Goal: Task Accomplishment & Management: Use online tool/utility

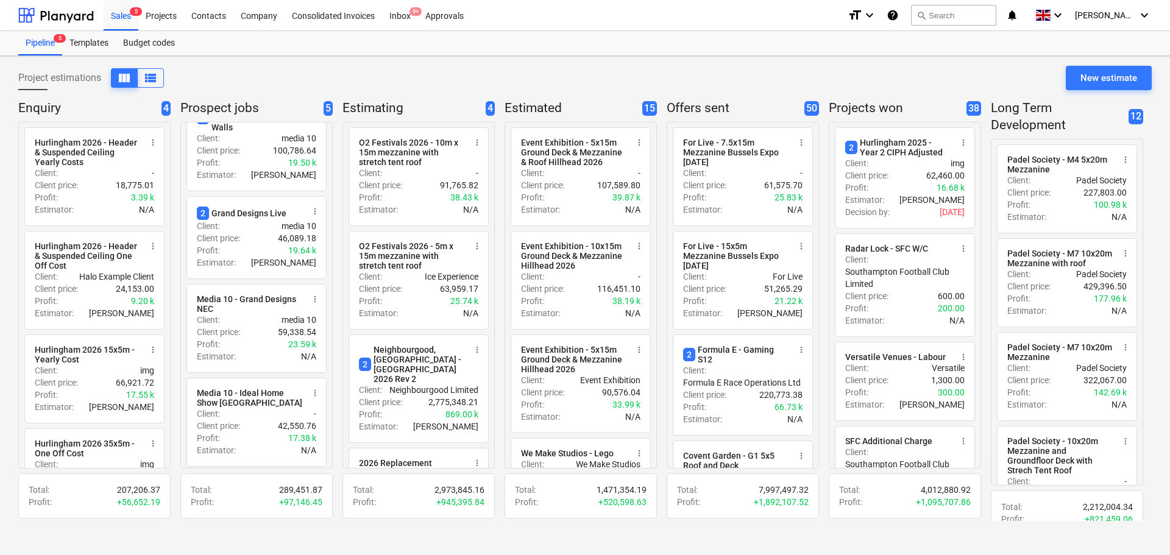
scroll to position [61, 0]
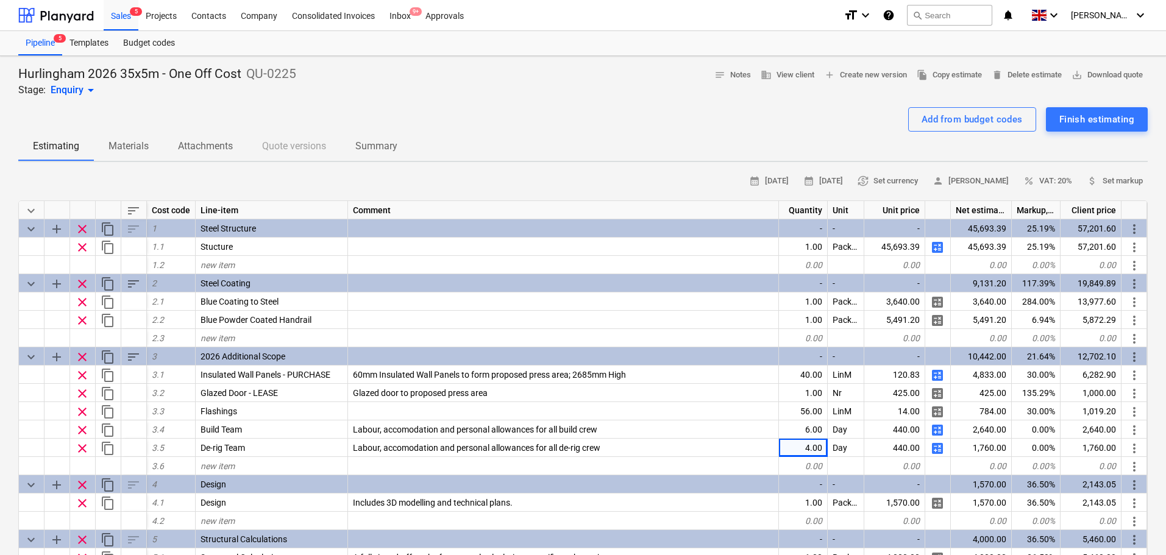
click at [128, 110] on div "Add from budget codes Finish estimating" at bounding box center [582, 119] width 1129 height 24
click at [538, 121] on div "Add from budget codes Finish estimating" at bounding box center [582, 119] width 1129 height 24
drag, startPoint x: 120, startPoint y: 16, endPoint x: 138, endPoint y: 18, distance: 18.4
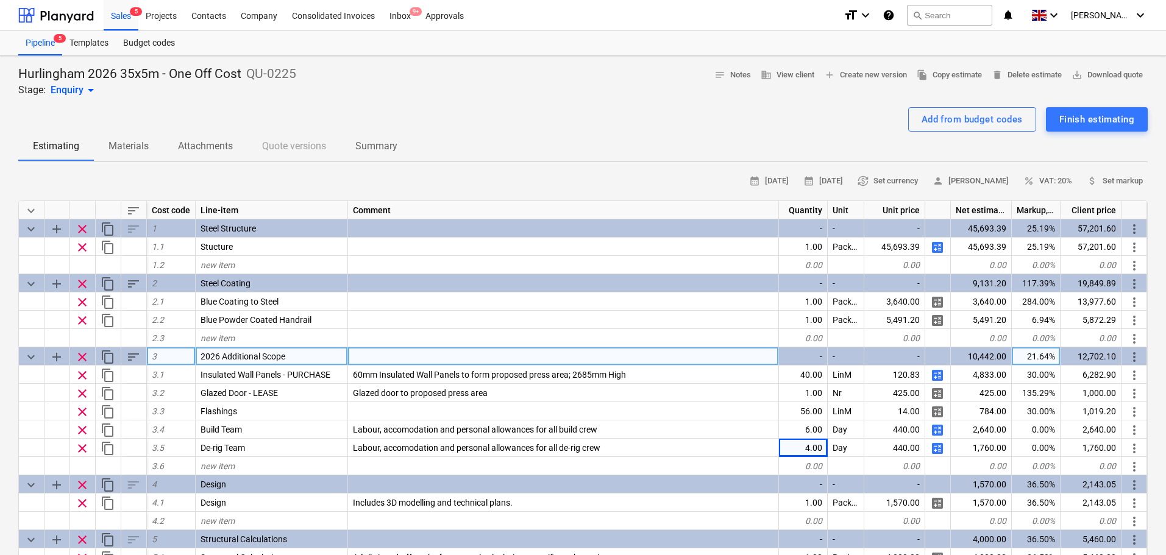
click at [1091, 353] on div "12,702.10" at bounding box center [1090, 356] width 61 height 18
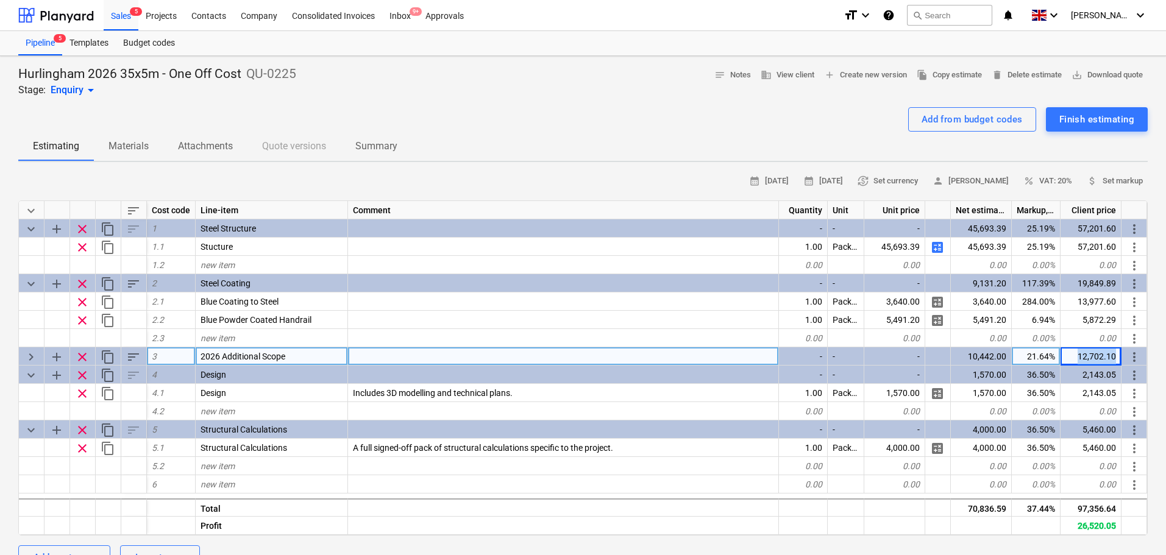
click at [1091, 353] on div "12,702.10" at bounding box center [1090, 356] width 61 height 18
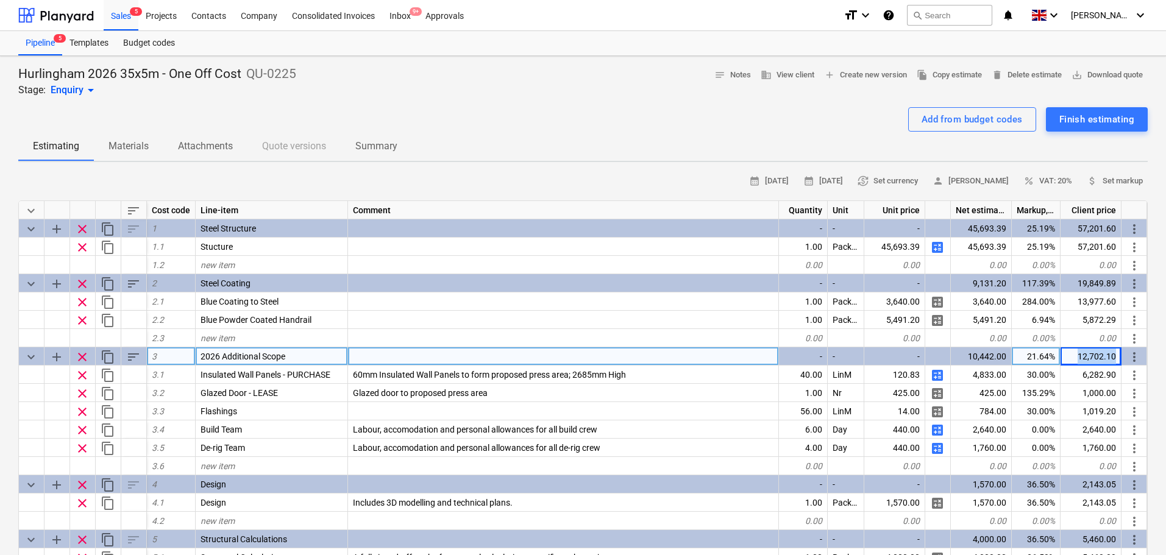
click at [1091, 353] on div "12,702.10" at bounding box center [1090, 356] width 61 height 18
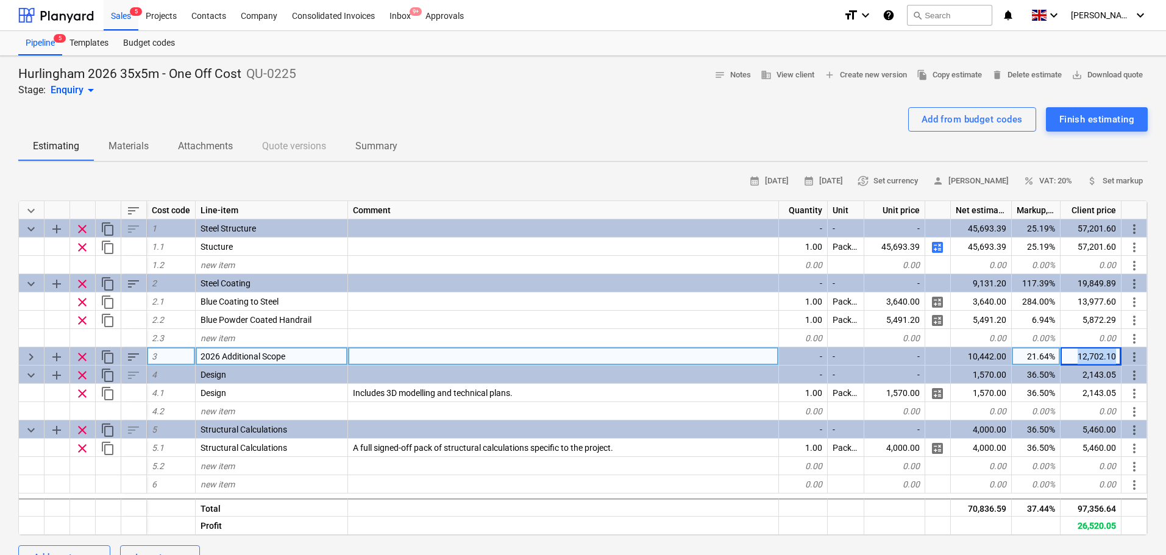
copy div "12,702.10 more_vert"
click at [33, 356] on span "keyboard_arrow_right" at bounding box center [31, 357] width 15 height 15
type textarea "x"
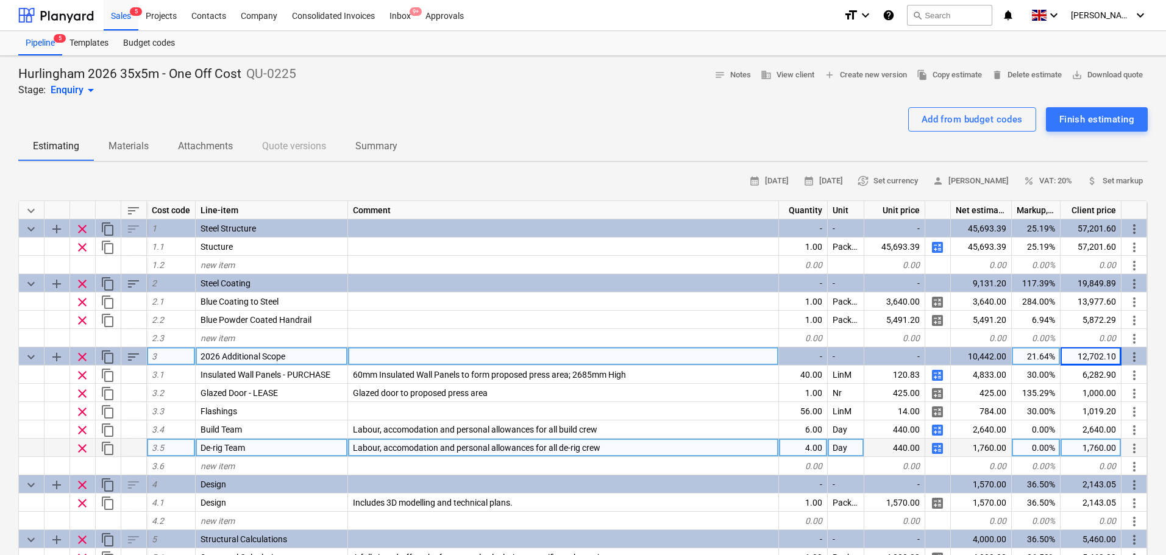
click at [784, 448] on div "4.00" at bounding box center [803, 448] width 49 height 18
type input "2"
click at [1102, 355] on div "11,822.10" at bounding box center [1090, 356] width 61 height 18
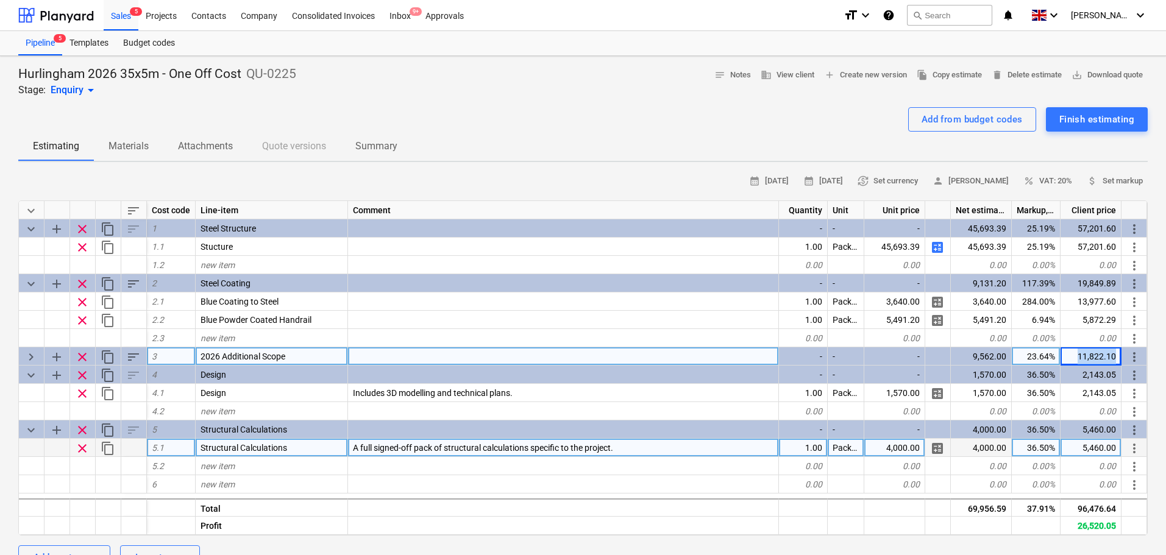
click at [1102, 355] on div "11,822.10" at bounding box center [1090, 356] width 61 height 18
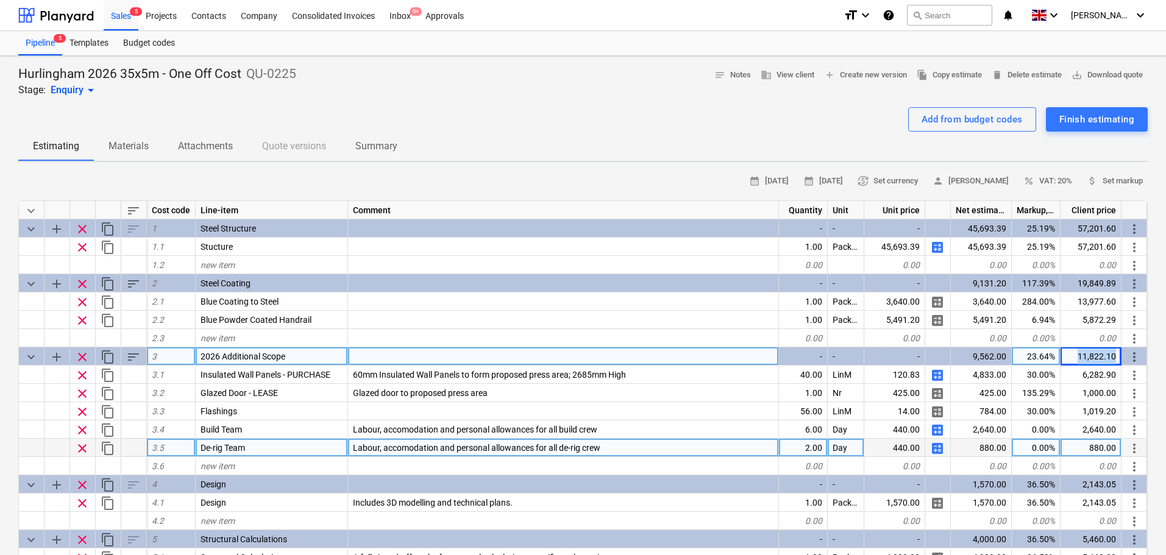
click at [1102, 355] on div "11,822.10" at bounding box center [1090, 356] width 61 height 18
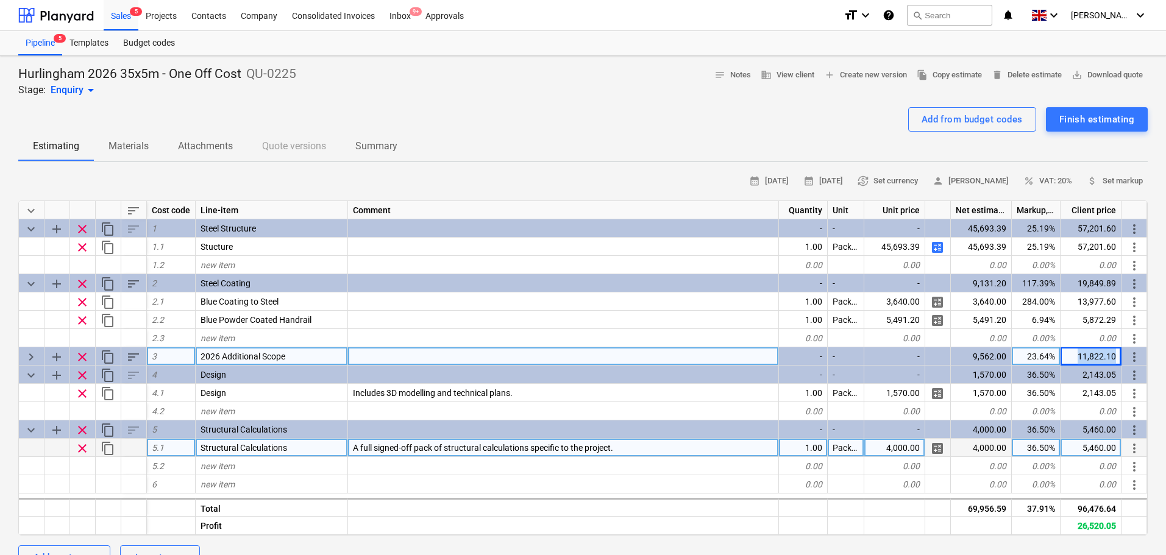
click at [1102, 355] on div "11,822.10" at bounding box center [1090, 356] width 61 height 18
type textarea "x"
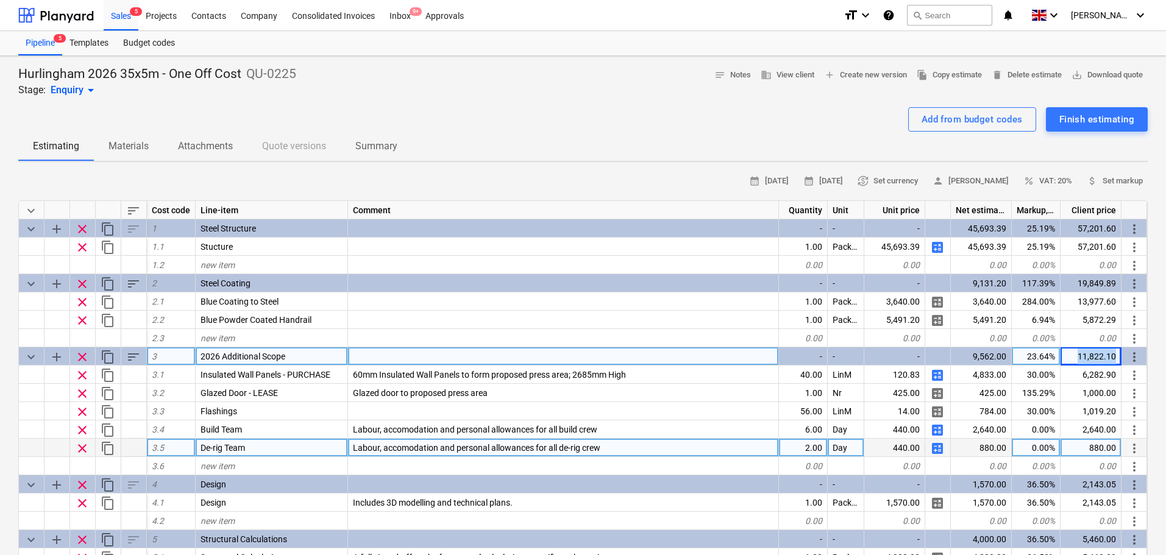
copy div "11,822.10 more_vert"
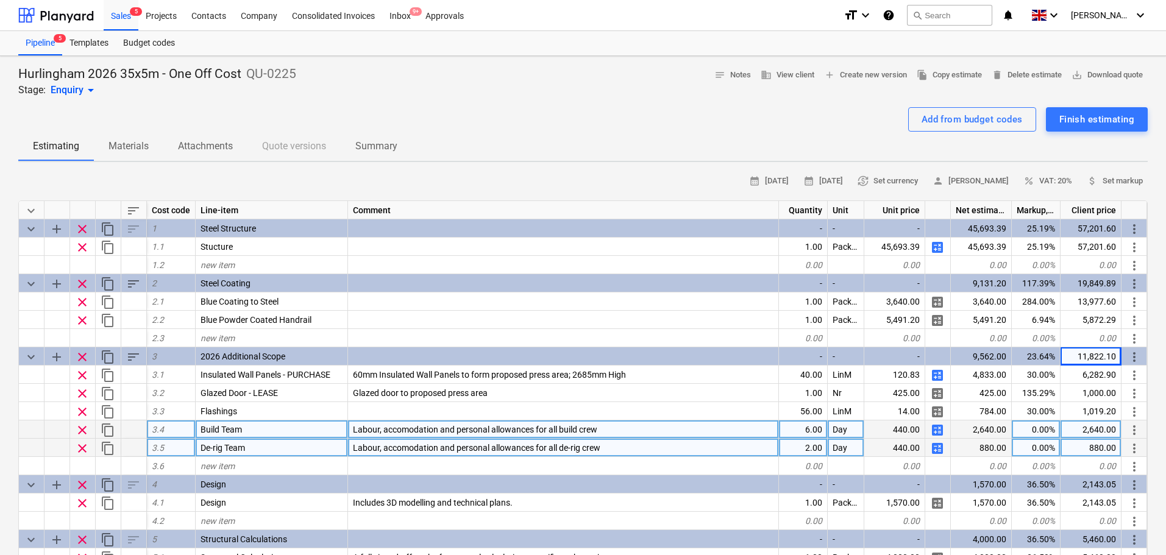
click at [1028, 425] on div "0.00%" at bounding box center [1036, 430] width 49 height 18
type input "30"
type textarea "x"
type input "30"
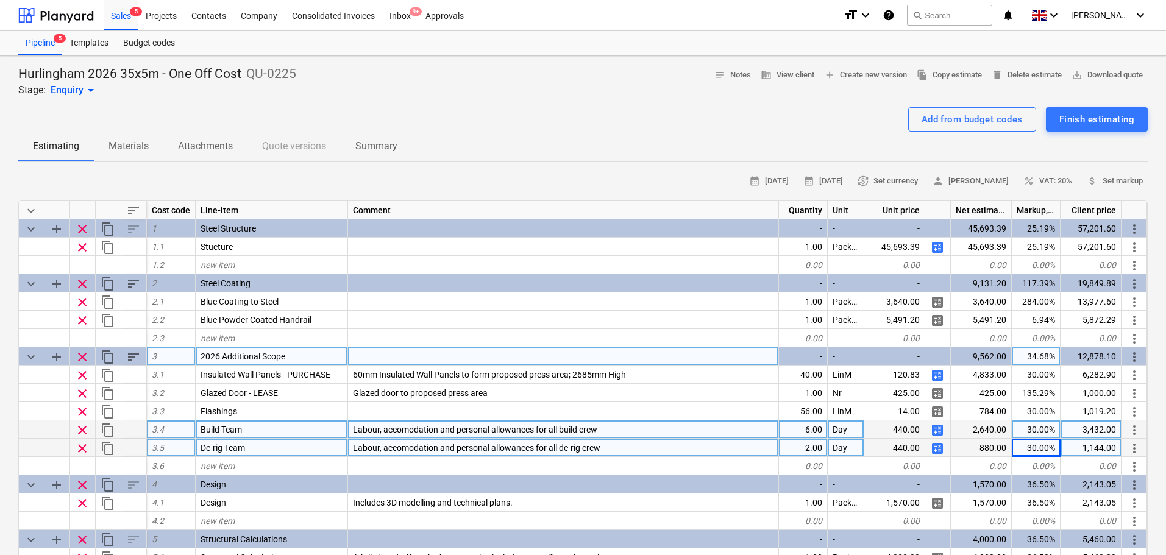
click at [1087, 361] on div "12,878.10" at bounding box center [1090, 356] width 61 height 18
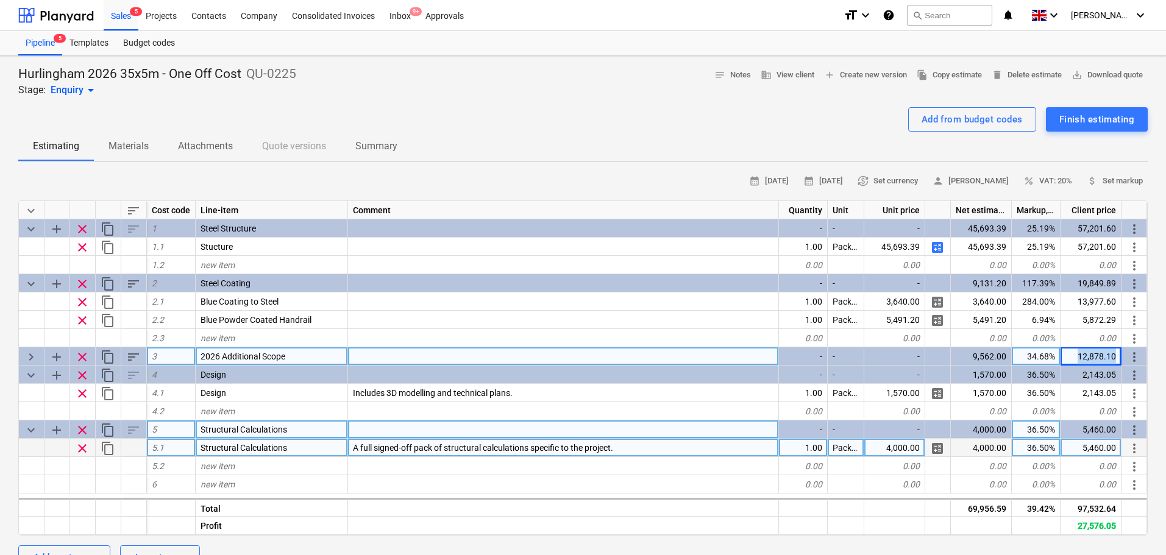
click at [1087, 361] on div "12,878.10" at bounding box center [1090, 356] width 61 height 18
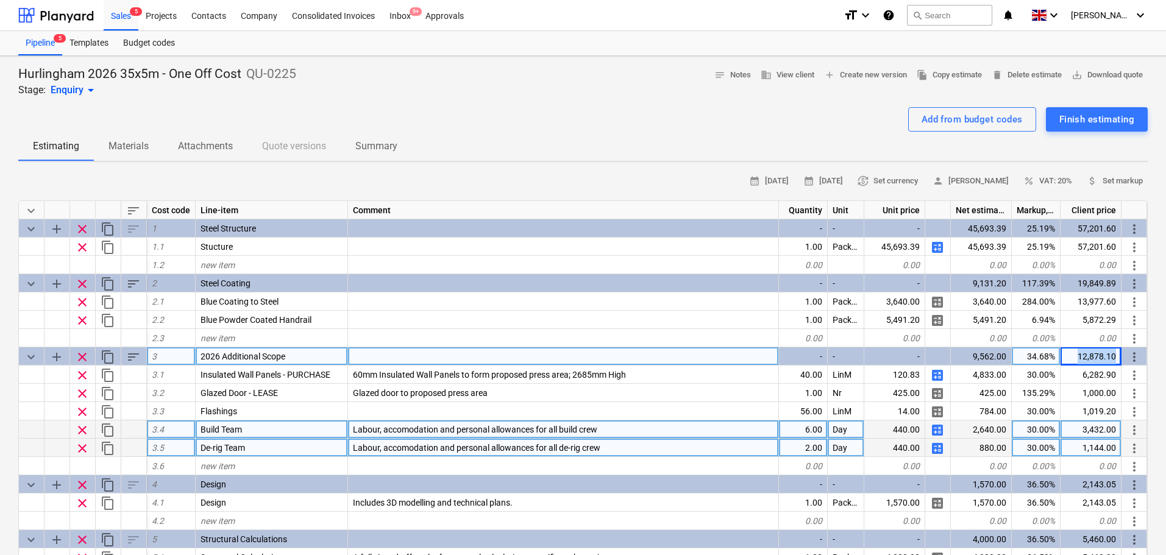
click at [1087, 361] on div "12,878.10" at bounding box center [1090, 356] width 61 height 18
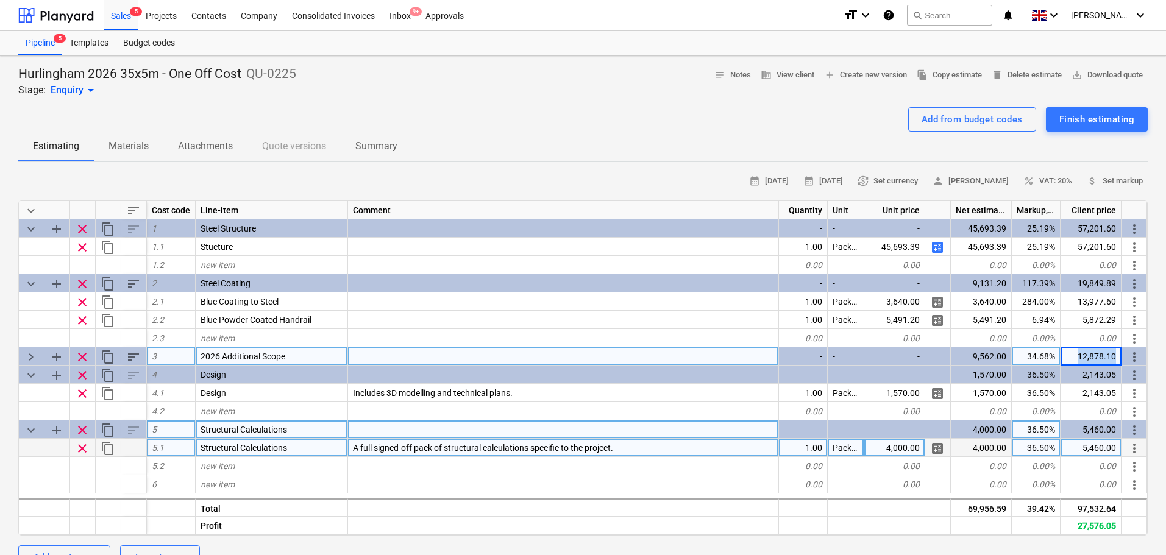
copy div "12,878.10 more_vert"
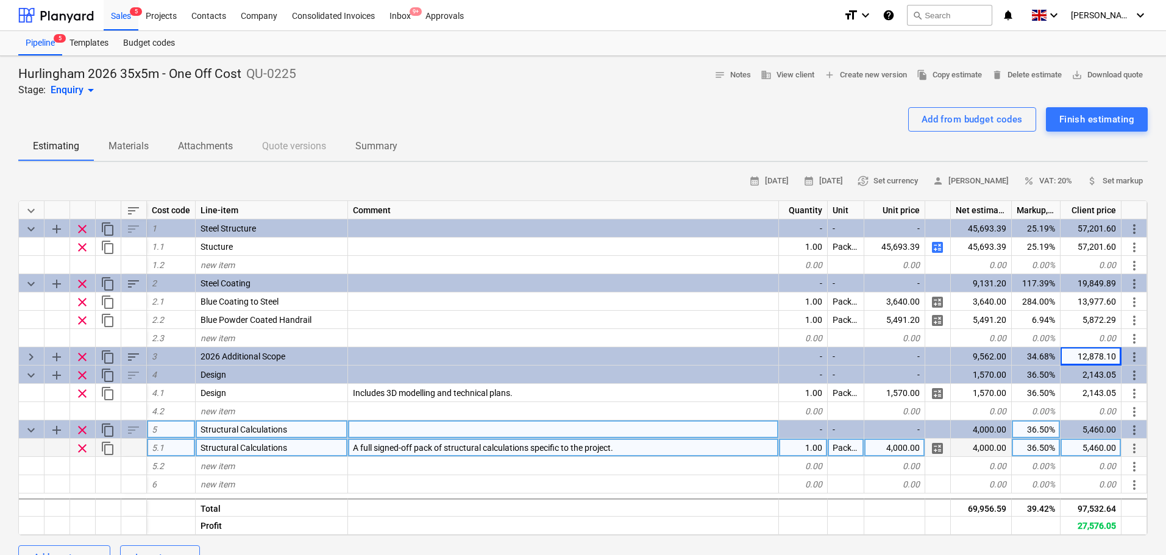
click at [449, 104] on div at bounding box center [582, 103] width 1129 height 10
click at [544, 111] on div "Add from budget codes Finish estimating" at bounding box center [582, 119] width 1129 height 24
click at [127, 16] on div "Sales 5" at bounding box center [121, 14] width 35 height 31
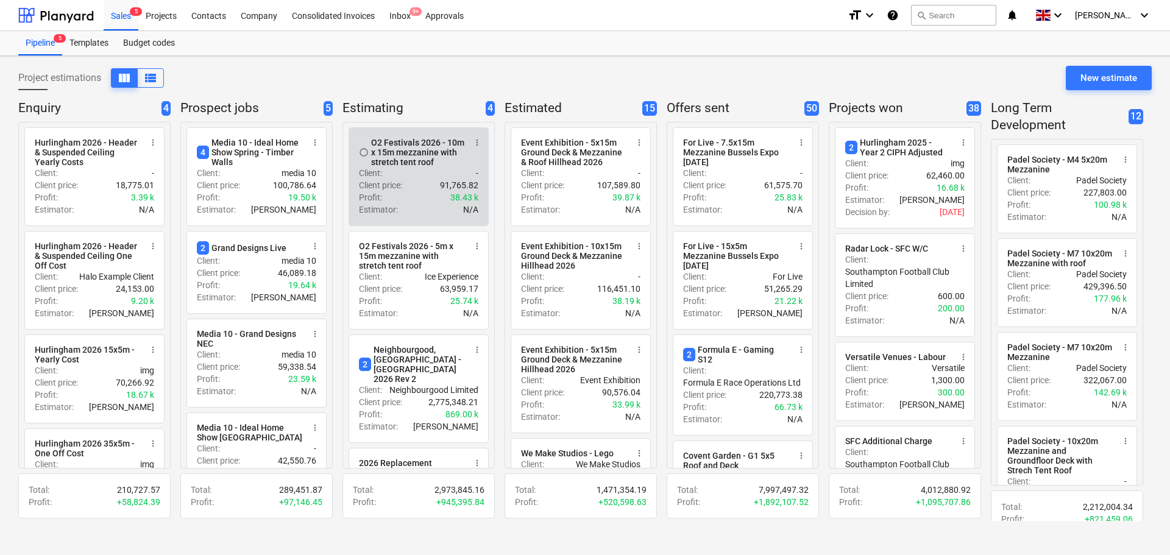
drag, startPoint x: 127, startPoint y: 16, endPoint x: 400, endPoint y: 191, distance: 325.1
click at [400, 191] on p "Client price :" at bounding box center [380, 185] width 43 height 12
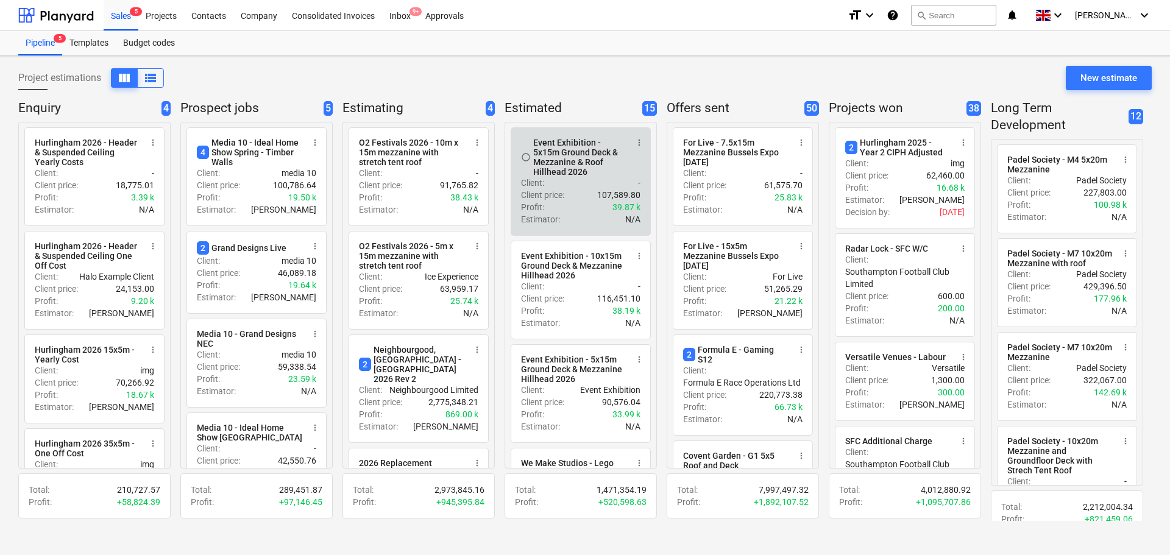
click at [570, 204] on div "Profit : 39.87 k" at bounding box center [580, 207] width 119 height 12
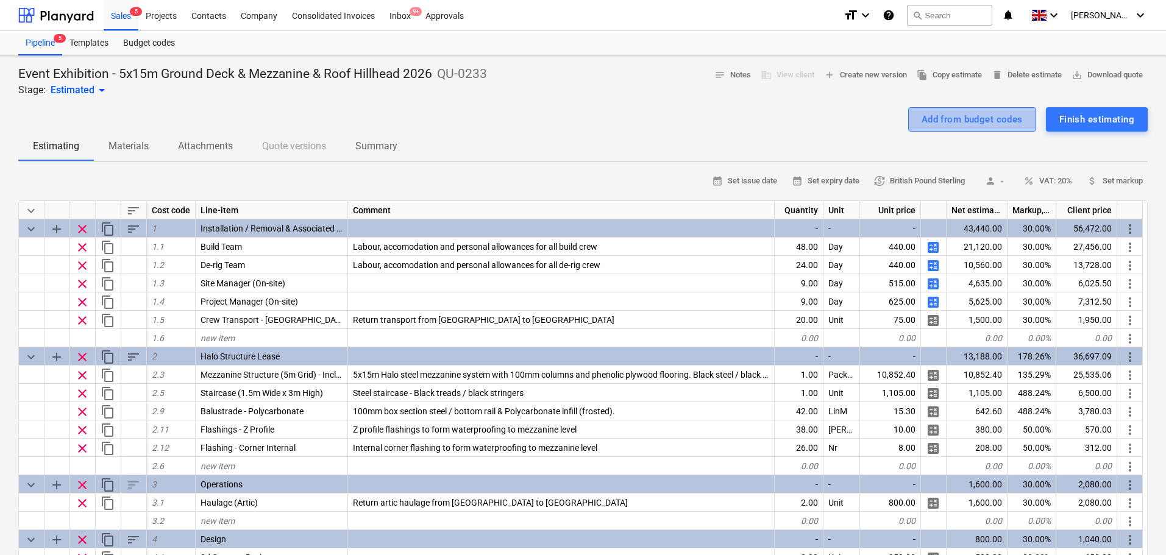
click at [933, 119] on div "Add from budget codes" at bounding box center [972, 120] width 101 height 16
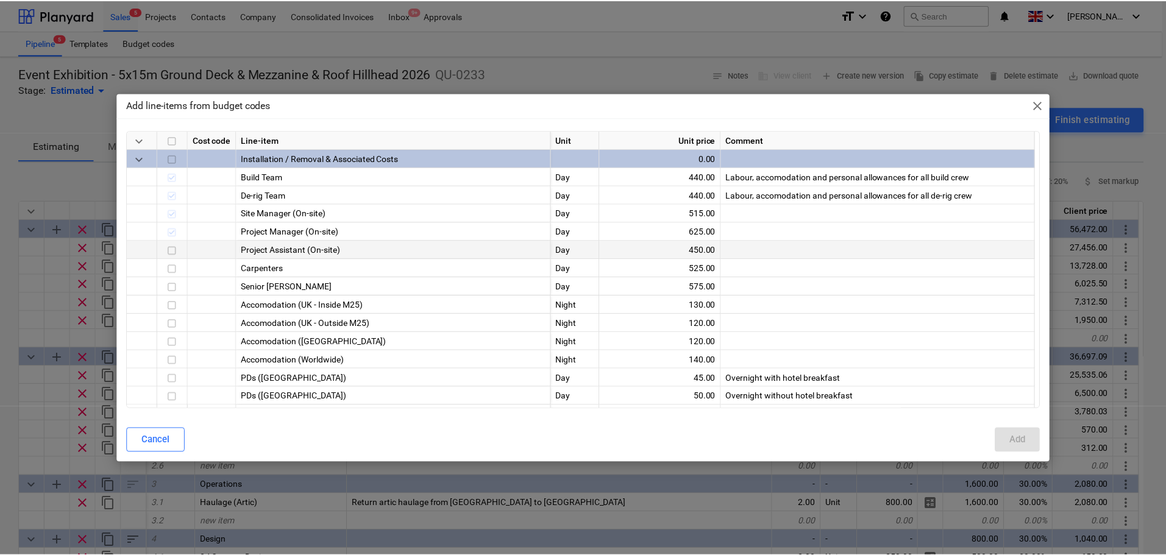
scroll to position [61, 0]
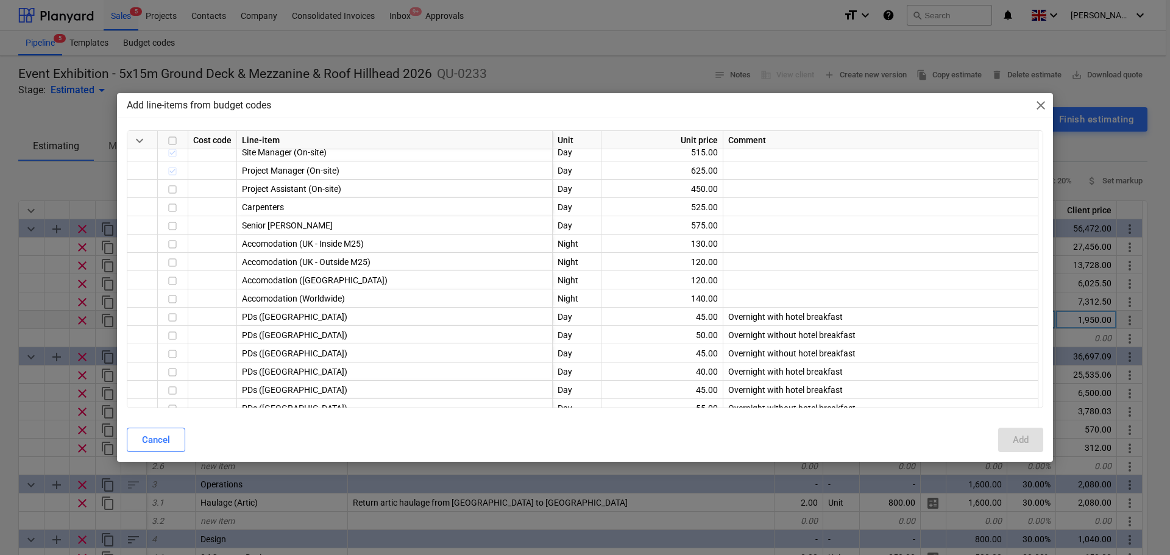
type textarea "x"
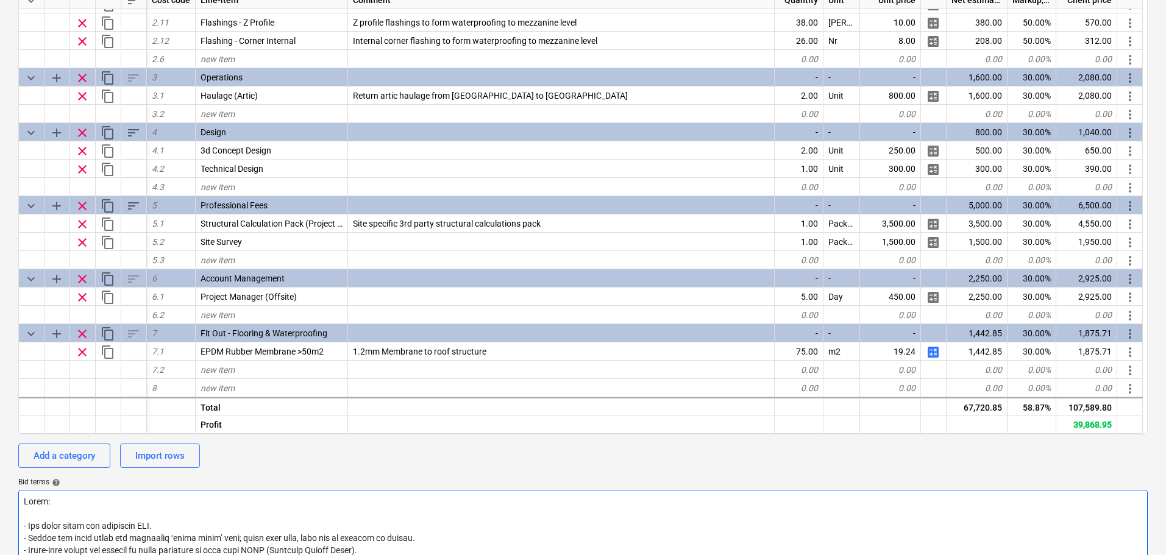
scroll to position [305, 0]
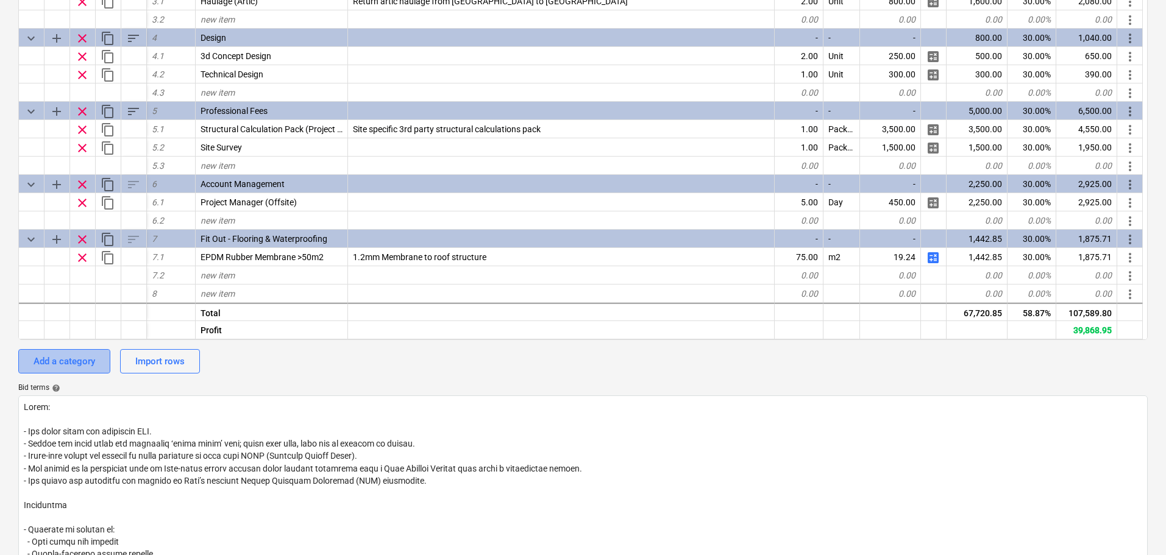
click at [71, 369] on div "Add a category" at bounding box center [65, 361] width 62 height 16
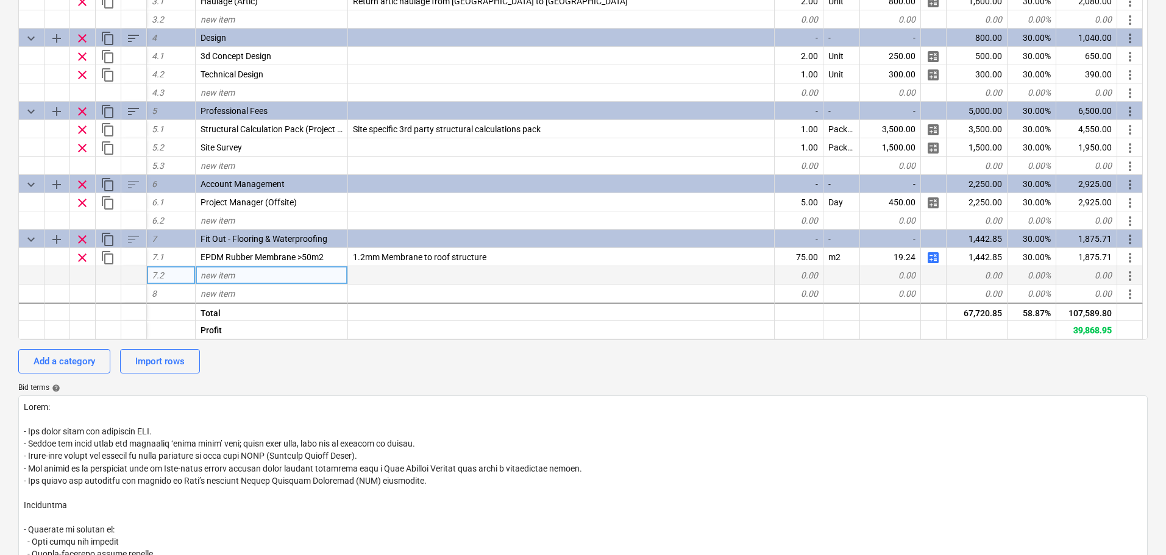
type textarea "x"
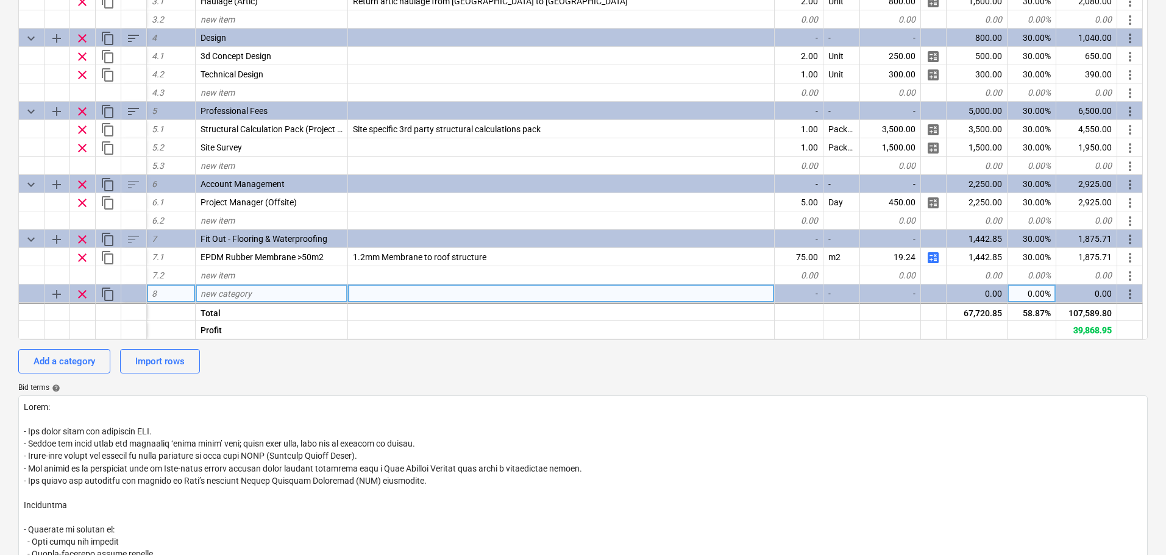
click at [245, 289] on span "new category" at bounding box center [226, 294] width 51 height 10
type input "Optional Extra"
type textarea "x"
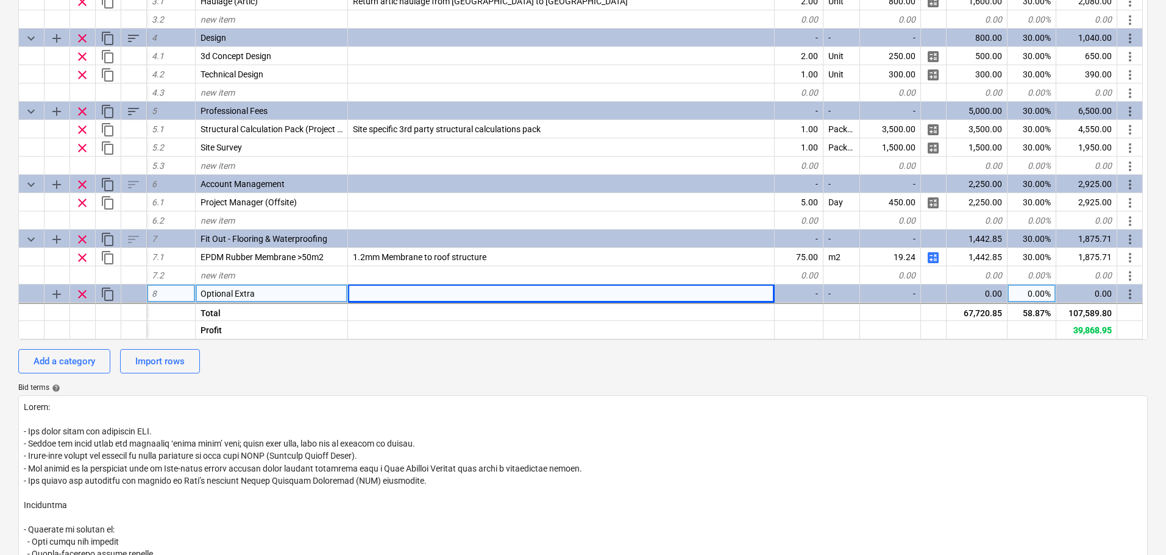
scroll to position [215, 0]
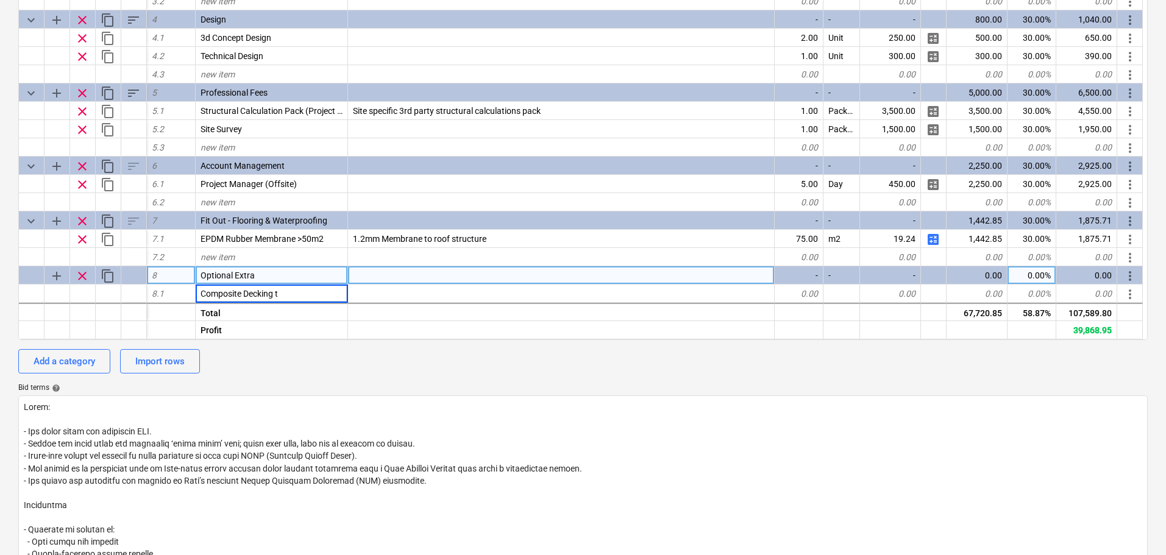
type input "Composite Decking"
type textarea "x"
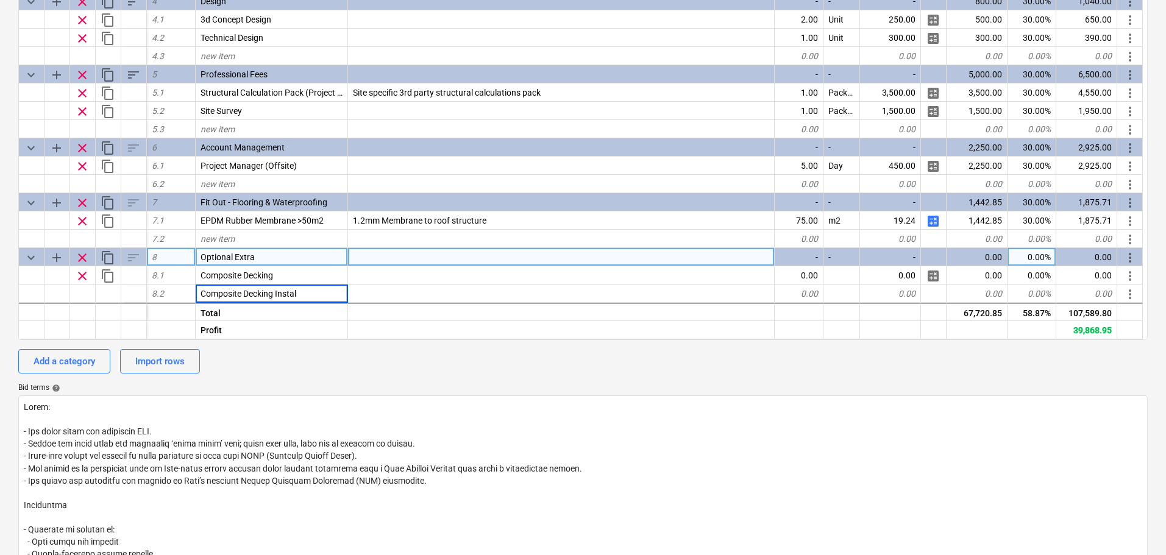
type input "Composite Decking Install"
type textarea "x"
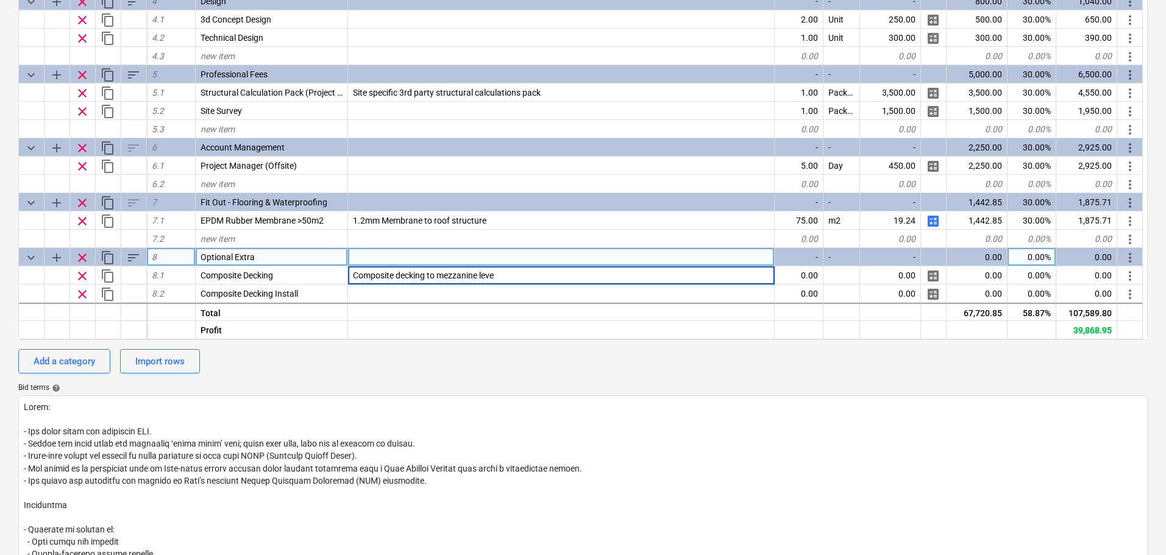
type input "Composite decking to mezzanine level"
type textarea "x"
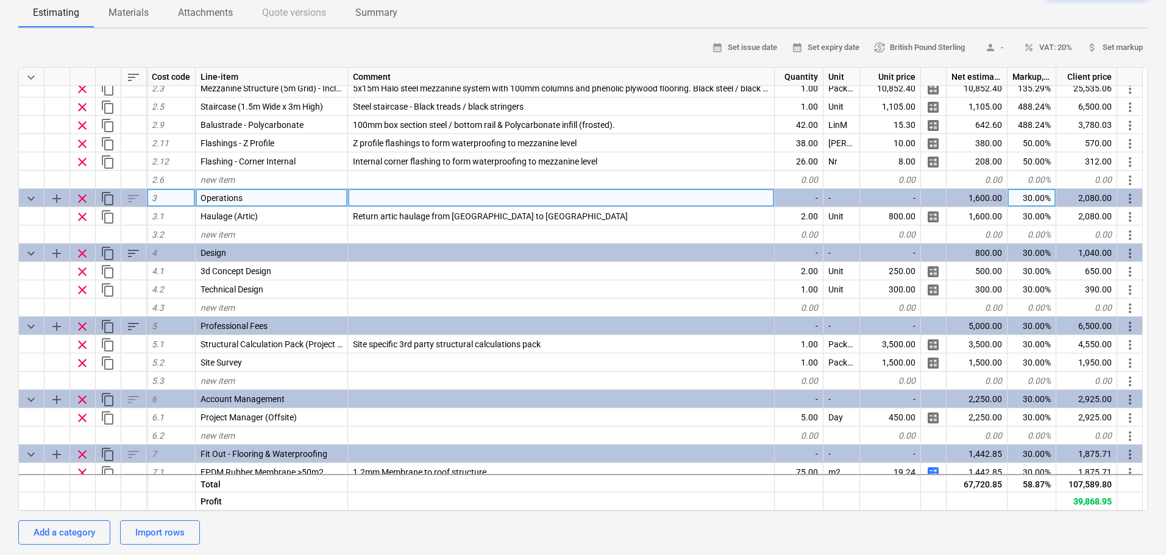
scroll to position [270, 0]
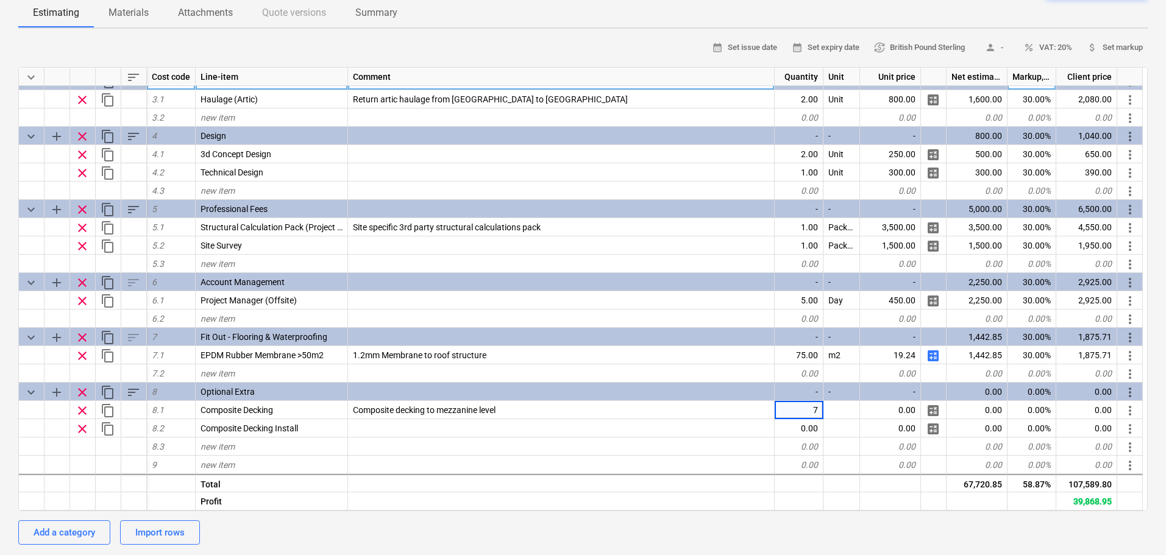
type input "75"
type textarea "x"
type input "M2"
type textarea "x"
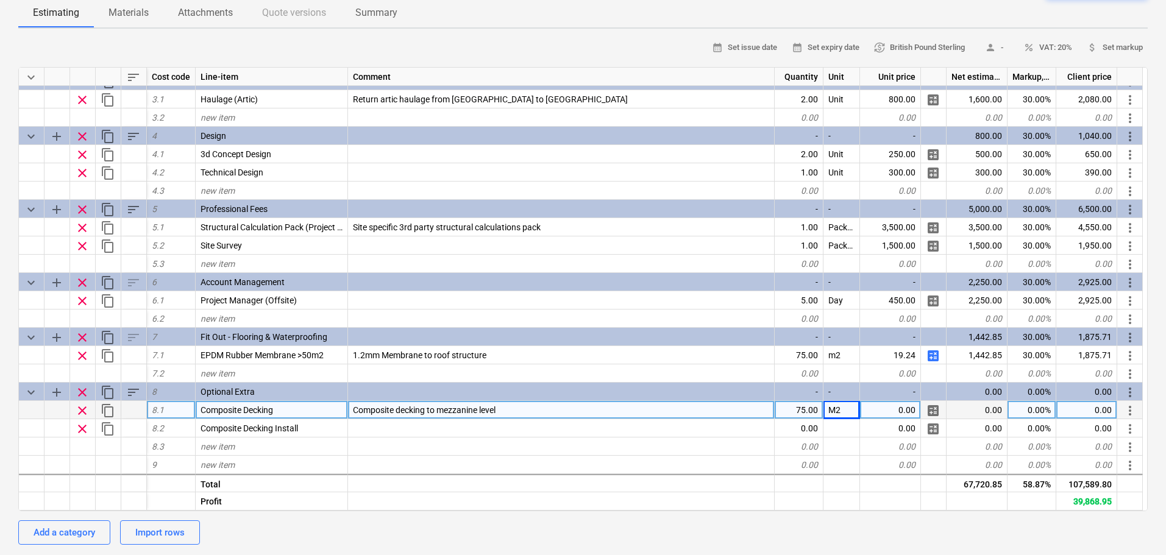
click at [562, 405] on div "Composite decking to mezzanine level" at bounding box center [561, 410] width 427 height 18
click at [562, 405] on input "Composite decking to mezzanine level" at bounding box center [561, 410] width 426 height 18
click at [856, 410] on div "M2" at bounding box center [841, 410] width 37 height 18
type input "M"
type input "m2"
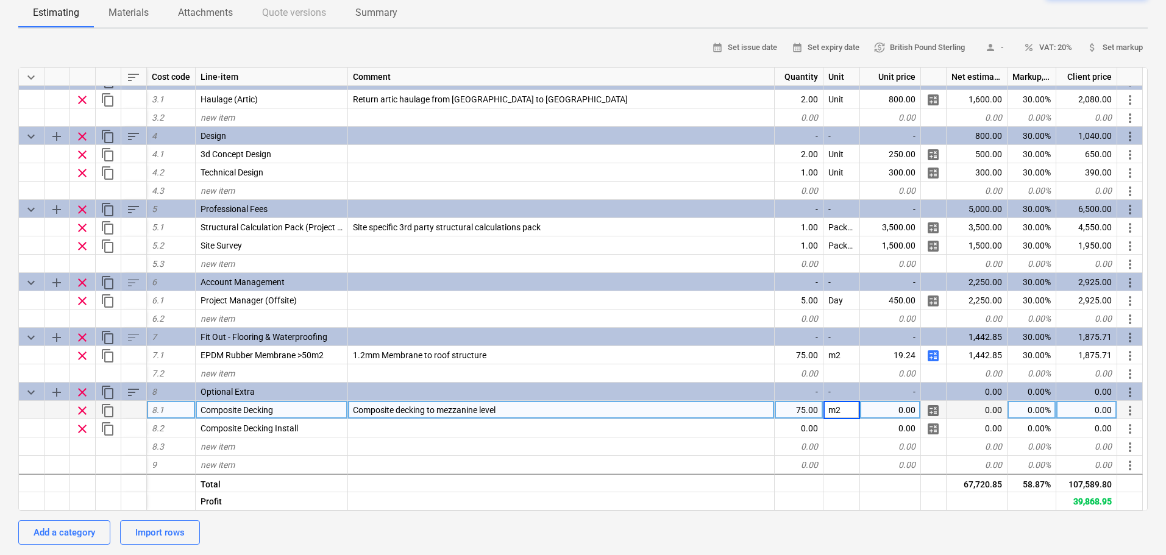
type textarea "x"
type input "1"
type textarea "x"
type input "Package"
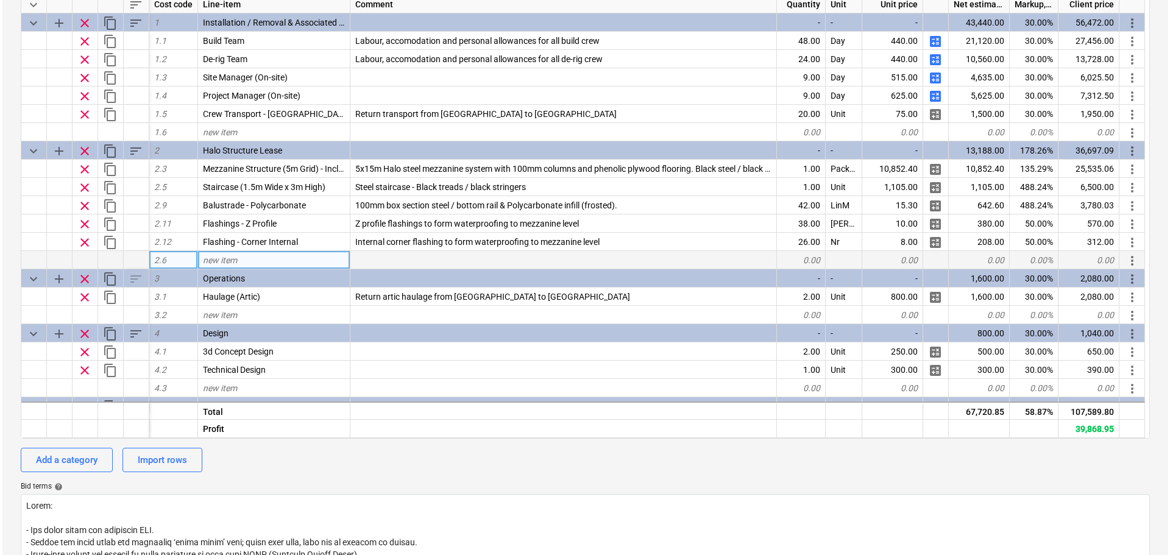
scroll to position [0, 0]
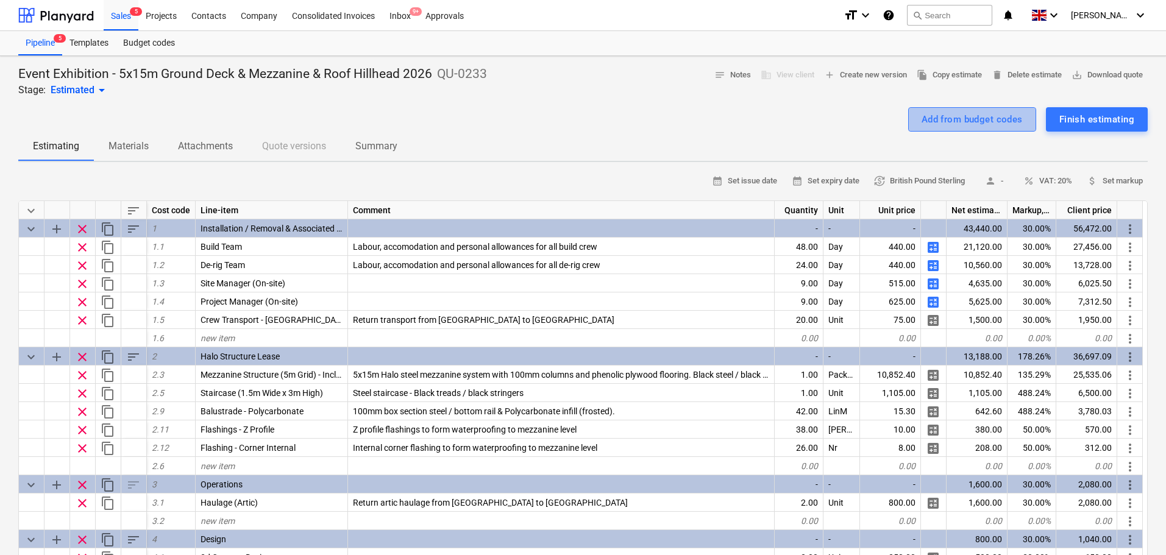
click at [985, 115] on div "Add from budget codes" at bounding box center [972, 120] width 101 height 16
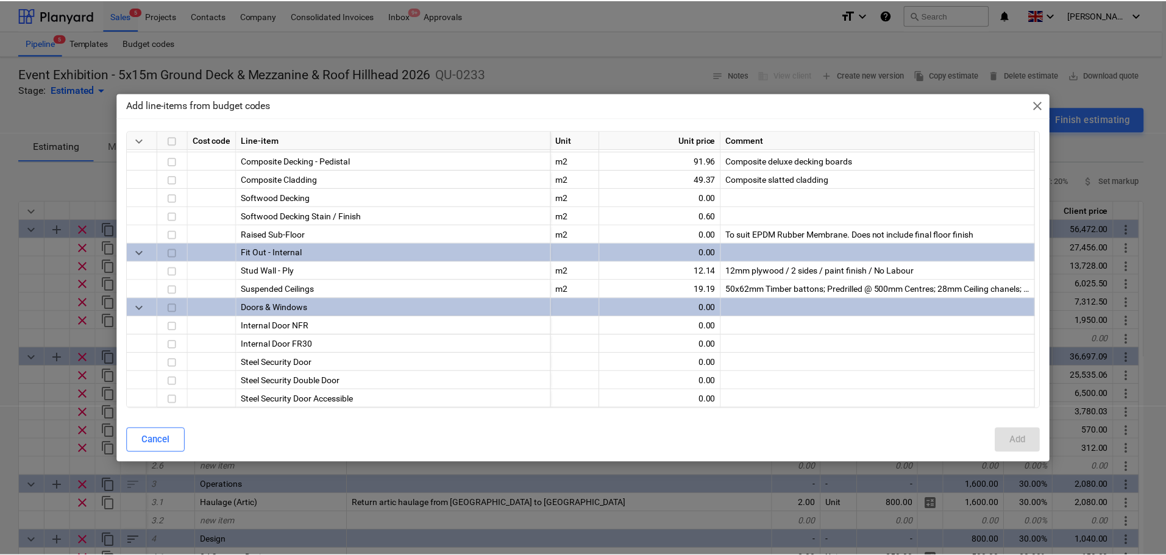
scroll to position [948, 0]
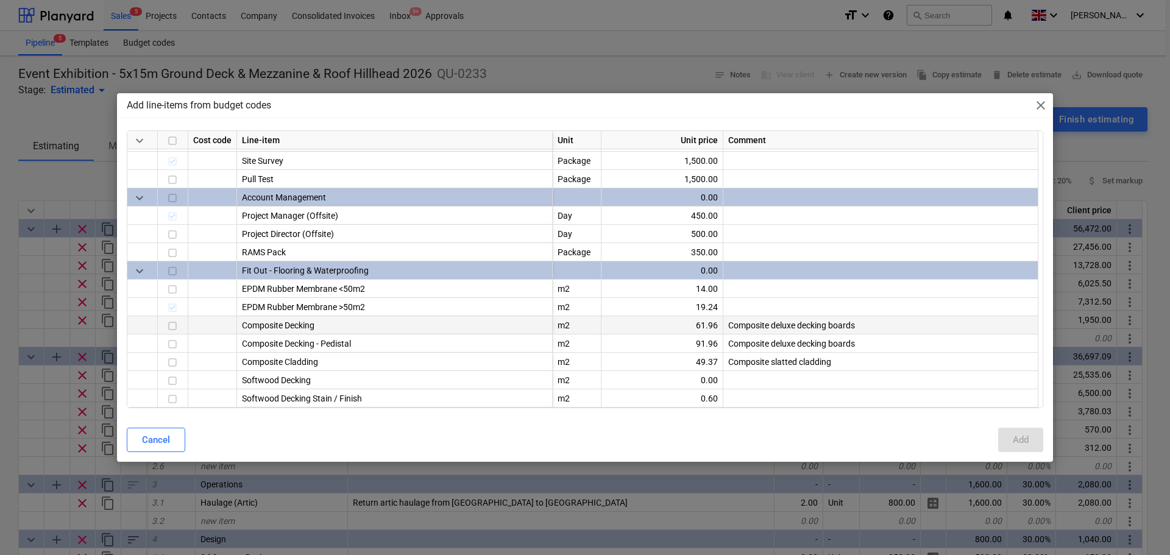
click at [258, 328] on div "Composite Decking" at bounding box center [395, 325] width 316 height 18
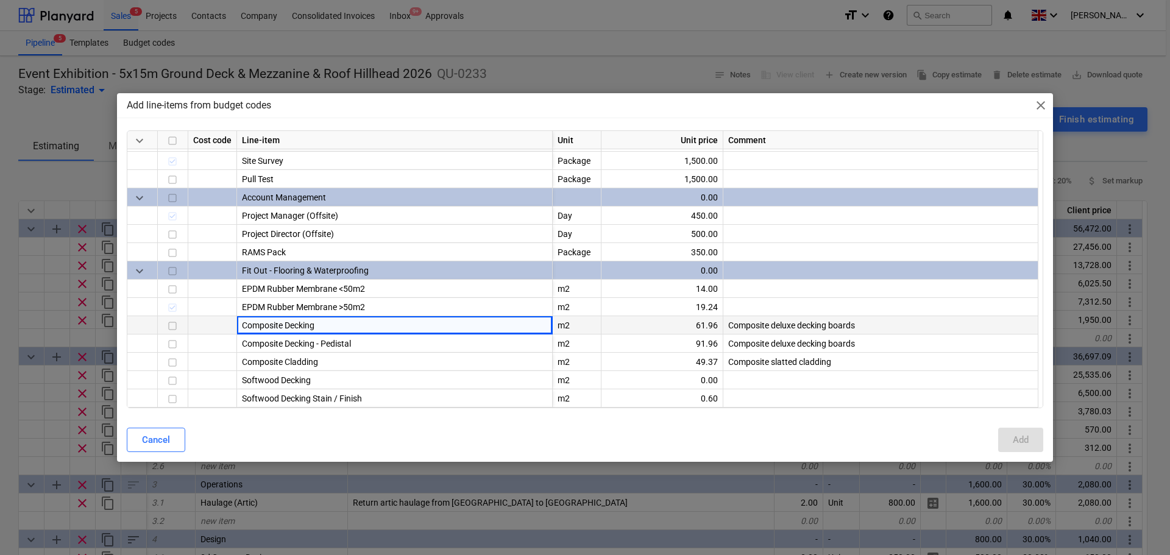
click at [169, 327] on input "checkbox" at bounding box center [172, 326] width 15 height 15
click at [1034, 440] on button "Add" at bounding box center [1020, 440] width 45 height 24
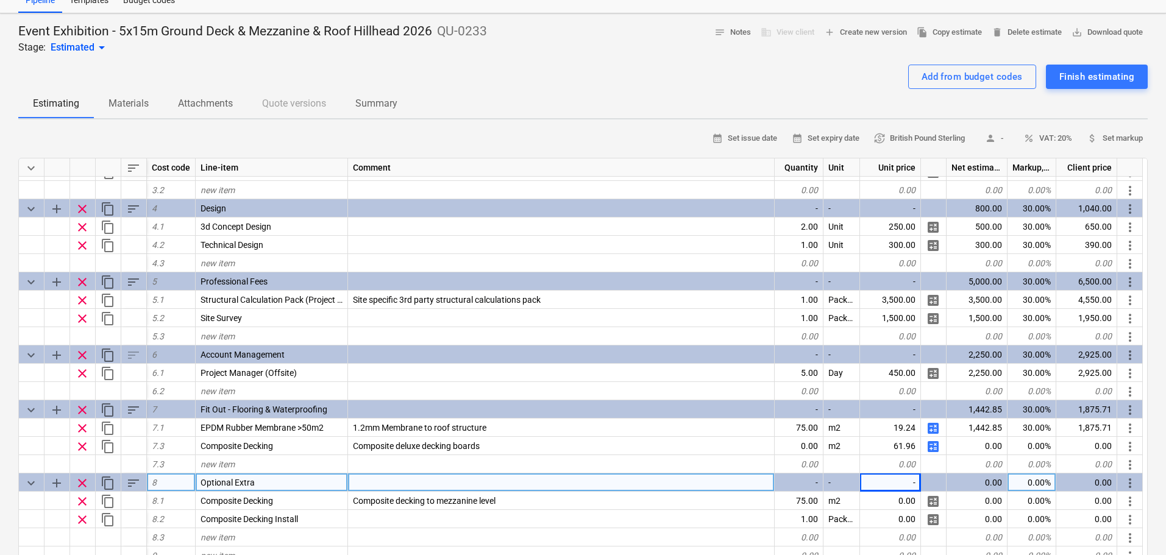
scroll to position [122, 0]
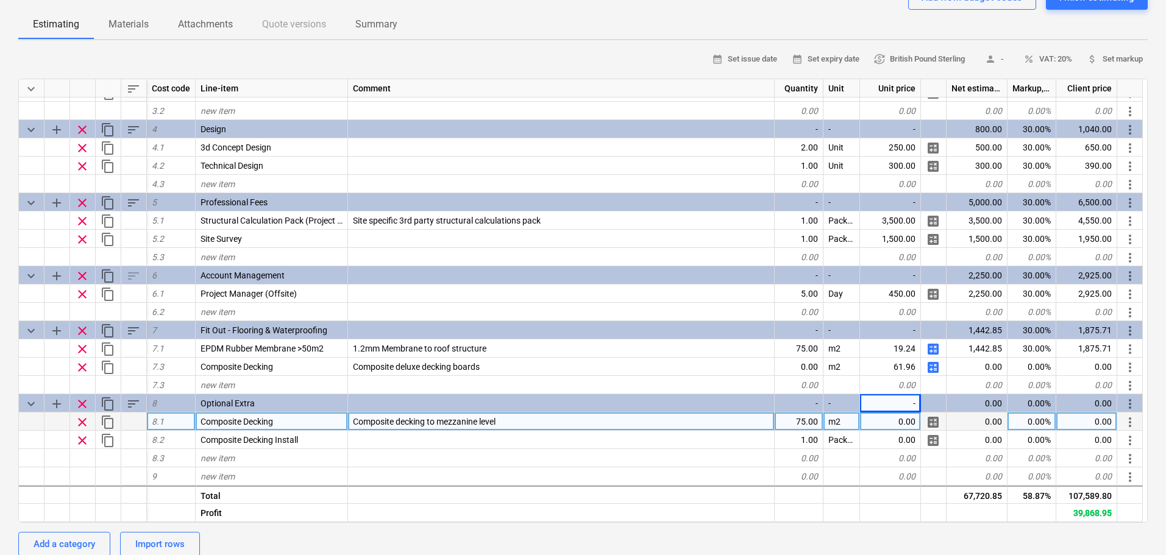
click at [85, 422] on span "clear" at bounding box center [82, 422] width 15 height 15
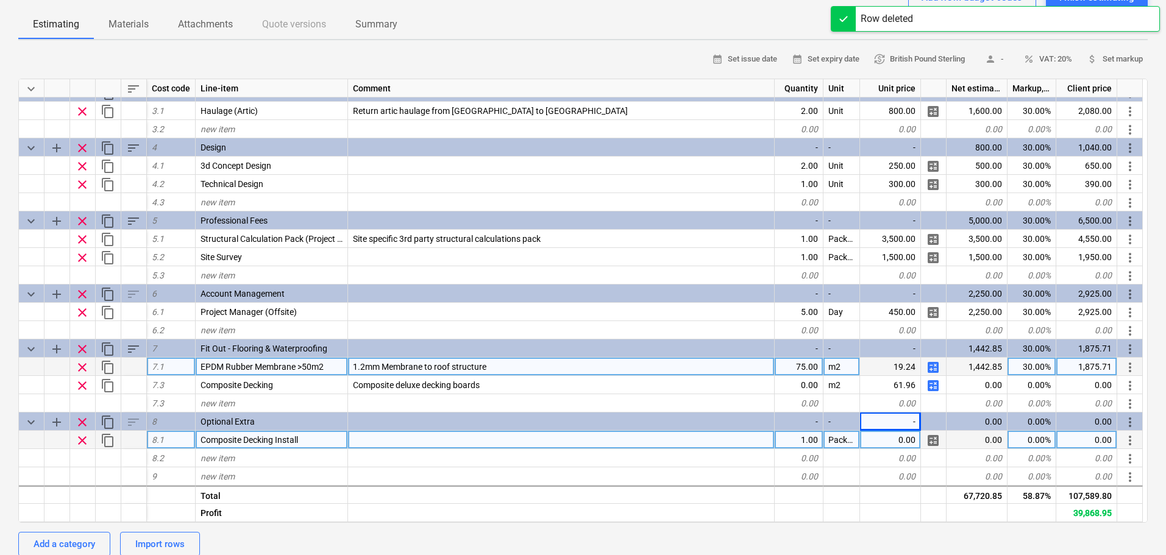
scroll to position [270, 0]
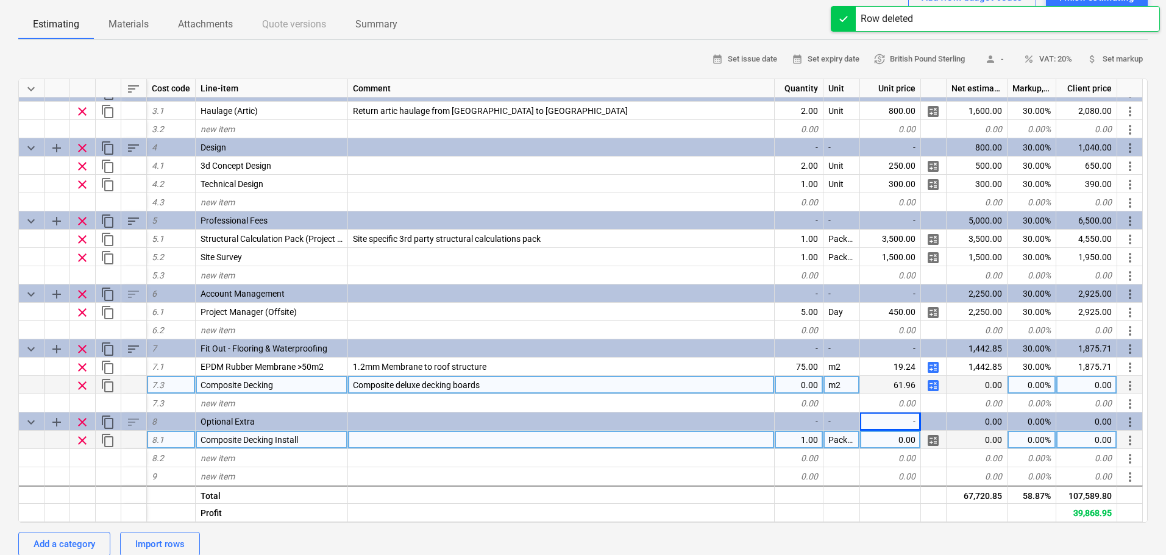
click at [1128, 388] on span "more_vert" at bounding box center [1130, 385] width 15 height 15
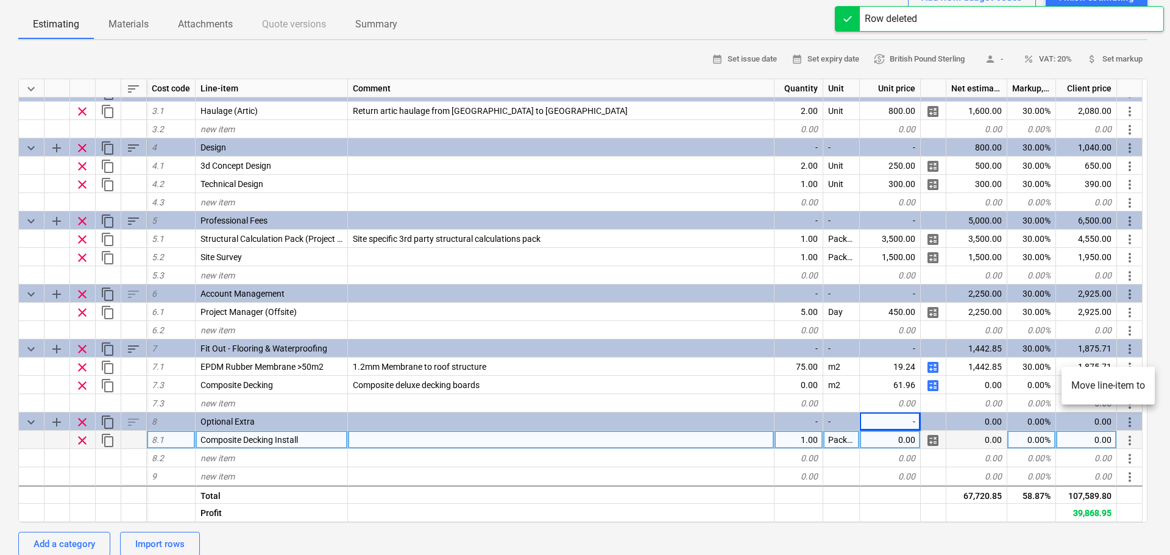
click at [1120, 388] on li "Move line-item to" at bounding box center [1108, 386] width 93 height 28
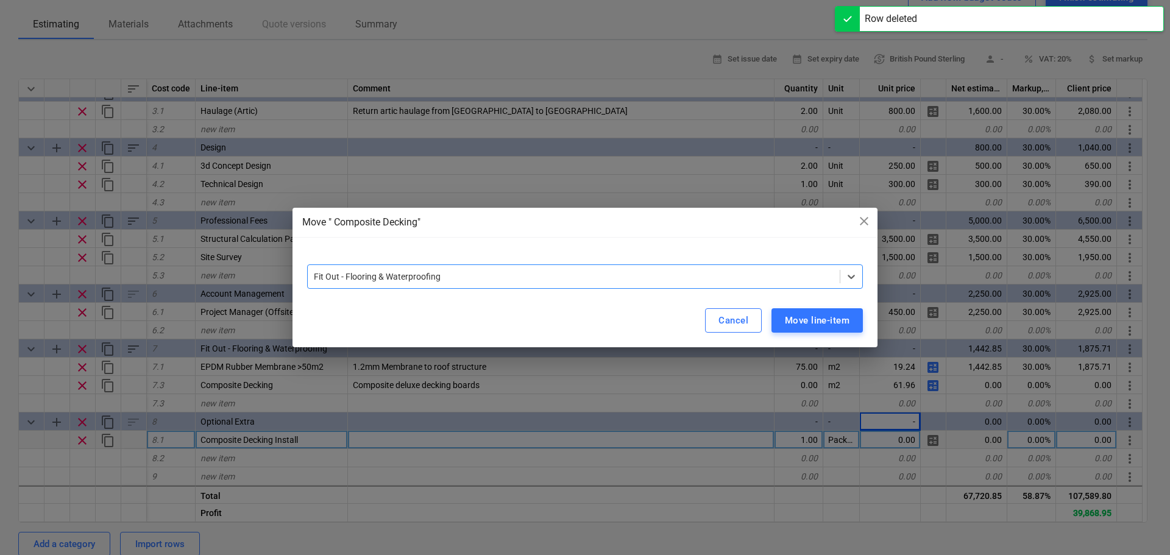
click at [580, 289] on div "option Fit Out - Flooring & Waterproofing, selected. Select is focused ,type to…" at bounding box center [585, 272] width 585 height 44
click at [575, 255] on div at bounding box center [585, 260] width 556 height 10
click at [570, 273] on div at bounding box center [574, 277] width 520 height 12
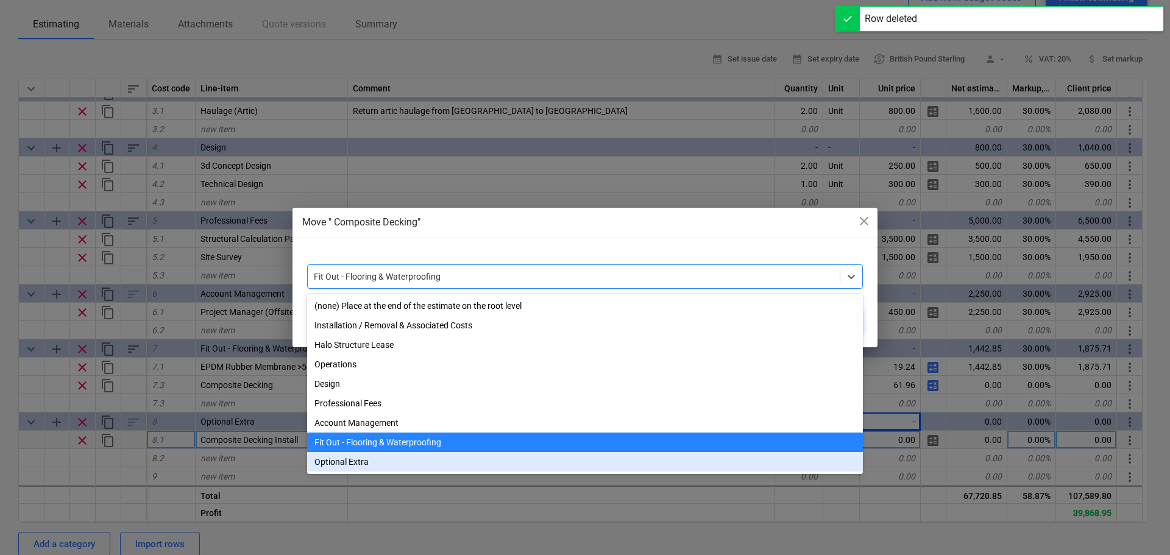
click at [355, 471] on div "Optional Extra" at bounding box center [585, 462] width 556 height 20
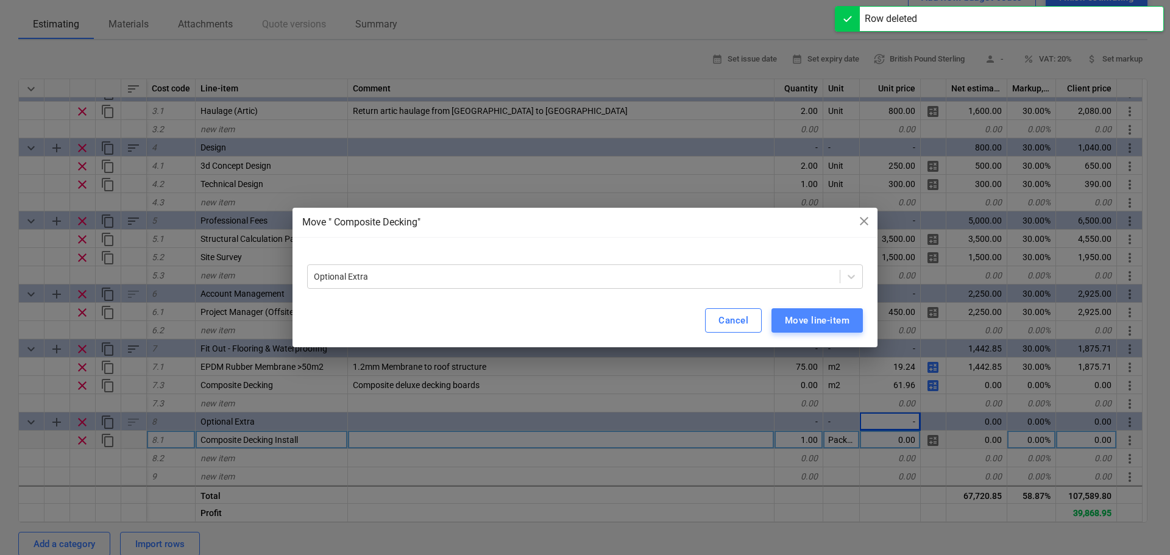
click at [826, 314] on div "Move line-item" at bounding box center [817, 321] width 65 height 16
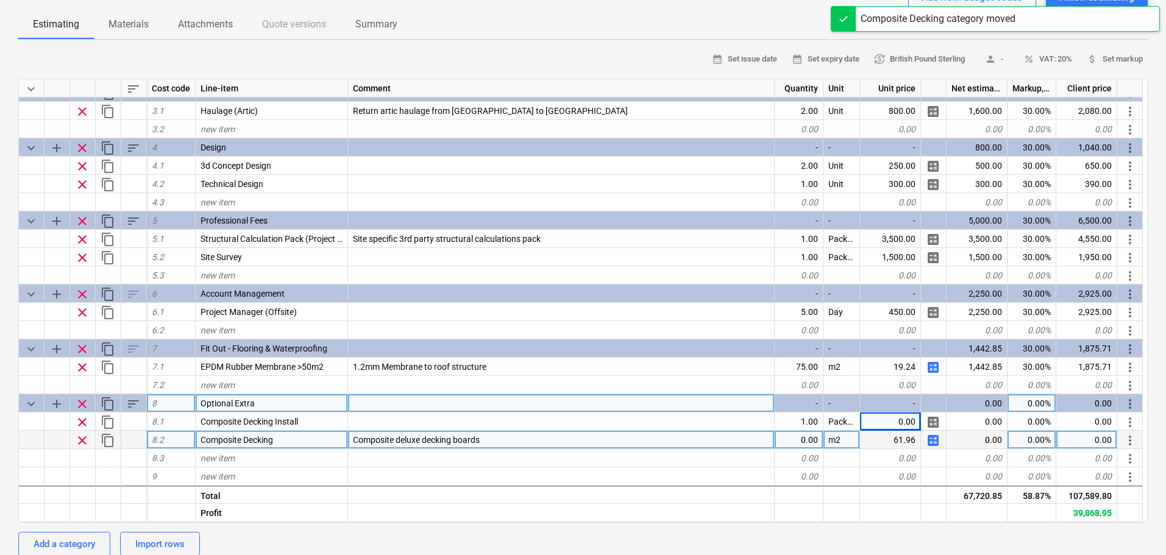
click at [132, 404] on span "sort" at bounding box center [133, 404] width 15 height 15
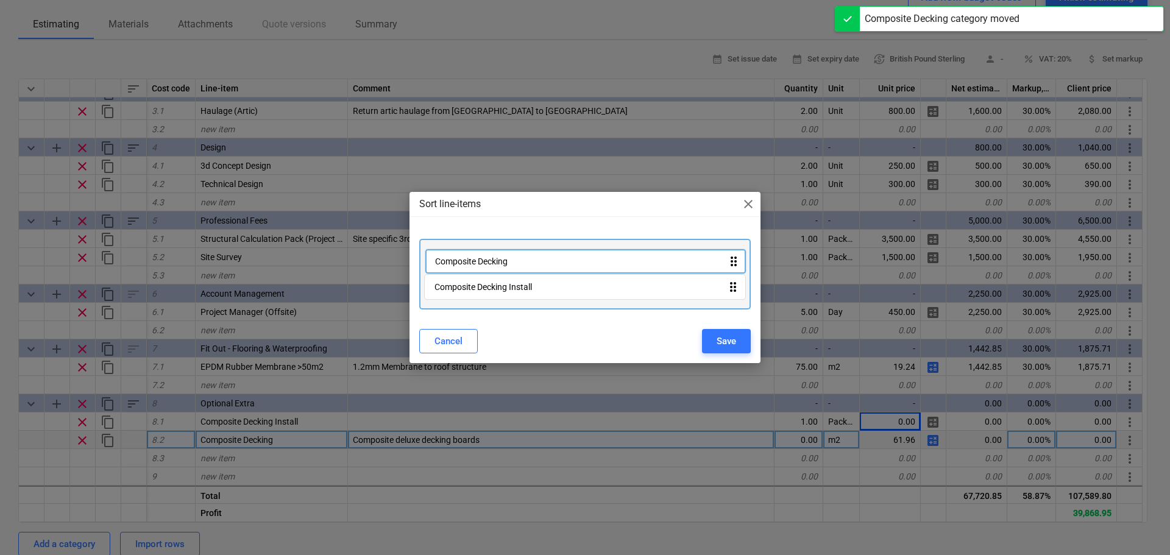
drag, startPoint x: 510, startPoint y: 269, endPoint x: 510, endPoint y: 253, distance: 15.9
click at [510, 253] on div "Composite Decking Install drag_indicator Composite Decking drag_indicator" at bounding box center [585, 274] width 332 height 71
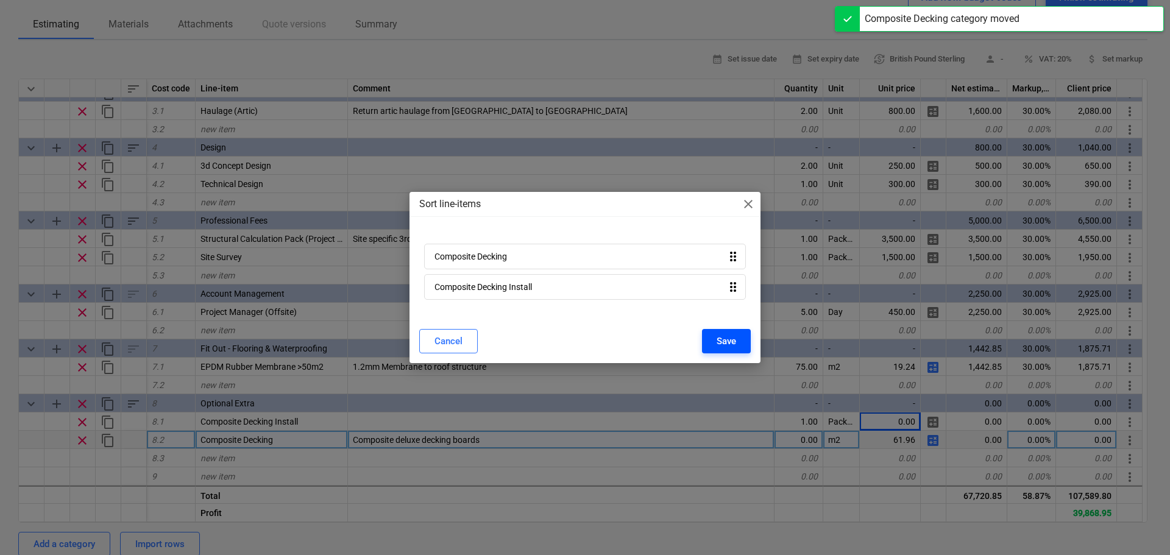
click at [717, 334] on div "Save" at bounding box center [727, 341] width 20 height 16
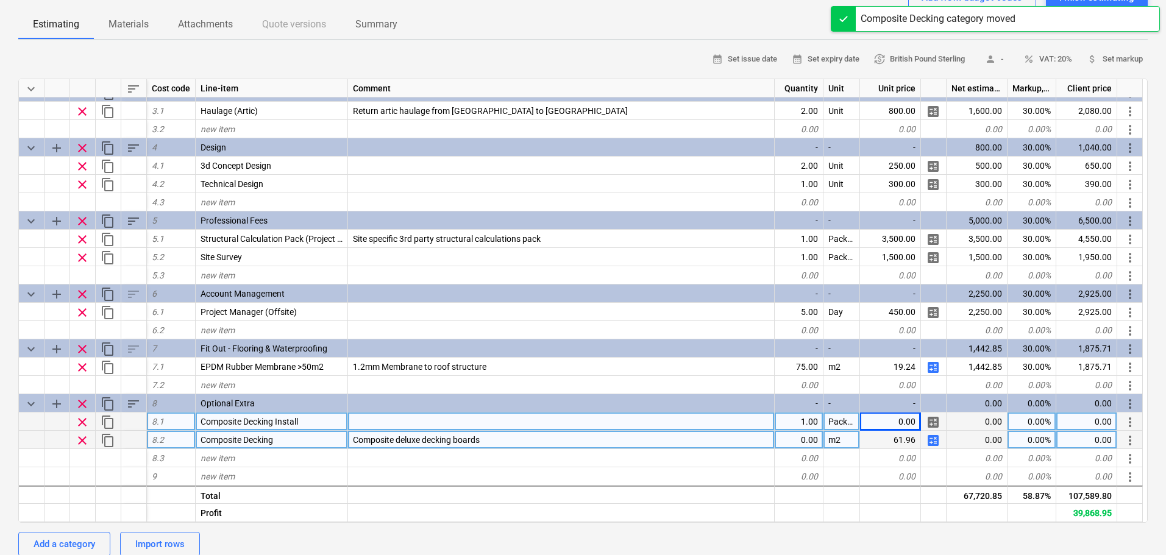
type textarea "x"
click at [809, 422] on div "0.00" at bounding box center [799, 422] width 49 height 18
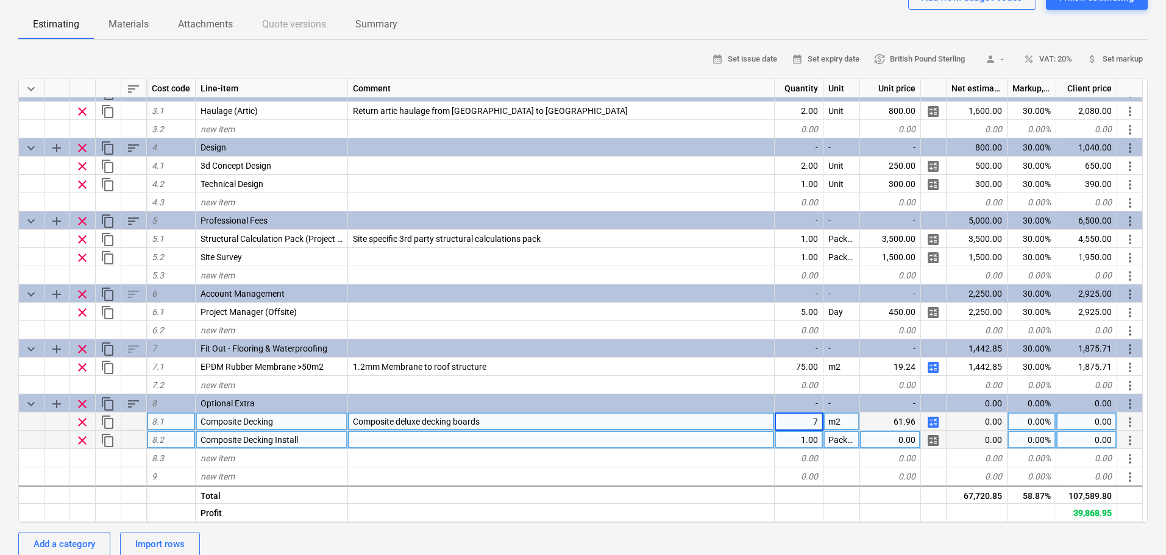
type input "75"
type textarea "x"
type input "440"
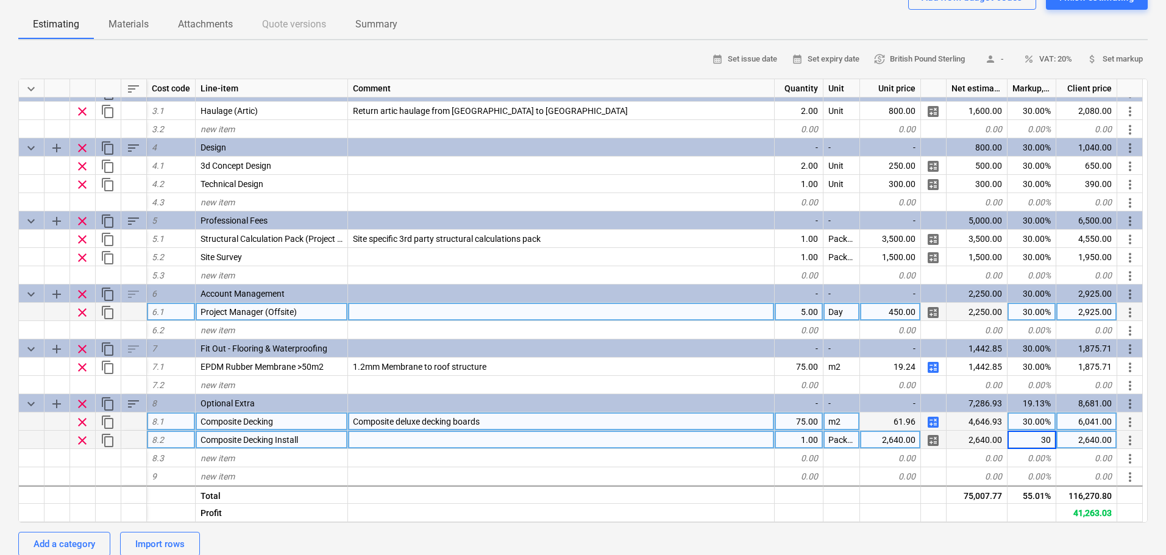
type textarea "x"
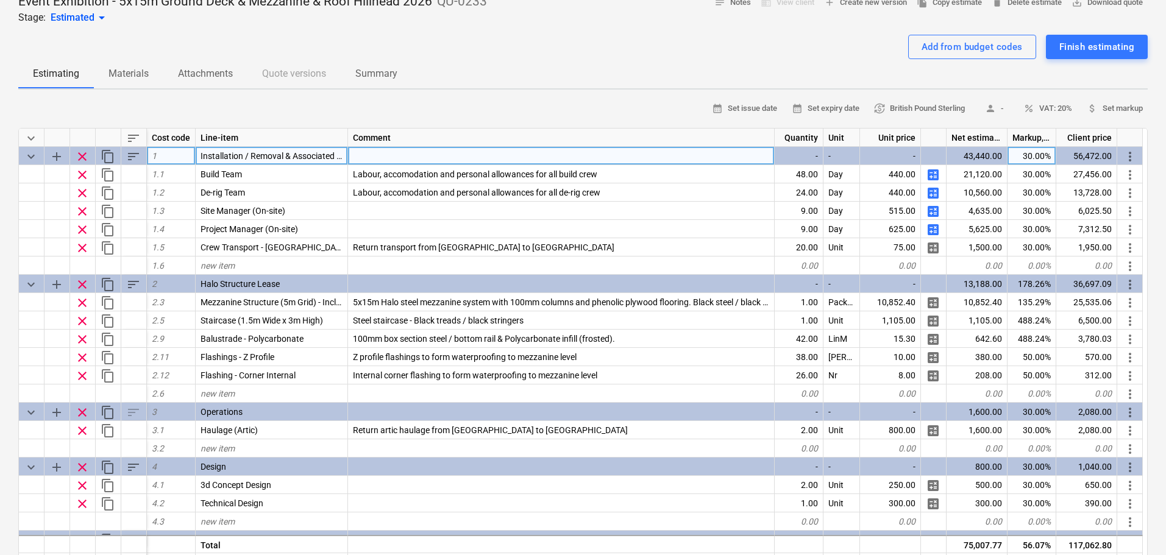
scroll to position [0, 0]
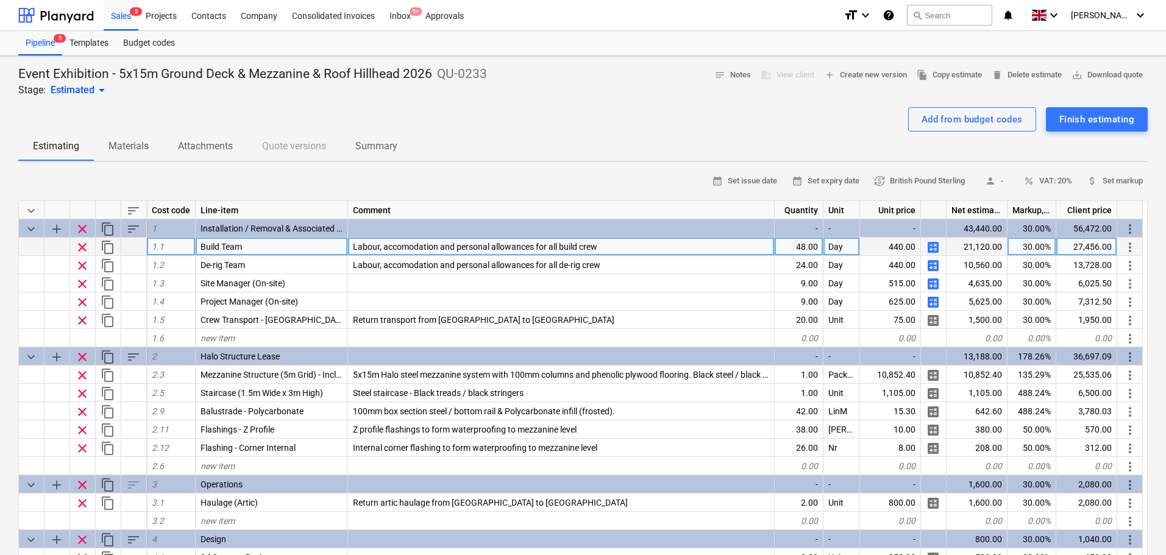
click at [792, 246] on div "48.00" at bounding box center [799, 247] width 49 height 18
type input "24"
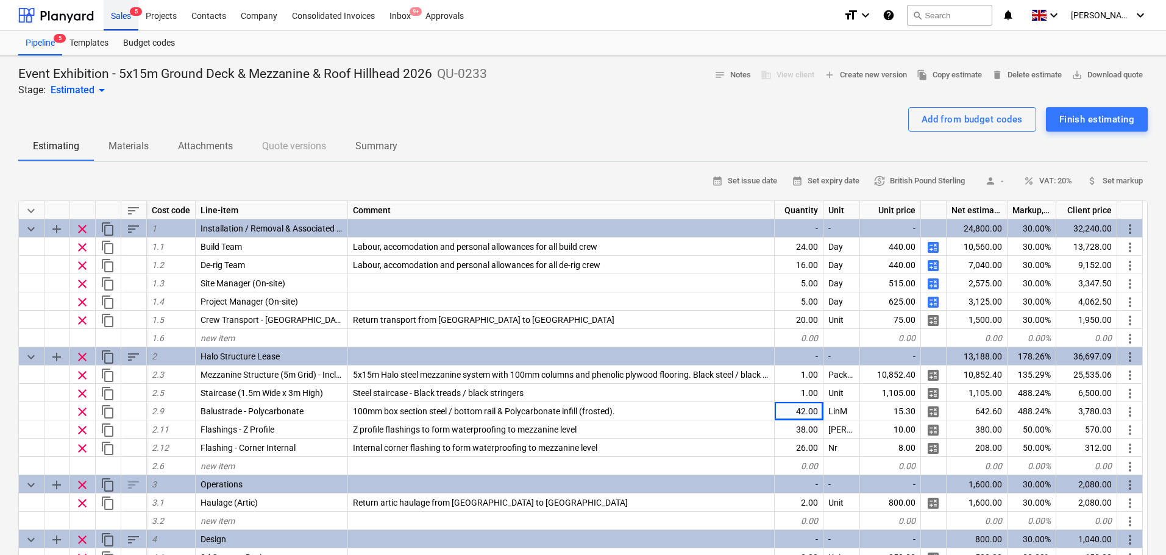
click at [112, 12] on div "Sales 5" at bounding box center [121, 14] width 35 height 31
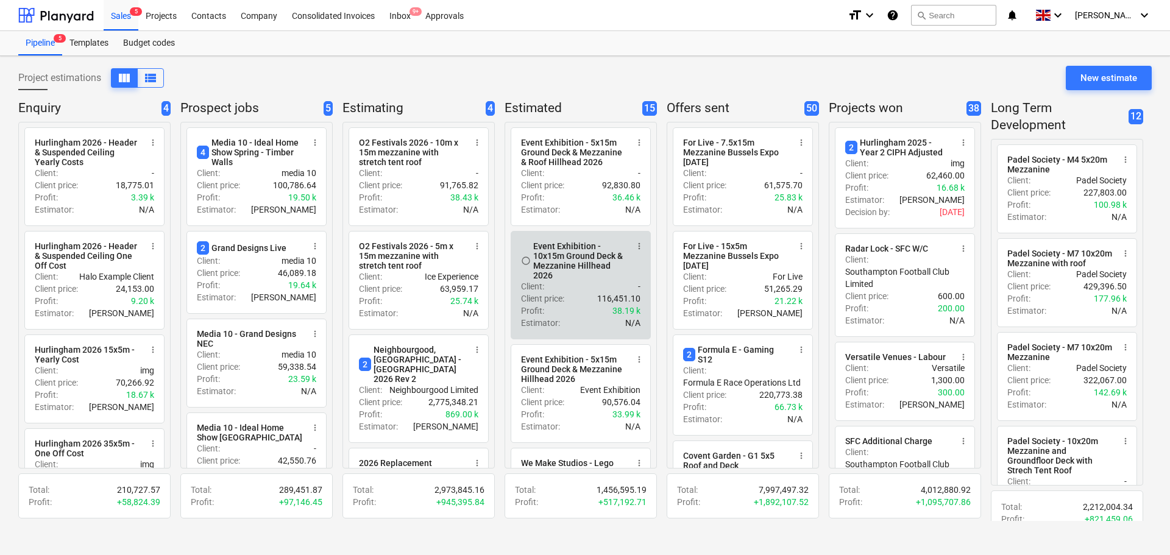
click at [580, 305] on div "Client price : 116,451.10" at bounding box center [580, 299] width 119 height 12
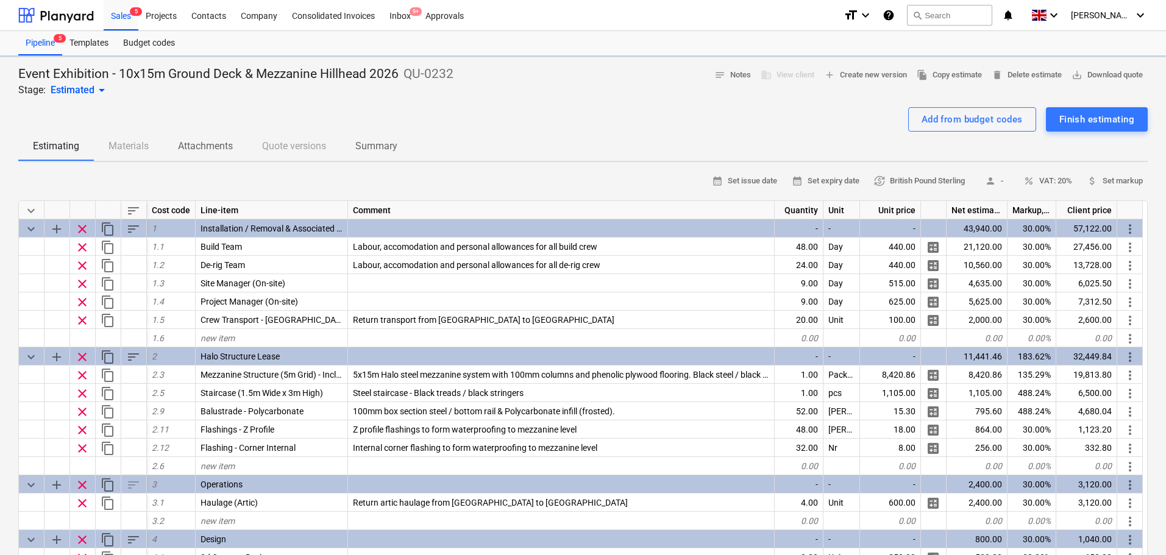
type textarea "x"
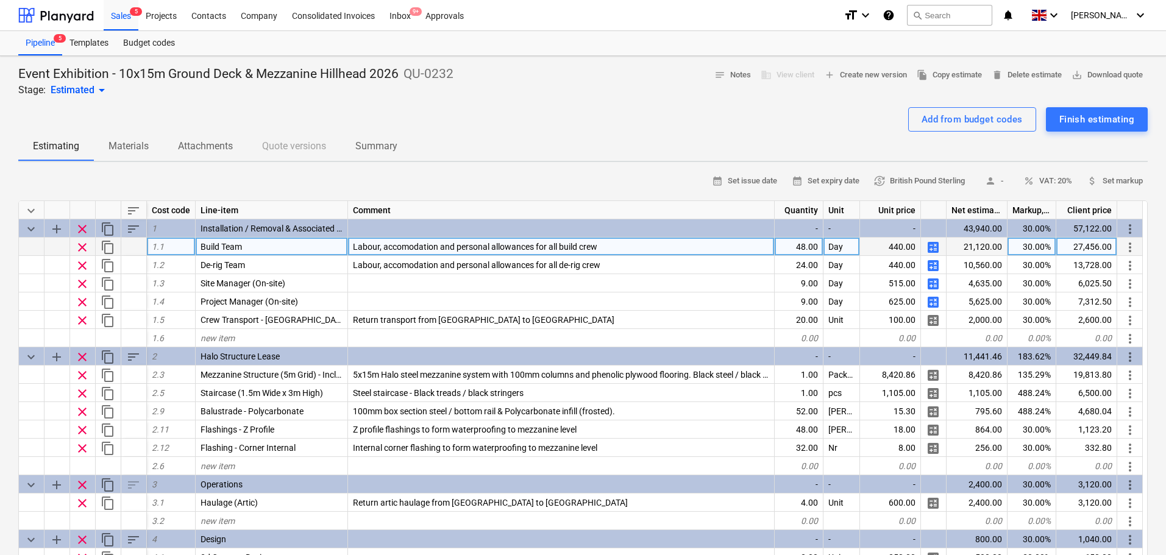
click at [821, 247] on div "48.00" at bounding box center [799, 247] width 49 height 18
type input "24"
type textarea "x"
type input "16"
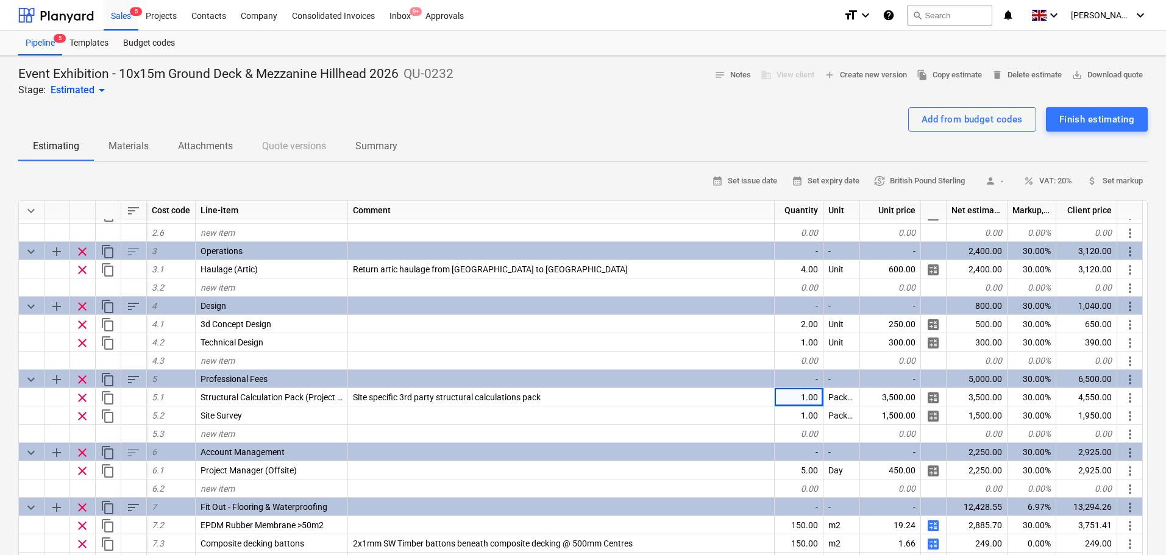
click at [114, 144] on p "Materials" at bounding box center [128, 146] width 40 height 15
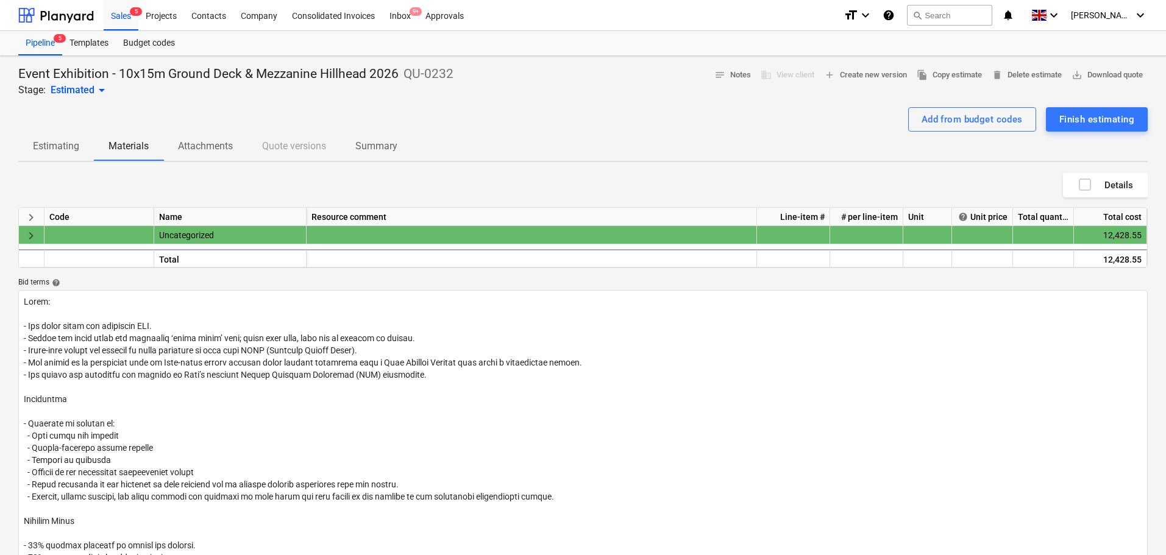
click at [41, 154] on span "Estimating" at bounding box center [56, 146] width 76 height 22
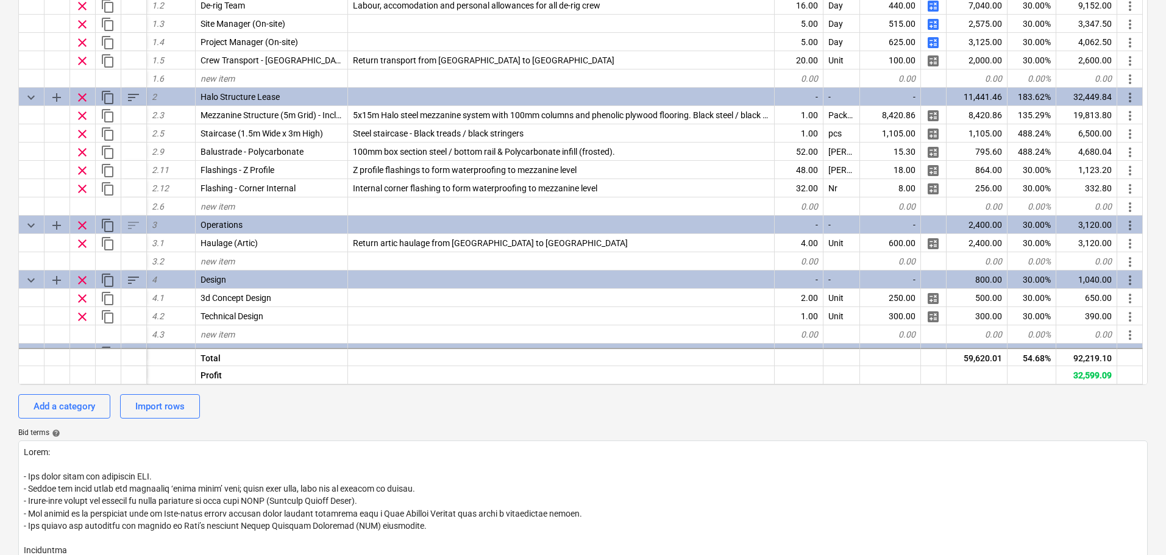
scroll to position [427, 0]
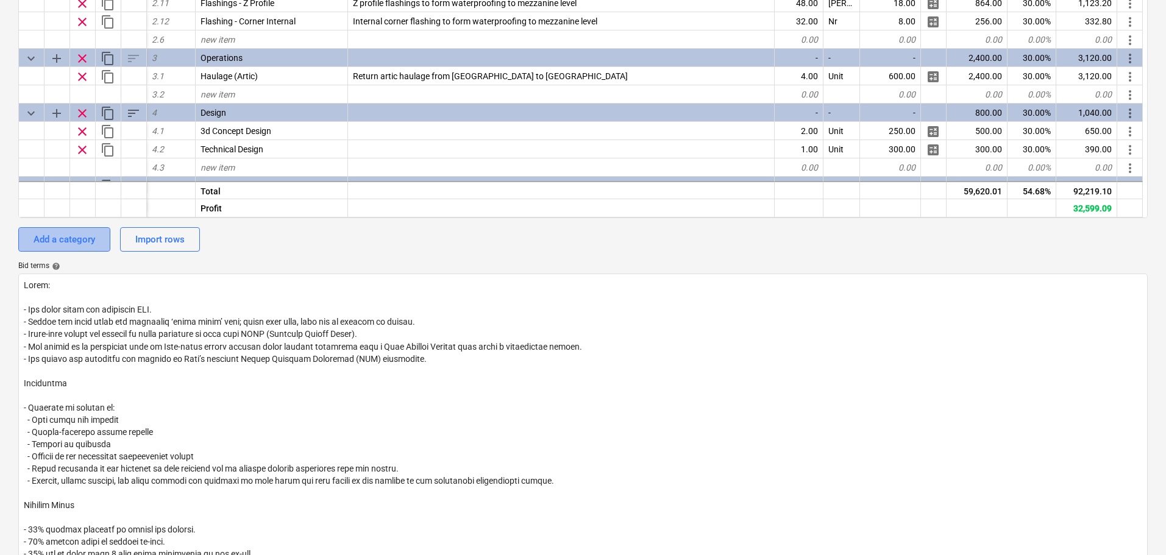
click at [54, 240] on div "Add a category" at bounding box center [65, 240] width 62 height 16
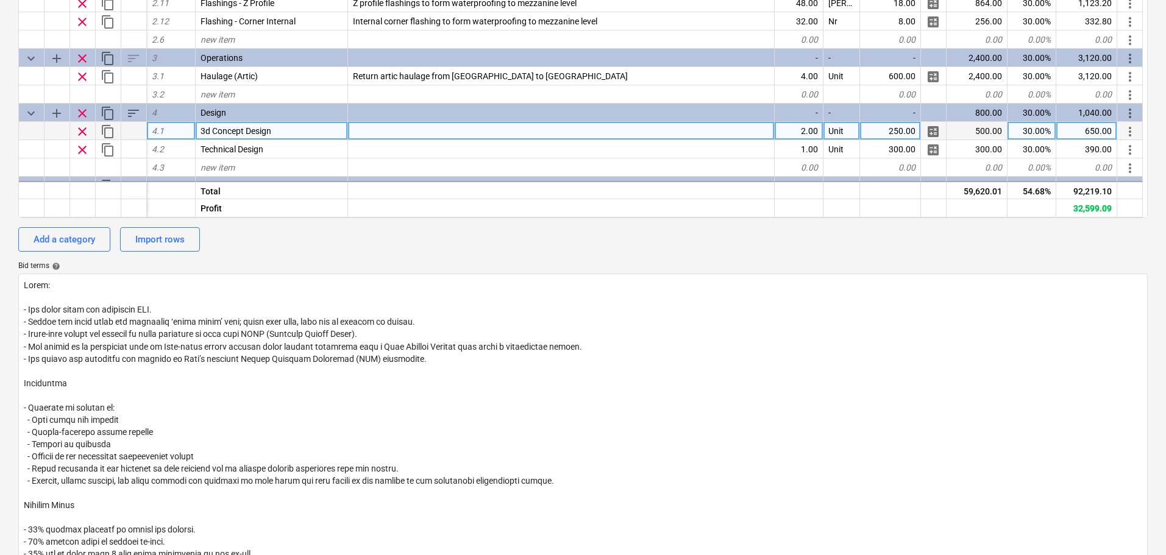
type textarea "x"
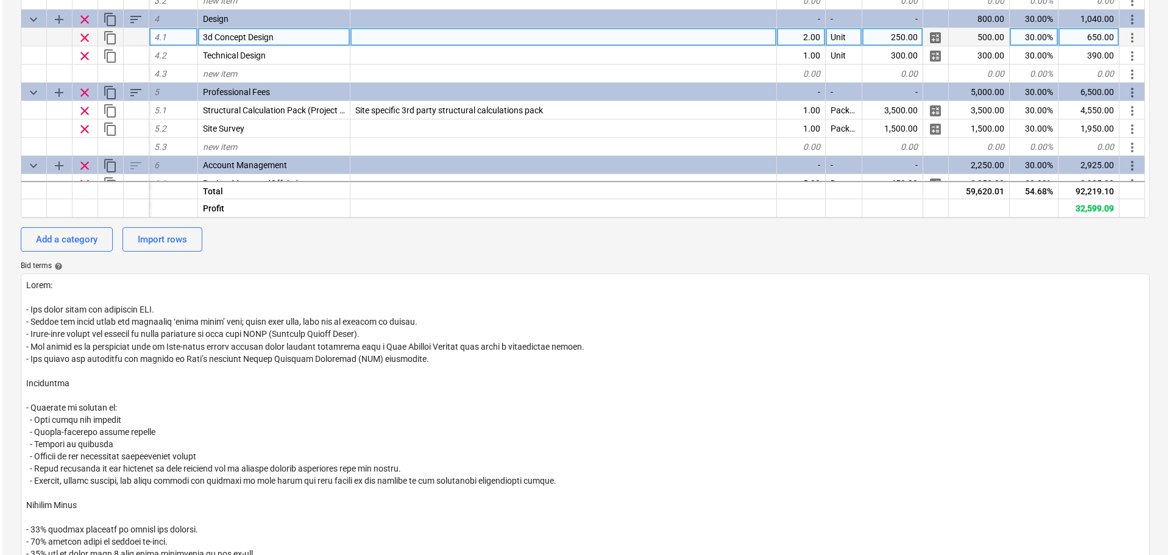
scroll to position [270, 0]
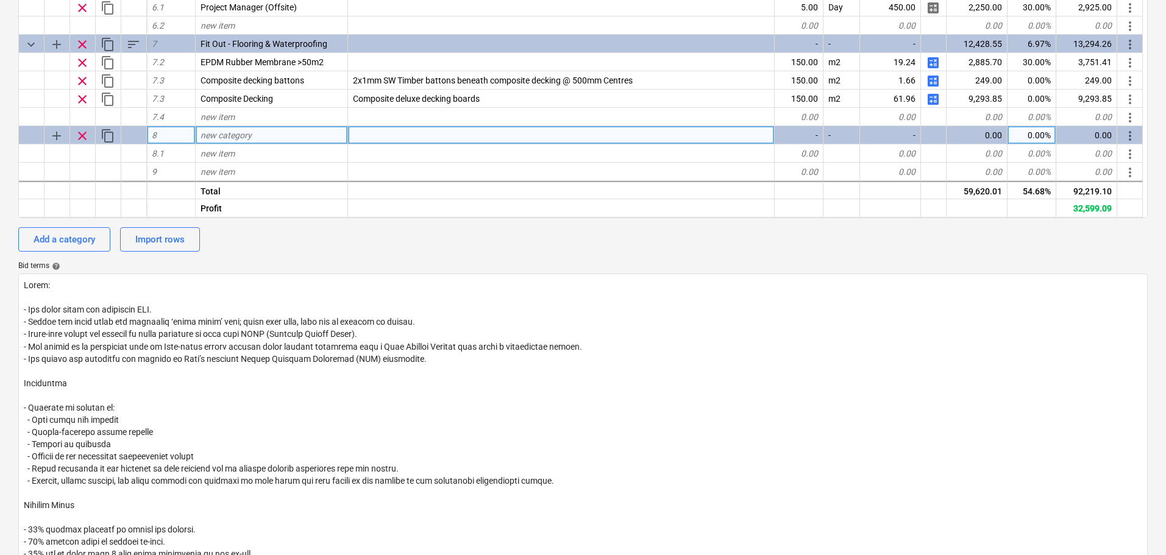
click at [213, 144] on div "new category" at bounding box center [272, 135] width 152 height 18
type input "Optional Extra - Composite Decking"
type textarea "x"
type input "O"
type input "Composite Decking"
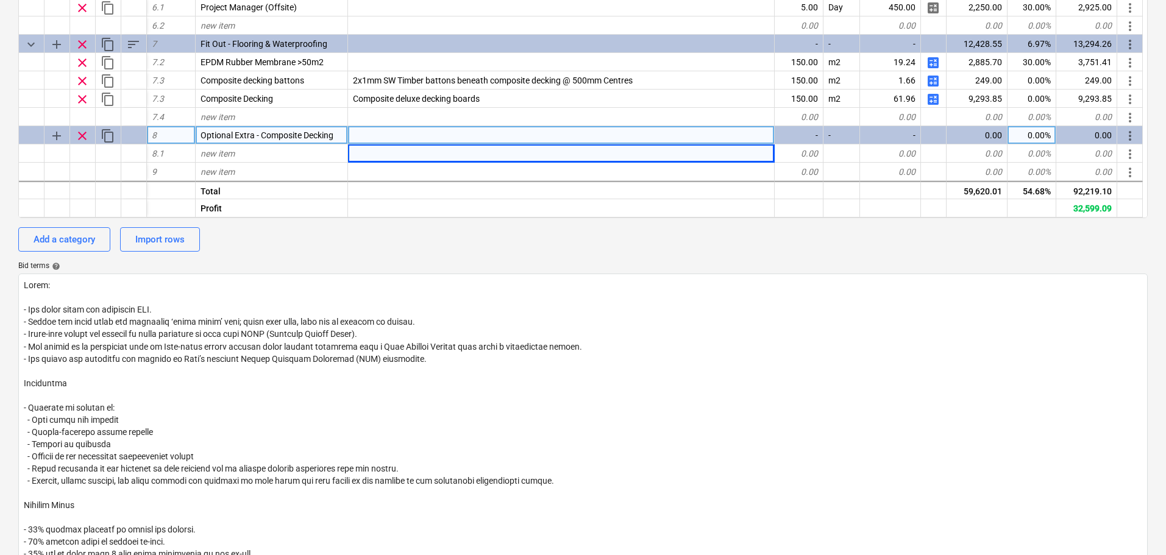
type textarea "x"
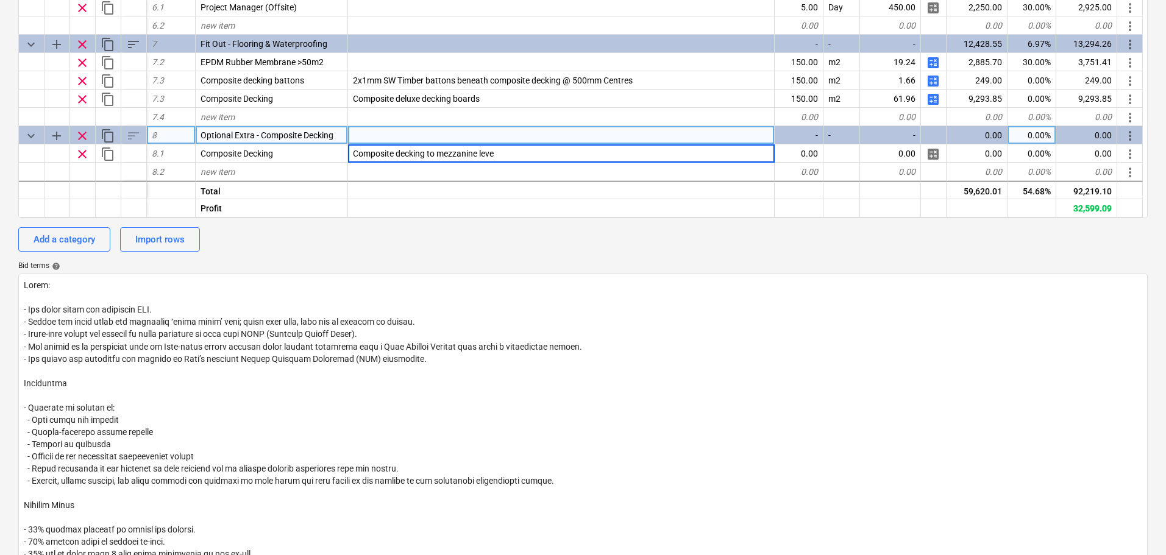
type input "Composite decking to mezzanine level"
type textarea "x"
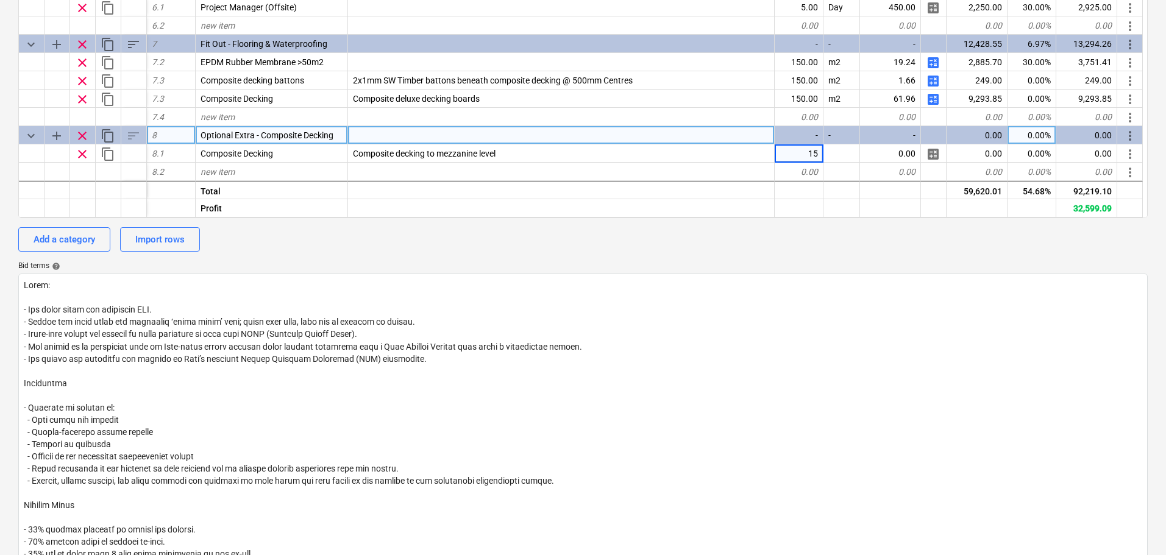
type input "150"
type textarea "x"
type input "m2"
type textarea "x"
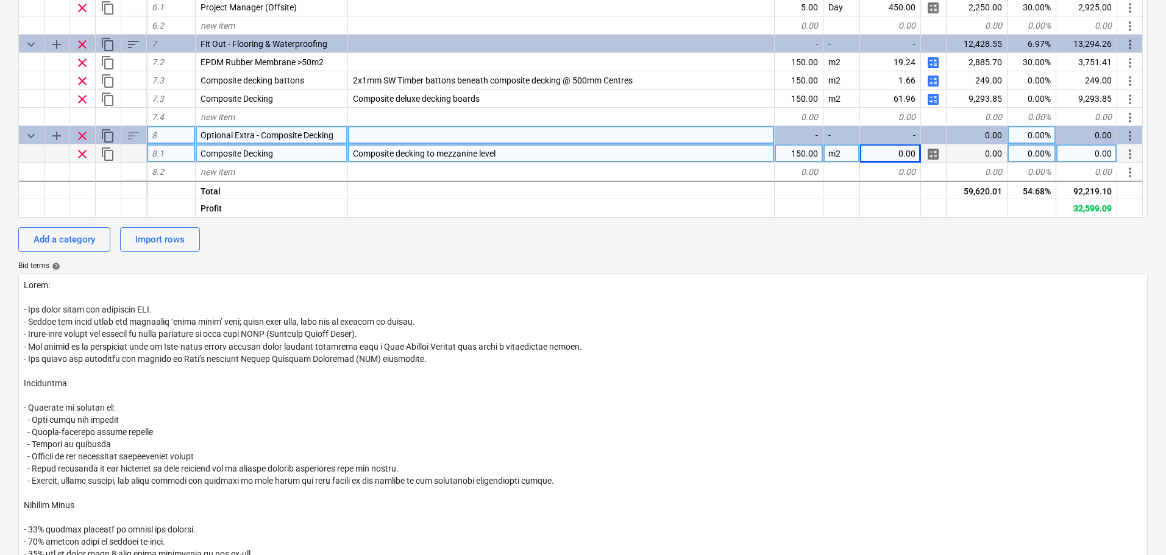
click at [277, 152] on div "Composite Decking" at bounding box center [272, 153] width 152 height 18
type textarea "x"
click at [416, 158] on span "Composite decking to mezzanine level" at bounding box center [424, 154] width 143 height 10
click at [495, 264] on div "Bid terms help" at bounding box center [582, 266] width 1129 height 10
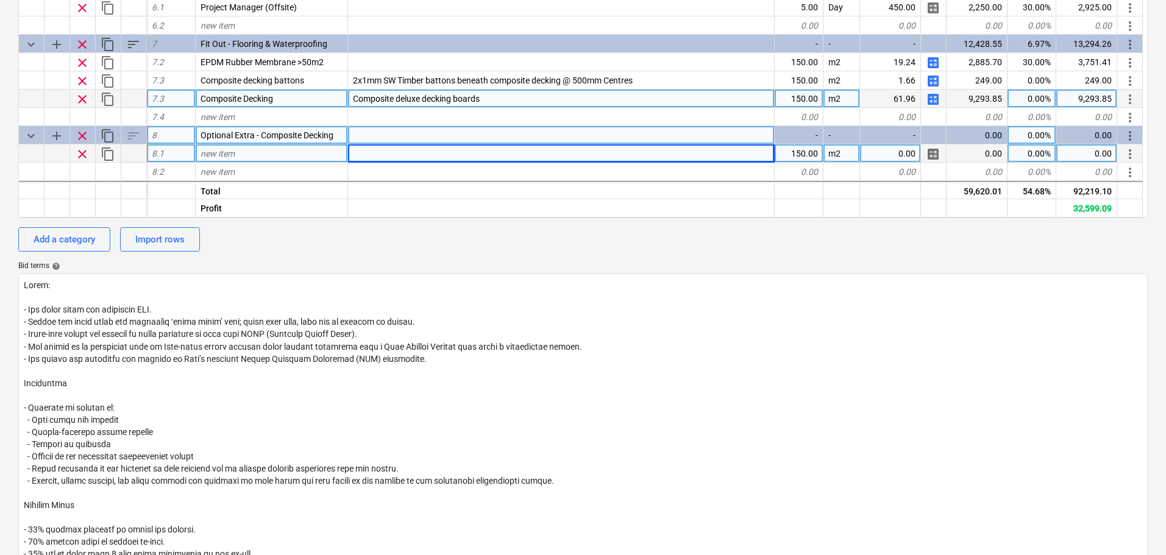
click at [1128, 101] on span "more_vert" at bounding box center [1130, 99] width 15 height 15
click at [1128, 101] on li "Move line-item to" at bounding box center [1108, 99] width 93 height 28
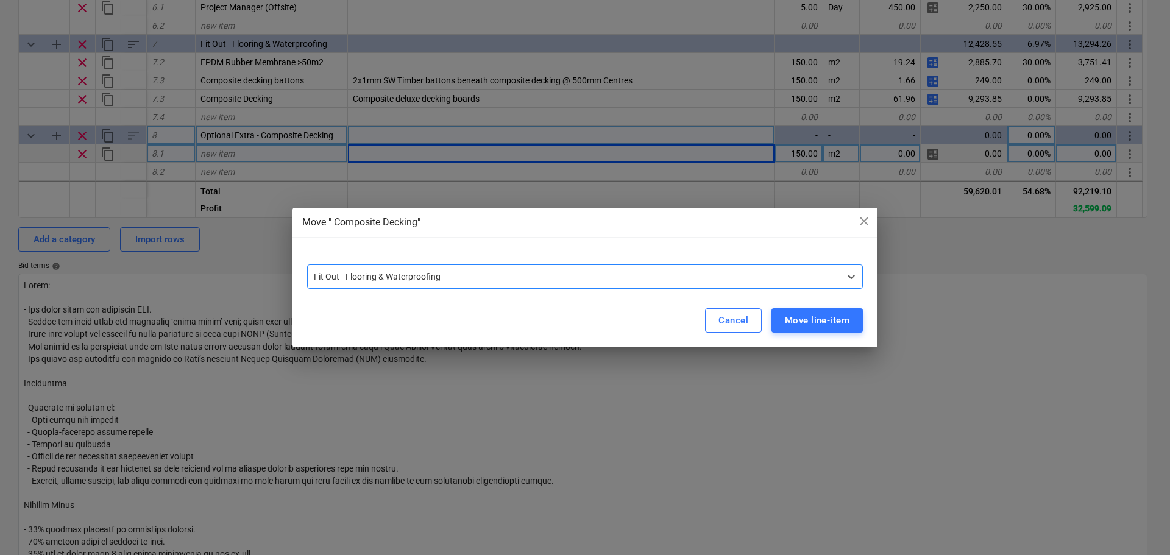
click at [584, 273] on div at bounding box center [574, 277] width 520 height 12
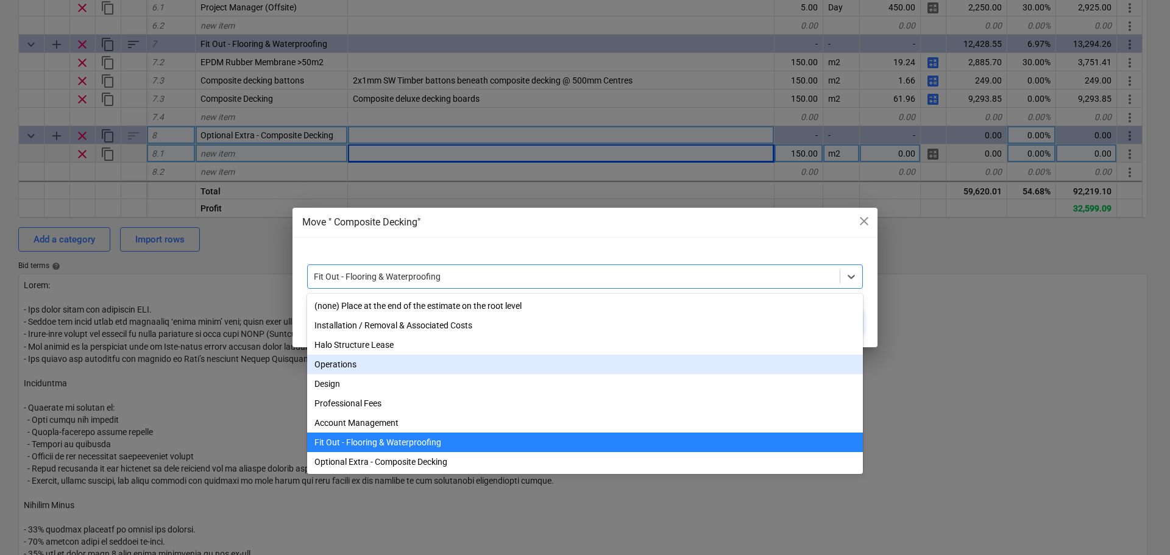
scroll to position [3, 0]
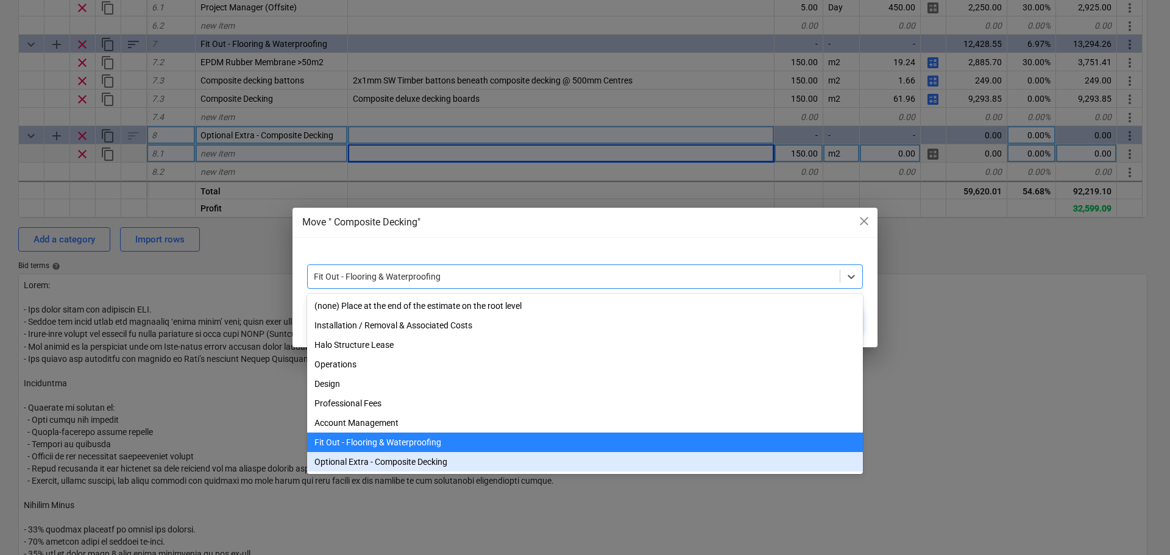
click at [355, 466] on div "Optional Extra - Composite Decking" at bounding box center [585, 462] width 556 height 20
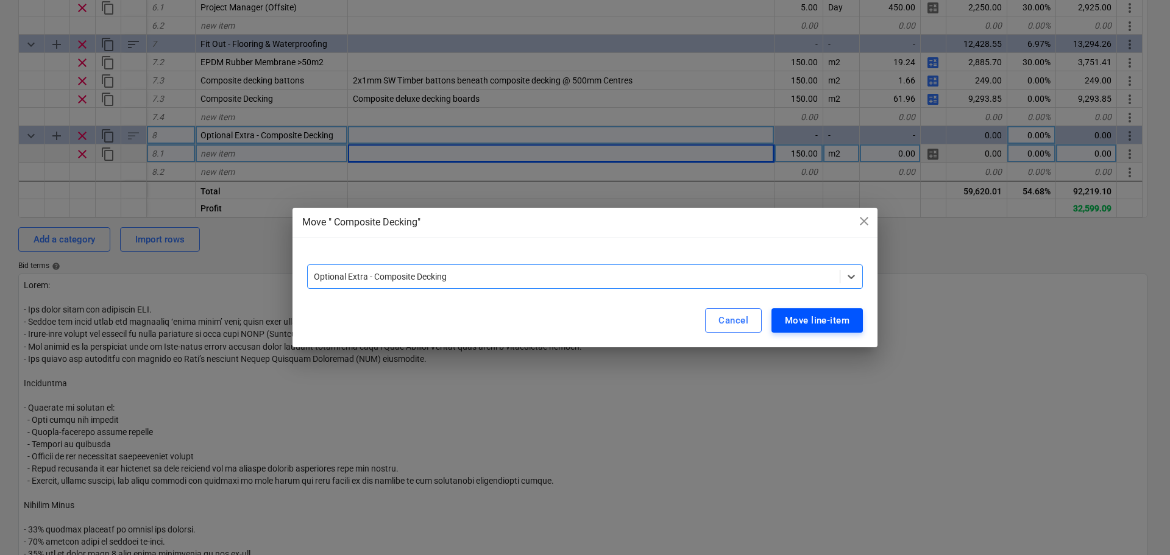
click at [840, 318] on div "Move line-item" at bounding box center [817, 321] width 65 height 16
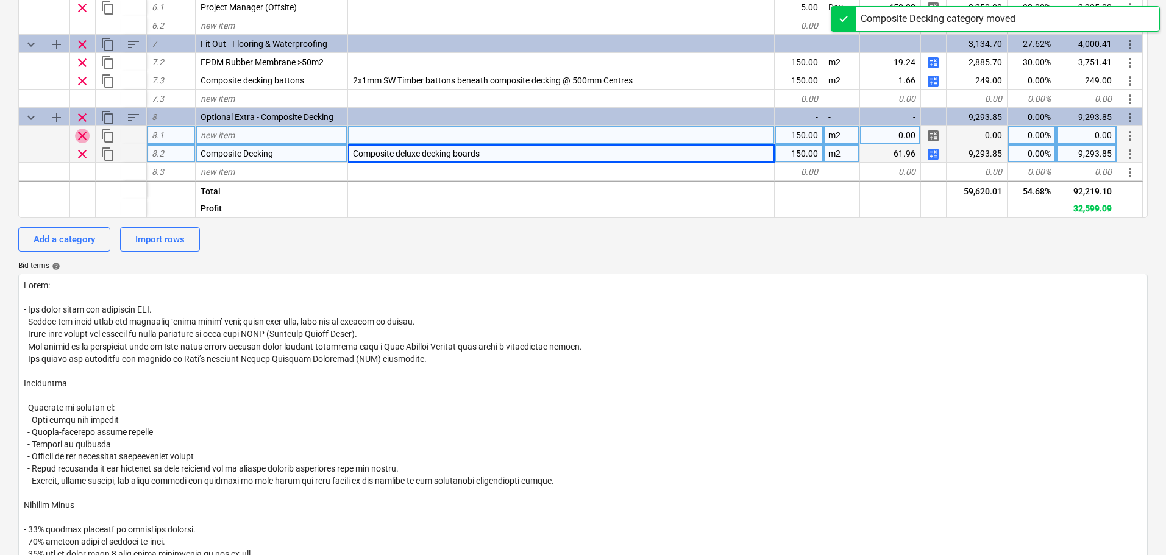
click at [85, 137] on span "clear" at bounding box center [82, 136] width 15 height 15
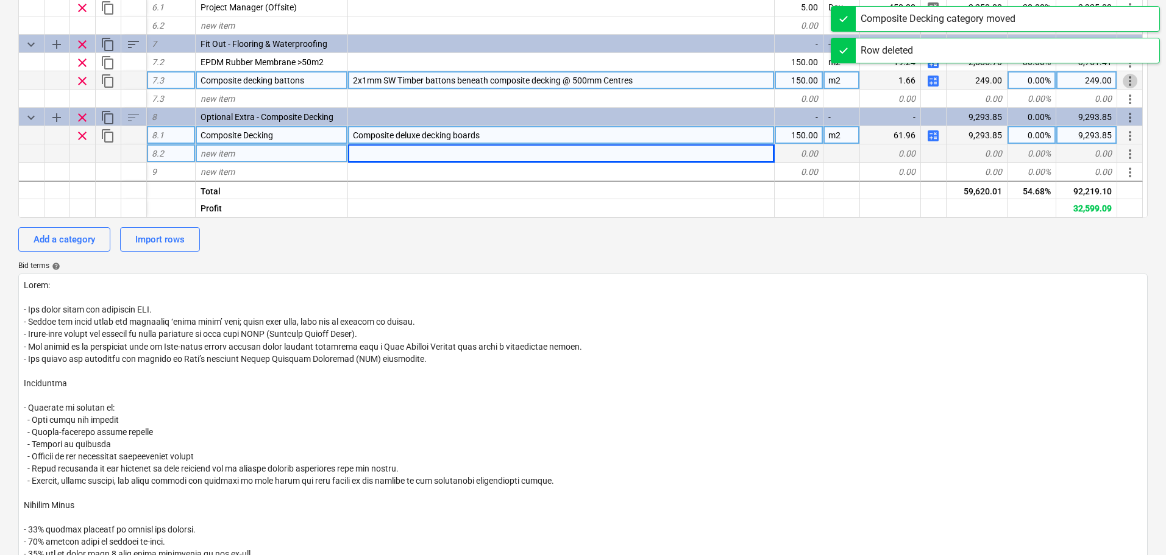
click at [1132, 80] on span "more_vert" at bounding box center [1130, 81] width 15 height 15
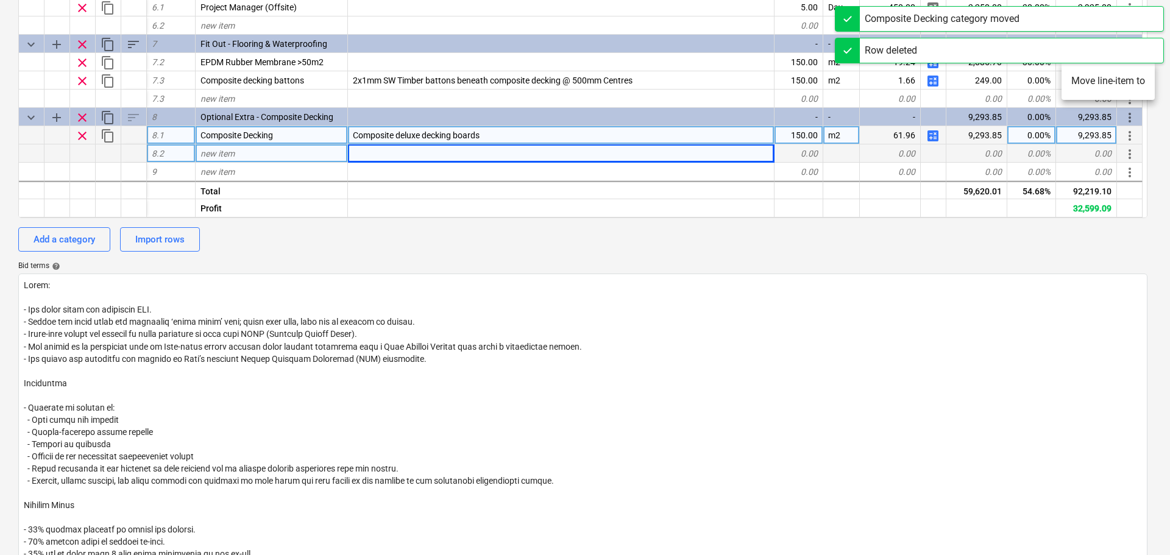
click at [1081, 79] on li "Move line-item to" at bounding box center [1108, 81] width 93 height 28
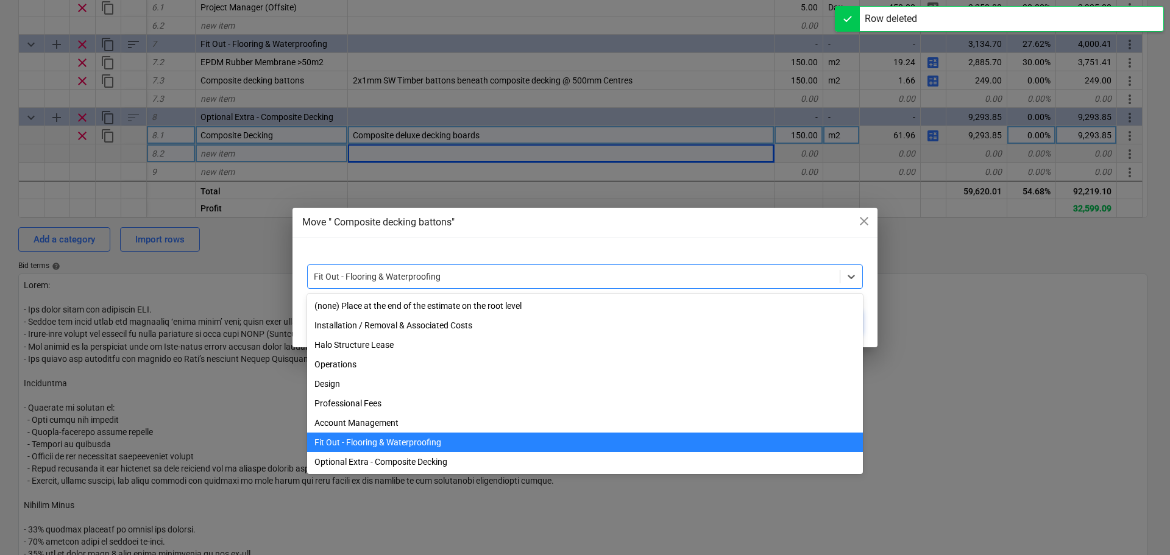
click at [565, 269] on div "Fit Out - Flooring & Waterproofing" at bounding box center [574, 276] width 532 height 17
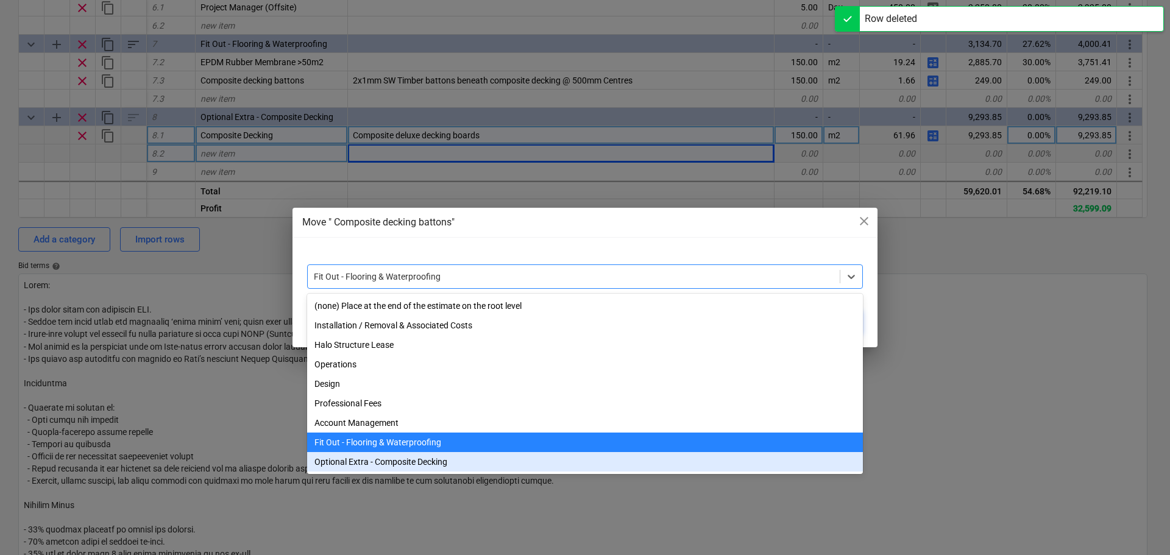
click at [359, 471] on div "Optional Extra - Composite Decking" at bounding box center [585, 462] width 556 height 20
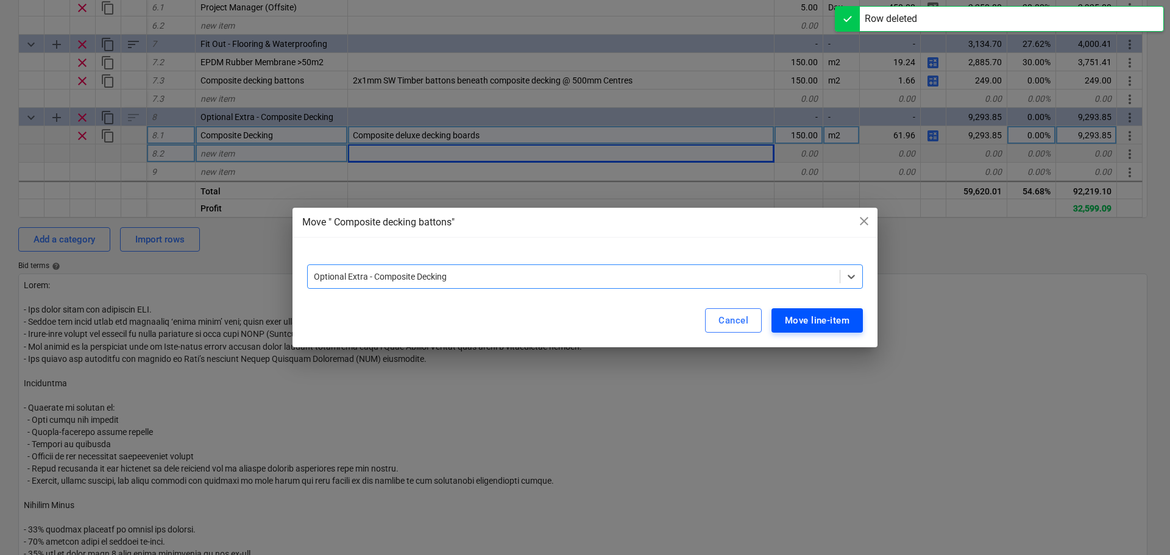
click at [785, 317] on div "Move line-item" at bounding box center [817, 321] width 65 height 16
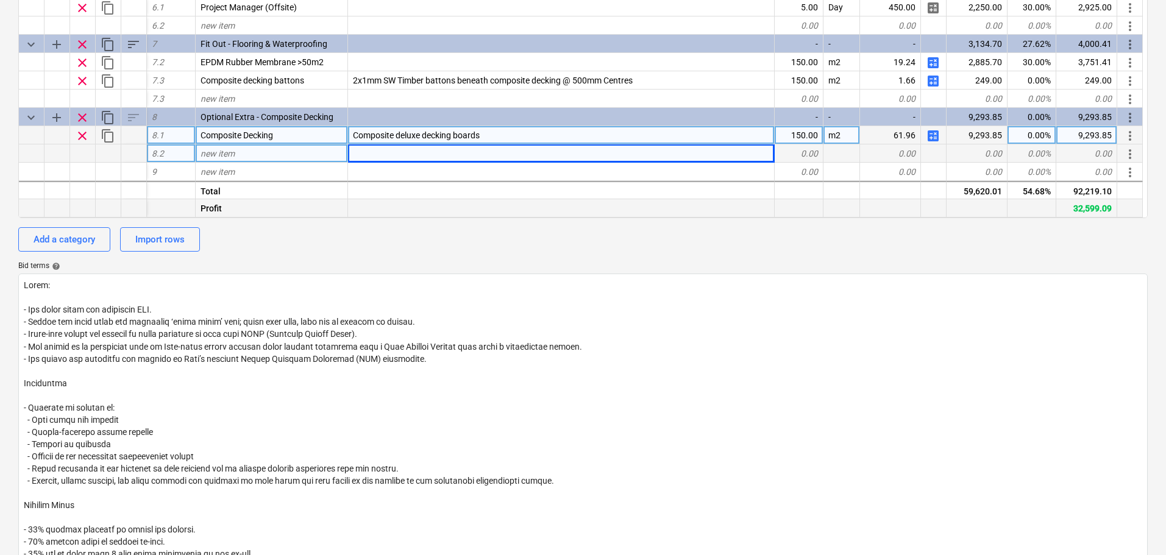
type textarea "x"
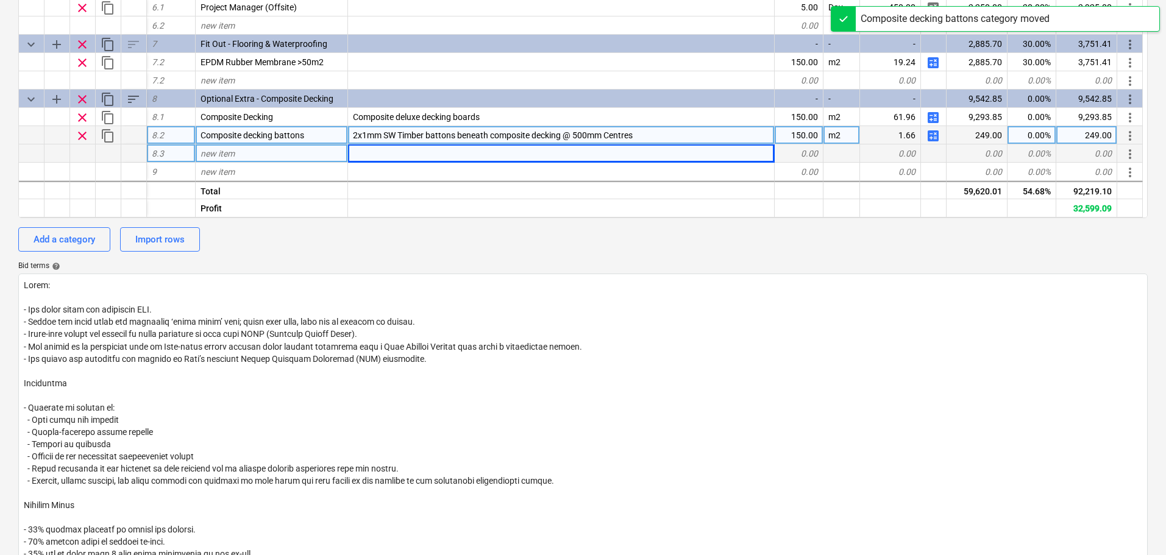
click at [234, 158] on span "new item" at bounding box center [218, 154] width 34 height 10
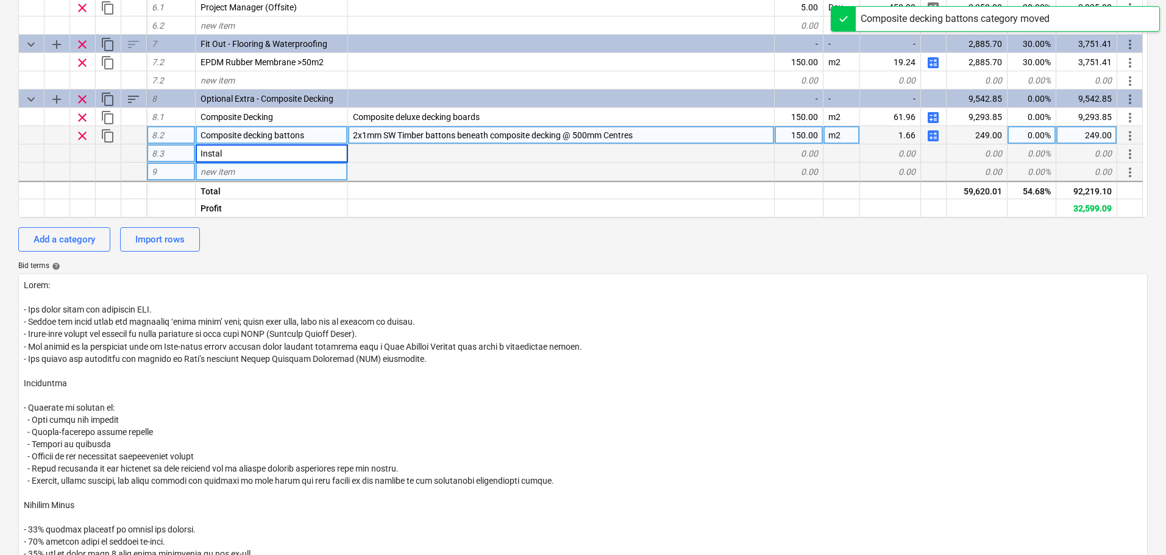
type input "Install"
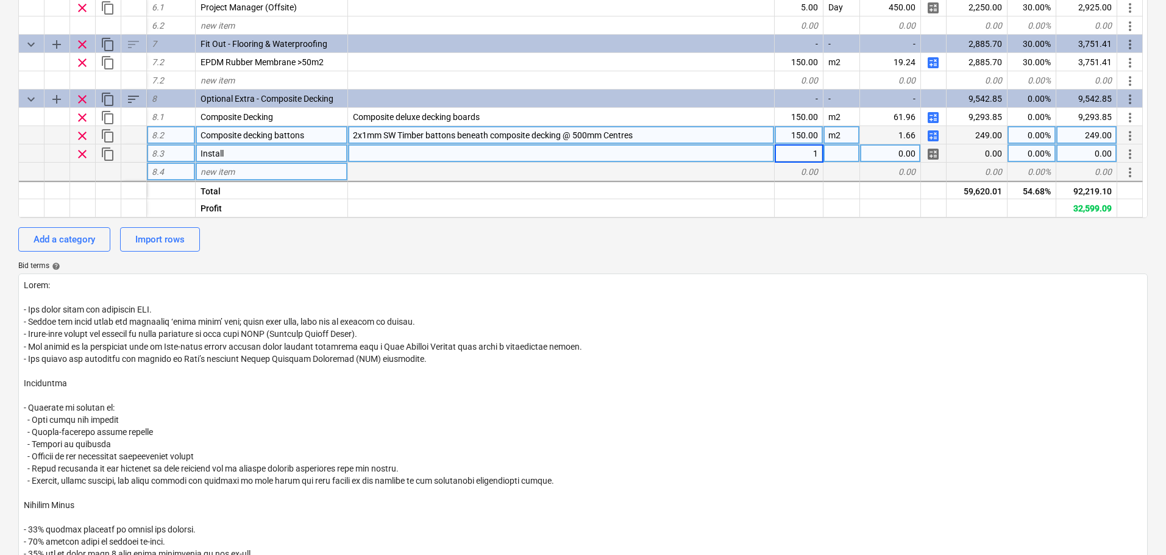
type textarea "x"
type input "Package"
type textarea "x"
click at [892, 149] on div "0.00" at bounding box center [890, 153] width 61 height 18
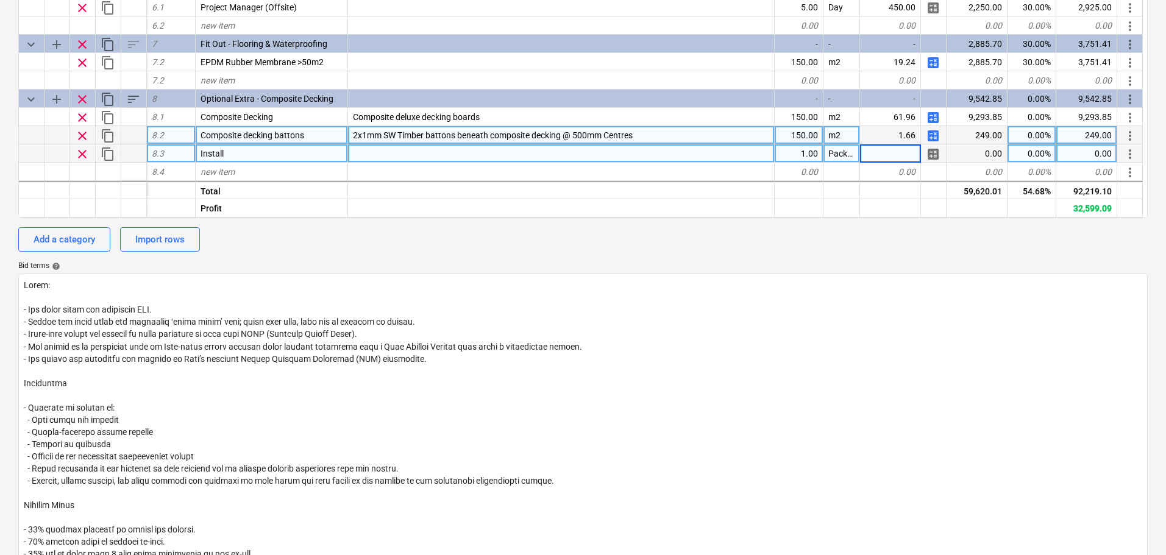
type input "5280"
type textarea "x"
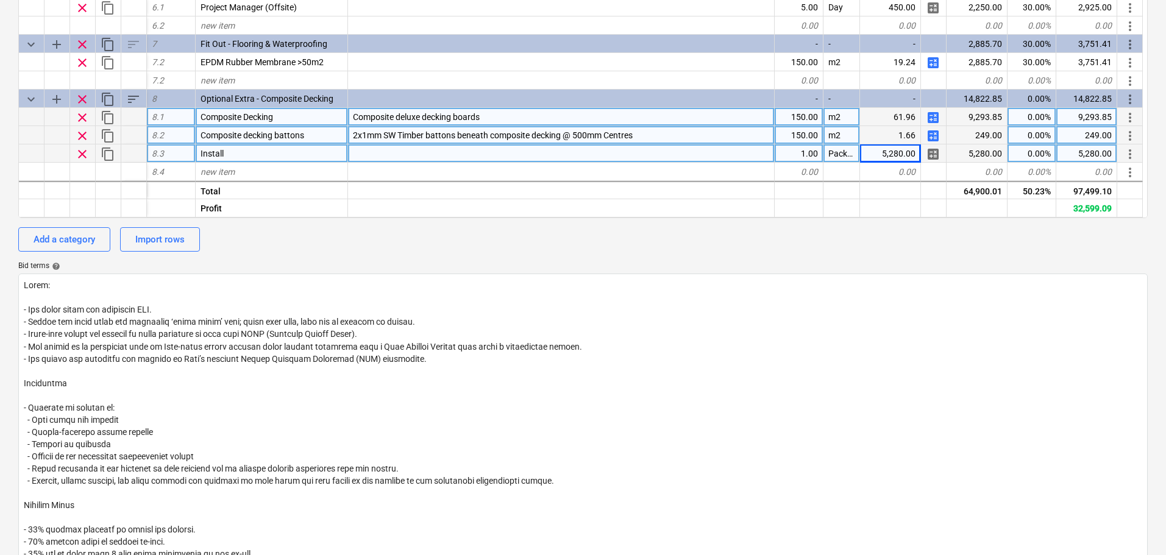
click at [1037, 122] on div "0.00%" at bounding box center [1031, 117] width 49 height 18
type input "3"
type textarea "x"
type input "30"
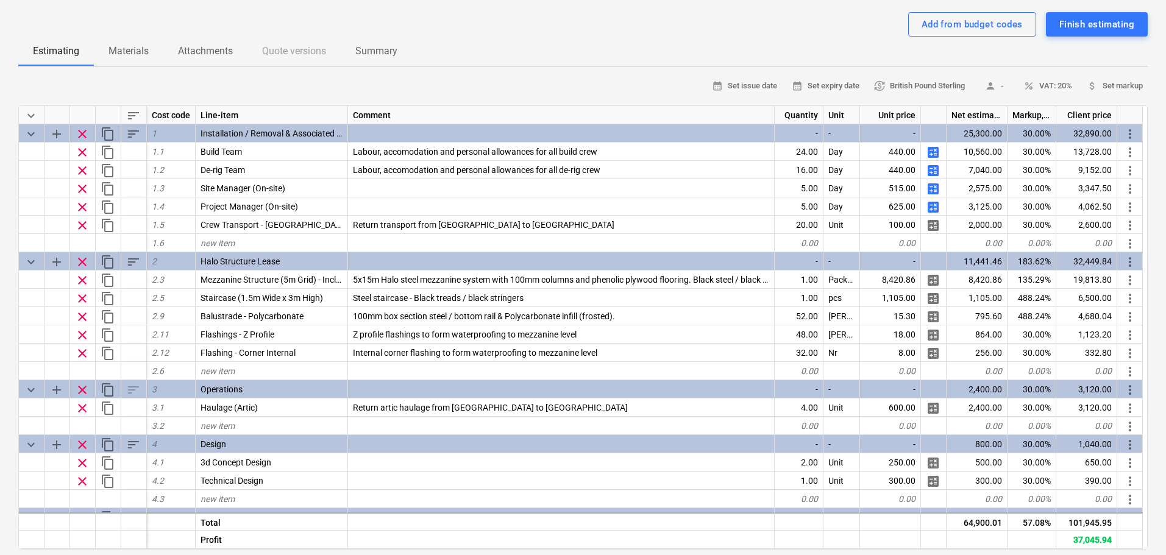
scroll to position [0, 0]
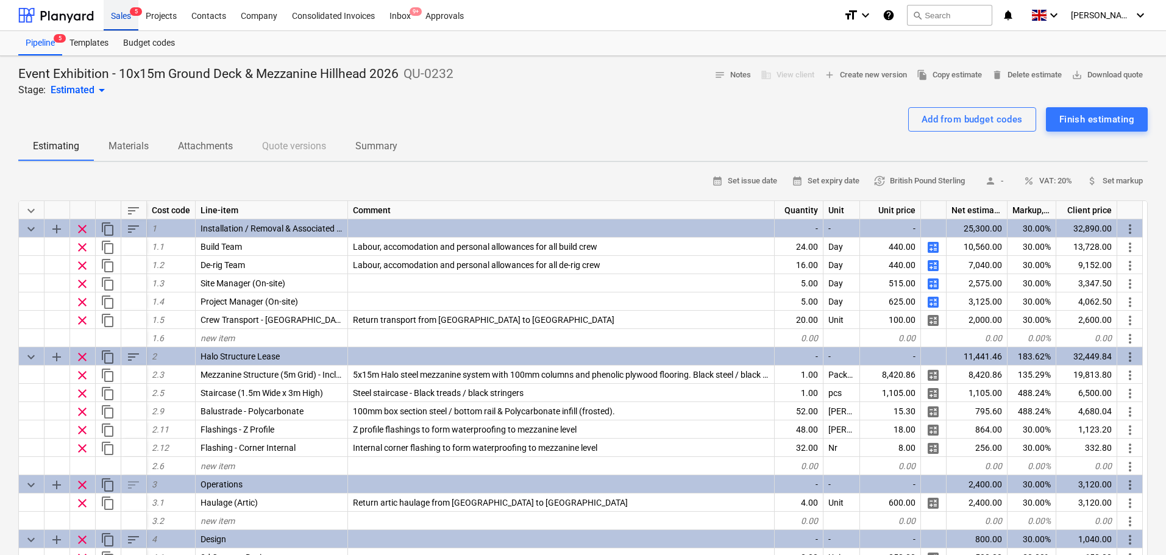
click at [115, 16] on div "Sales 5" at bounding box center [121, 14] width 35 height 31
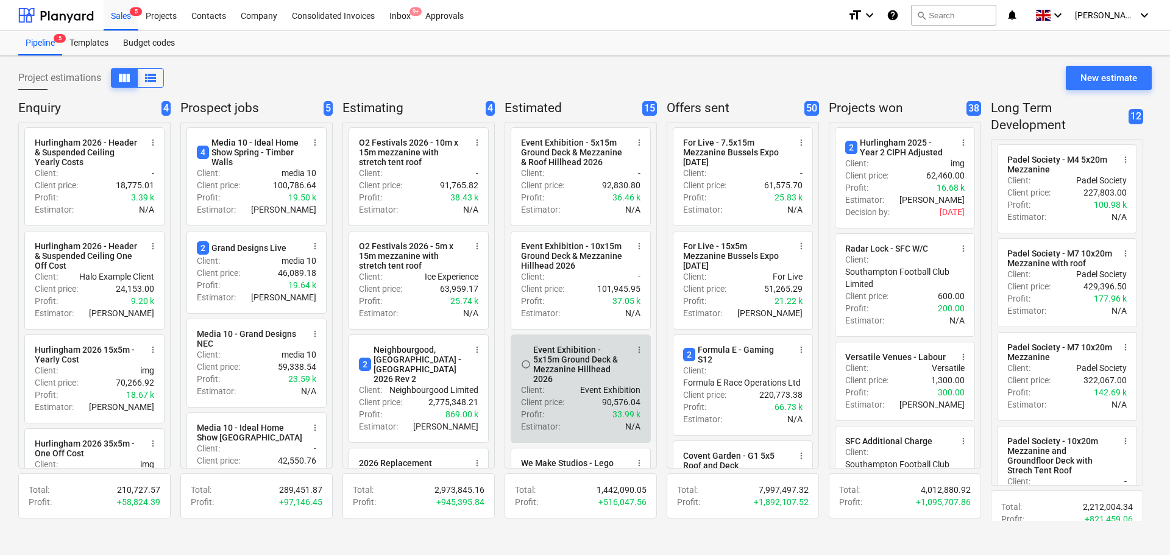
click at [558, 396] on div "Client : Event Exhibition" at bounding box center [580, 390] width 119 height 12
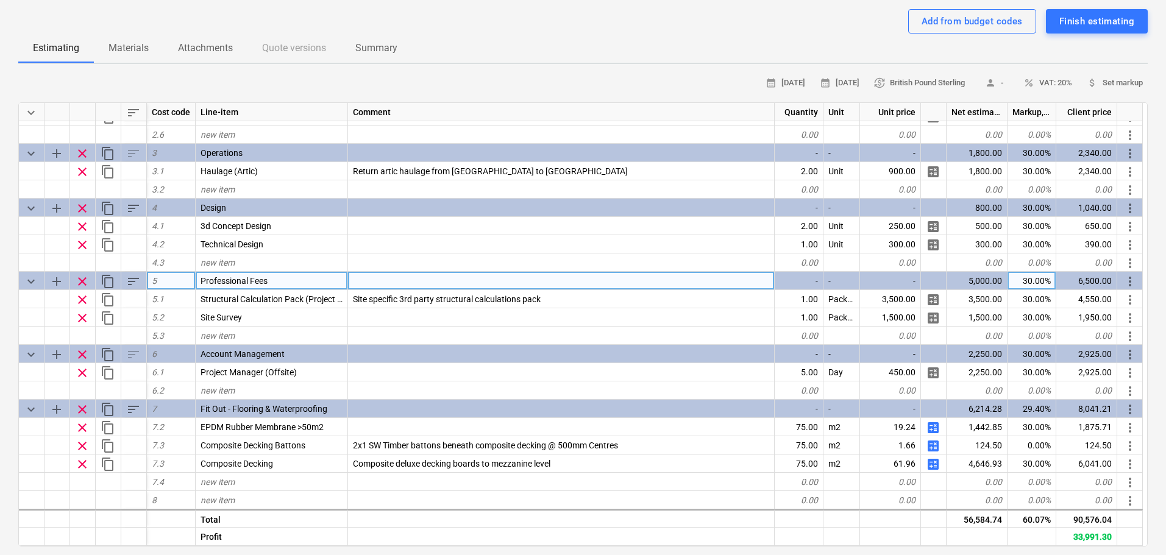
scroll to position [122, 0]
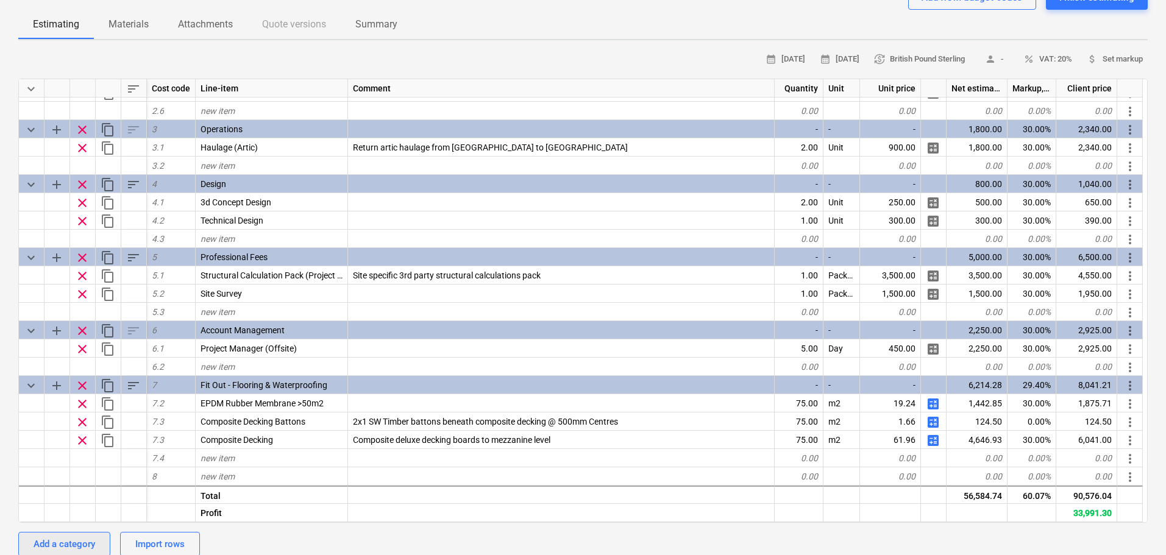
click at [82, 540] on div "Add a category" at bounding box center [65, 544] width 62 height 16
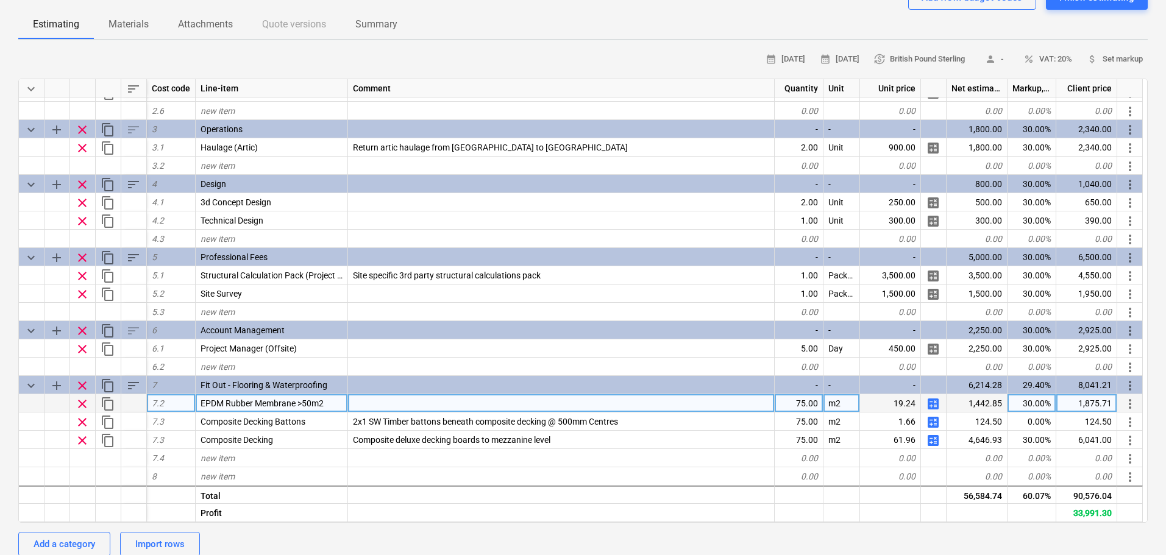
type textarea "x"
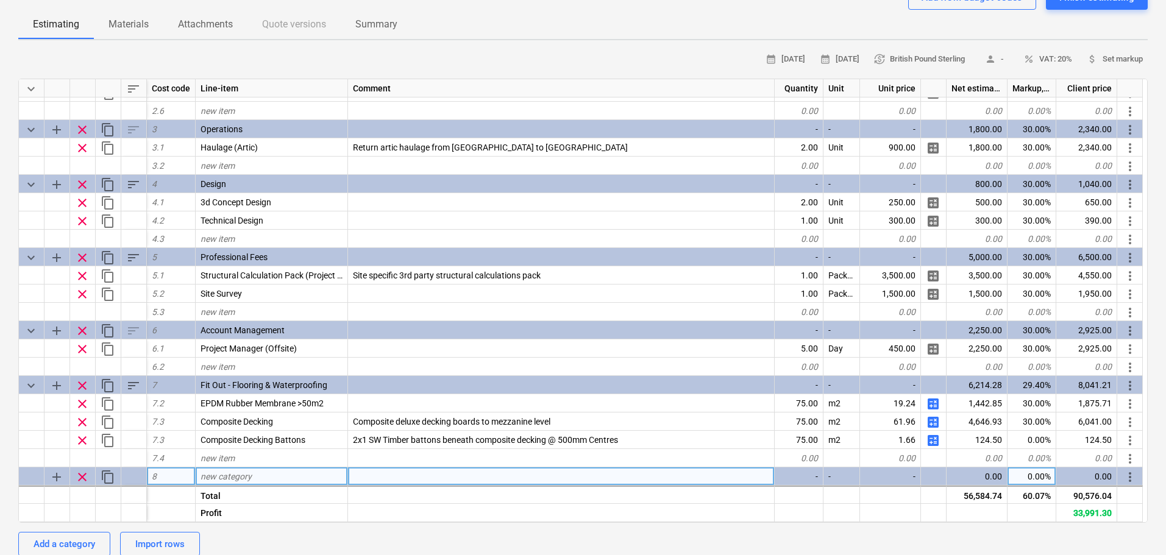
click at [200, 481] on div "new category" at bounding box center [272, 476] width 152 height 18
type input "Optional Extra"
type textarea "x"
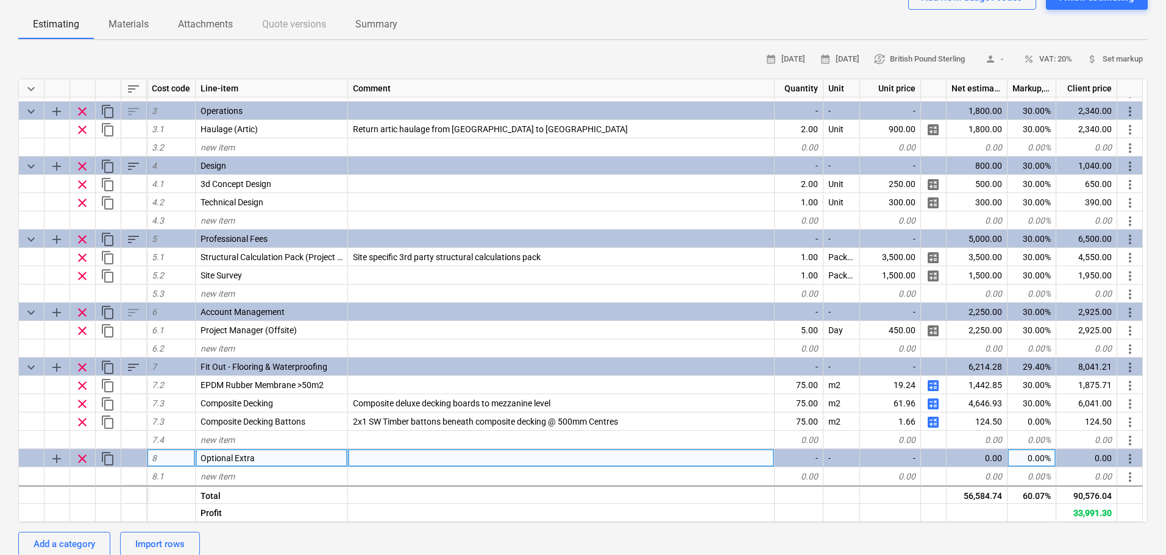
scroll to position [270, 0]
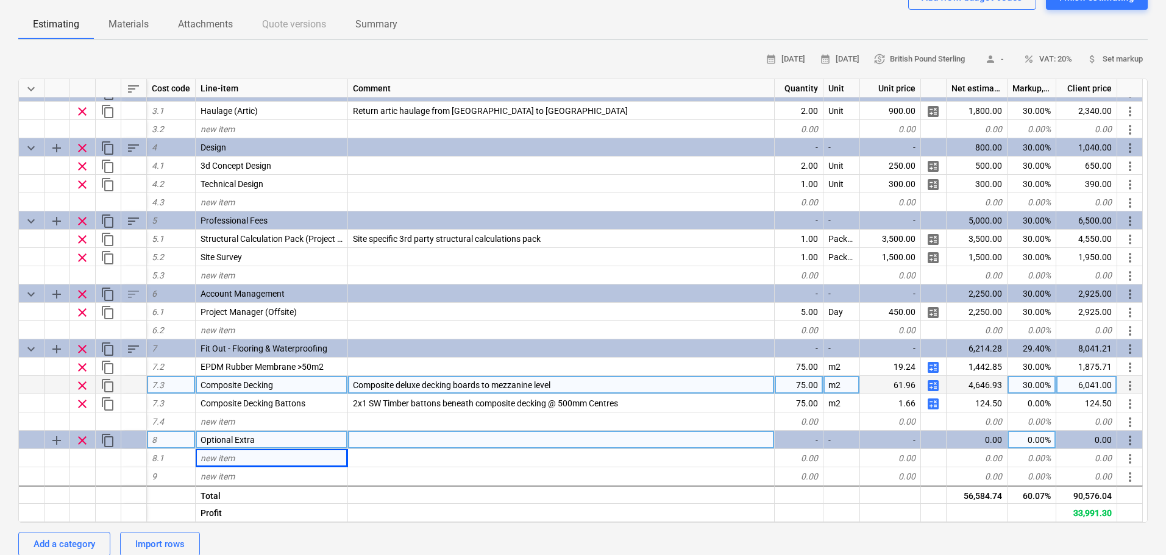
click at [1128, 385] on span "more_vert" at bounding box center [1130, 385] width 15 height 15
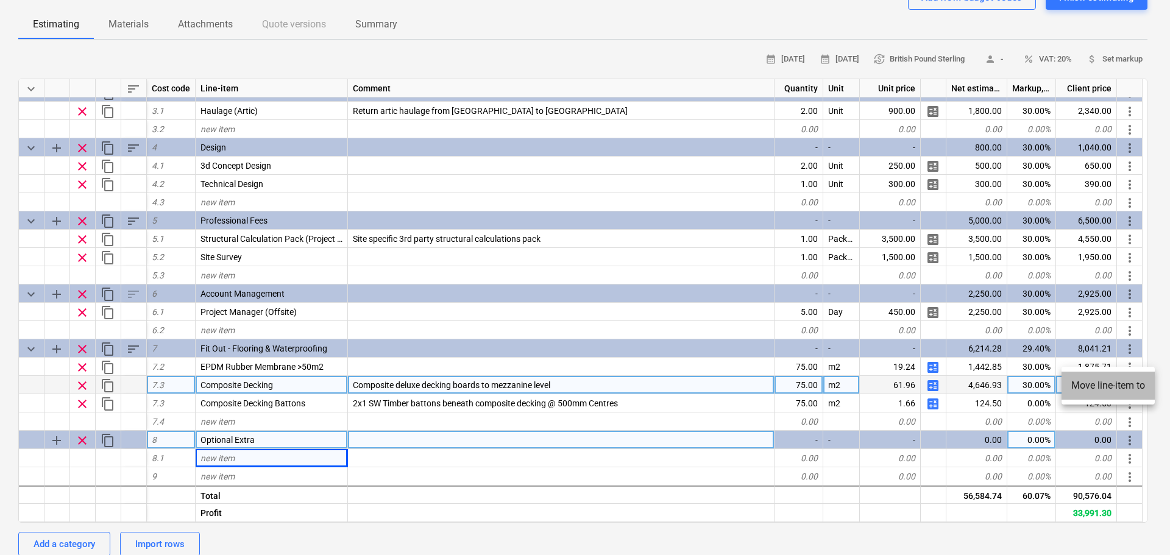
click at [1128, 385] on li "Move line-item to" at bounding box center [1108, 386] width 93 height 28
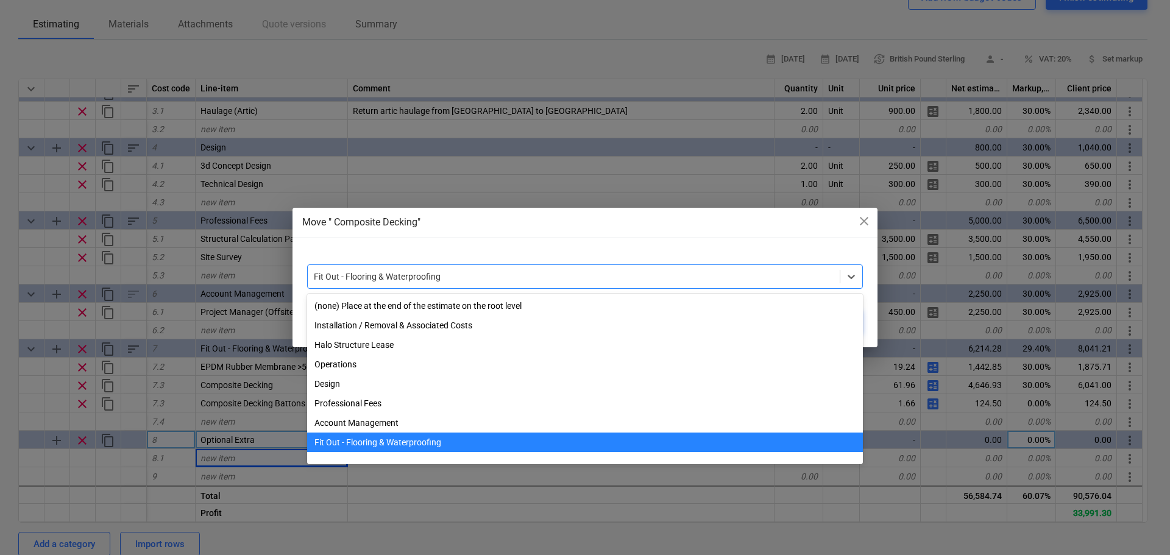
click at [538, 271] on div at bounding box center [574, 277] width 520 height 12
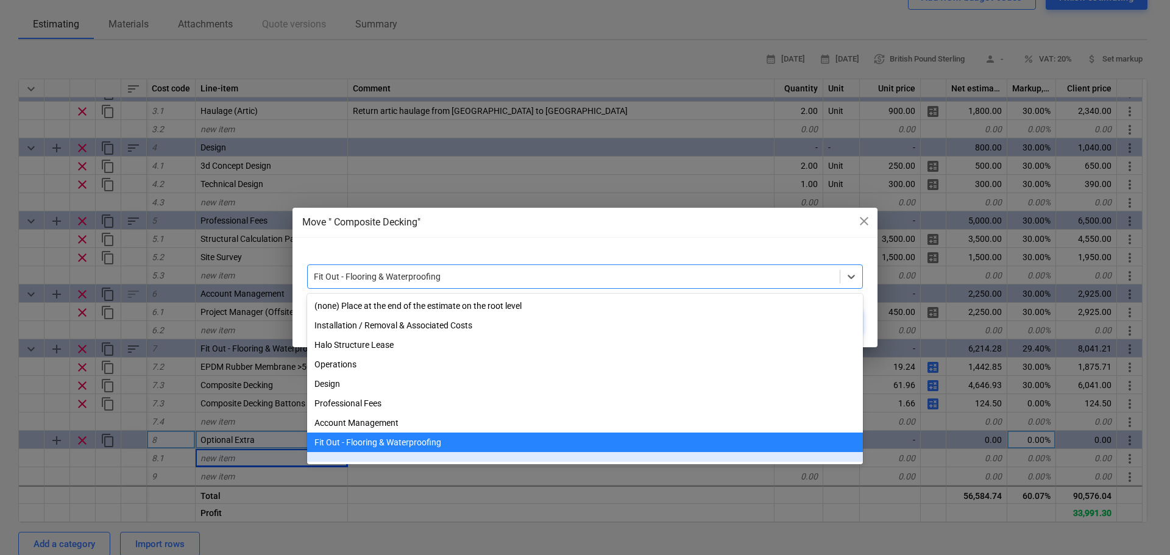
click at [351, 505] on div "Move " Composite Decking" close option focused, 9 of 9. 9 results available. Us…" at bounding box center [585, 277] width 1170 height 555
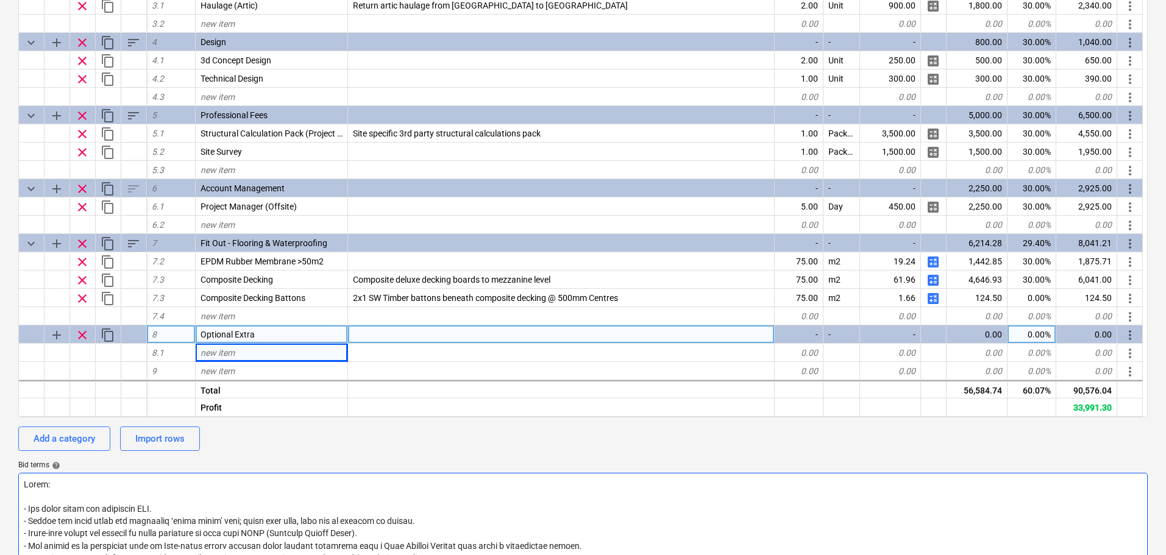
scroll to position [366, 0]
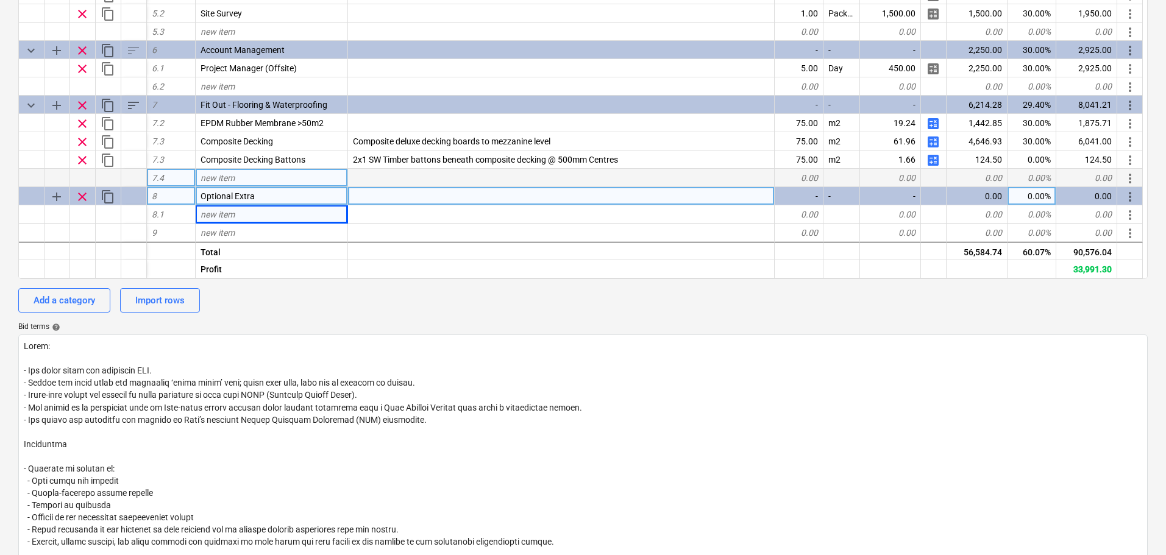
click at [274, 174] on div "new item" at bounding box center [272, 178] width 152 height 18
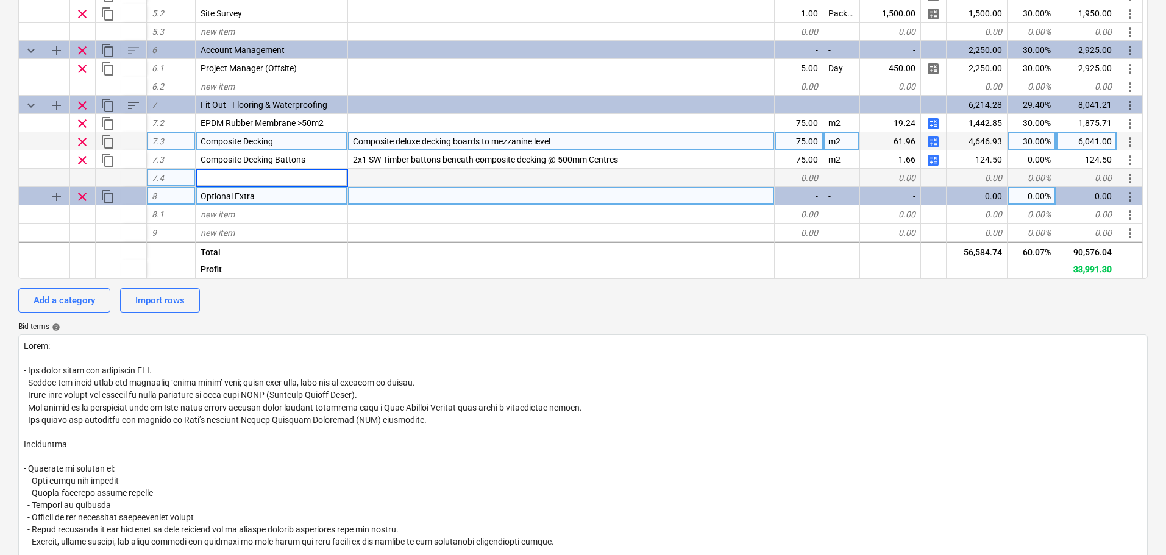
click at [291, 146] on div "Composite Decking" at bounding box center [272, 141] width 152 height 18
click at [392, 146] on span "Composite deluxe decking boards to mezzanine level" at bounding box center [451, 142] width 197 height 10
click at [1135, 137] on span "more_vert" at bounding box center [1130, 142] width 15 height 15
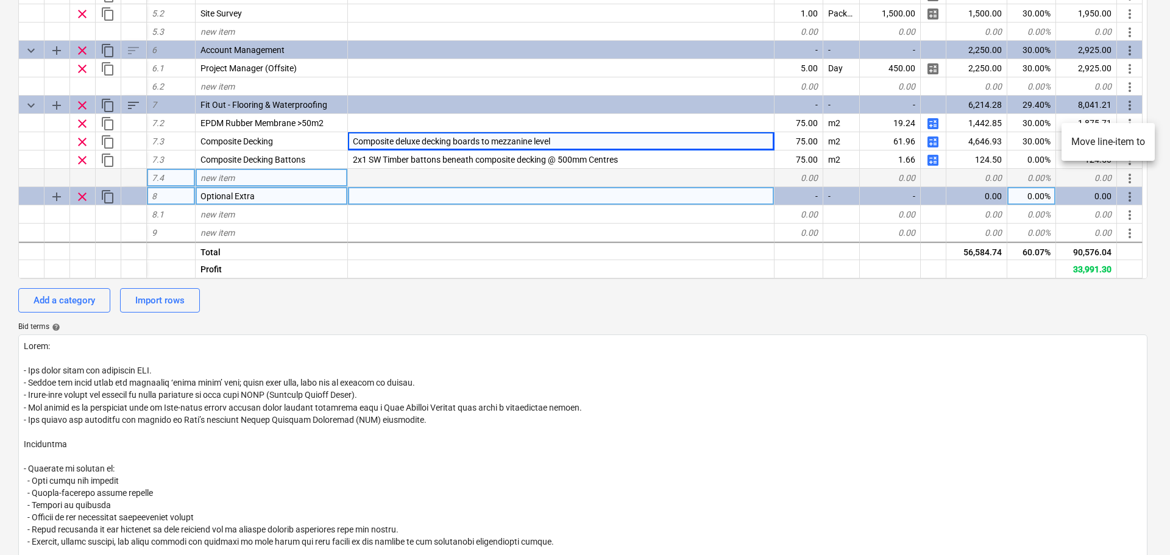
click at [1106, 147] on li "Move line-item to" at bounding box center [1108, 142] width 93 height 28
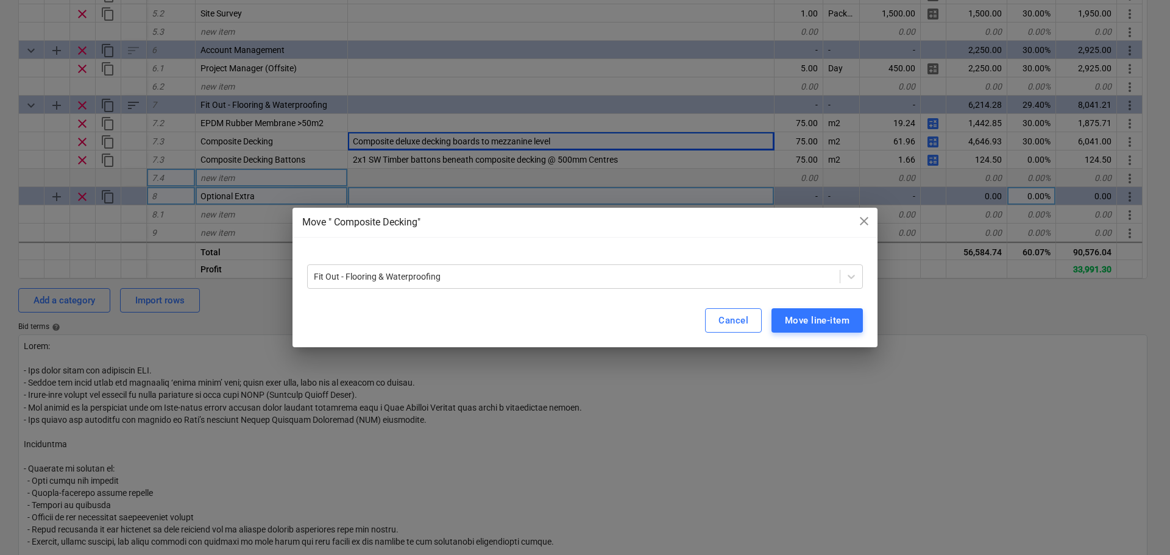
click at [623, 262] on div at bounding box center [585, 260] width 556 height 10
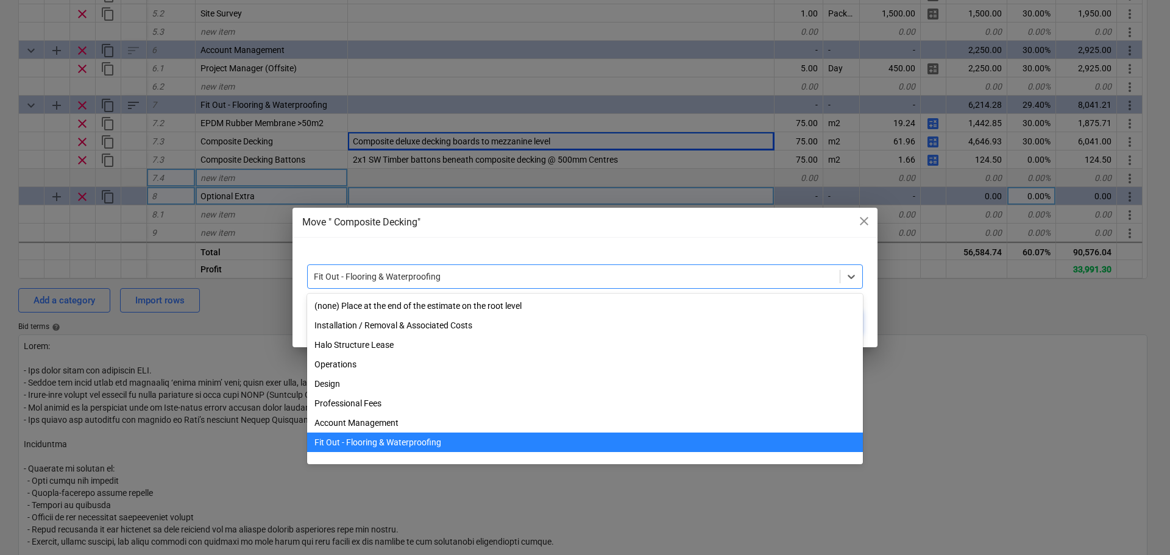
click at [620, 284] on div "Fit Out - Flooring & Waterproofing" at bounding box center [574, 276] width 532 height 17
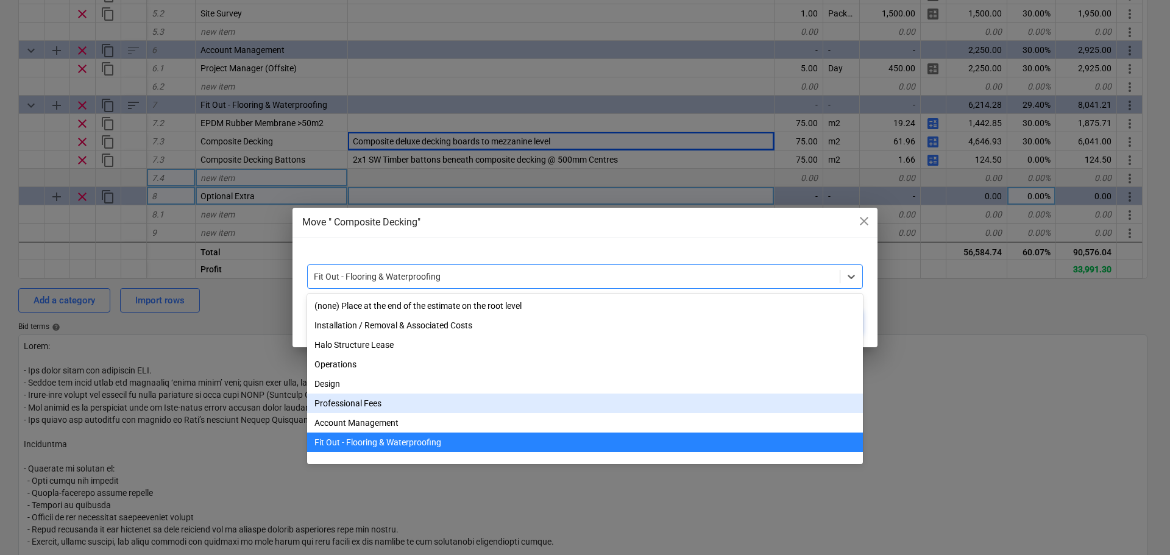
click at [270, 417] on div "Move " Composite Decking" close option Professional Fees focused, 6 of 9. 9 res…" at bounding box center [585, 277] width 1170 height 555
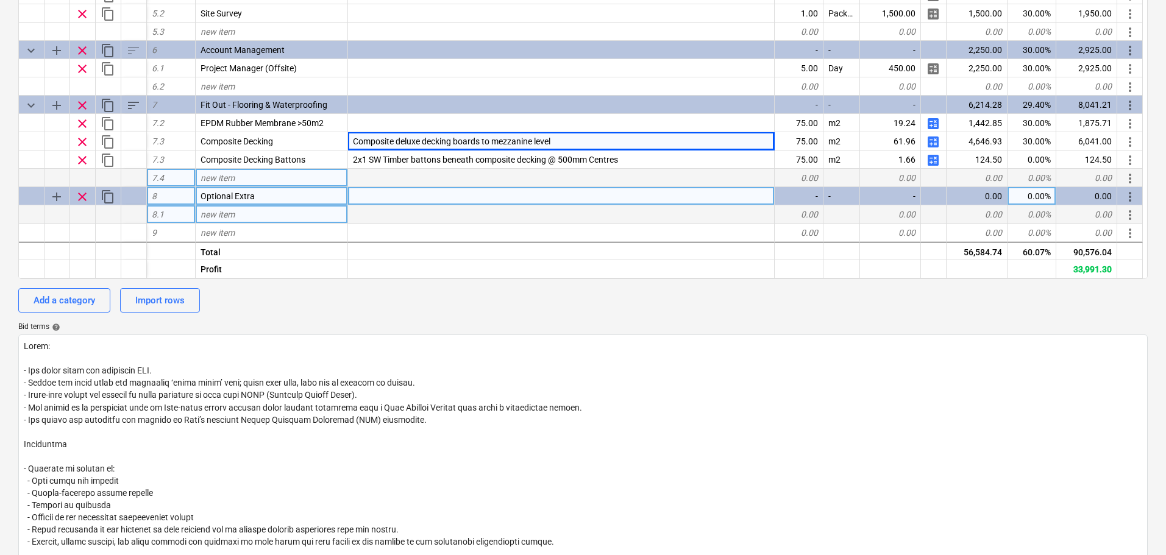
click at [254, 211] on div "new item" at bounding box center [272, 214] width 152 height 18
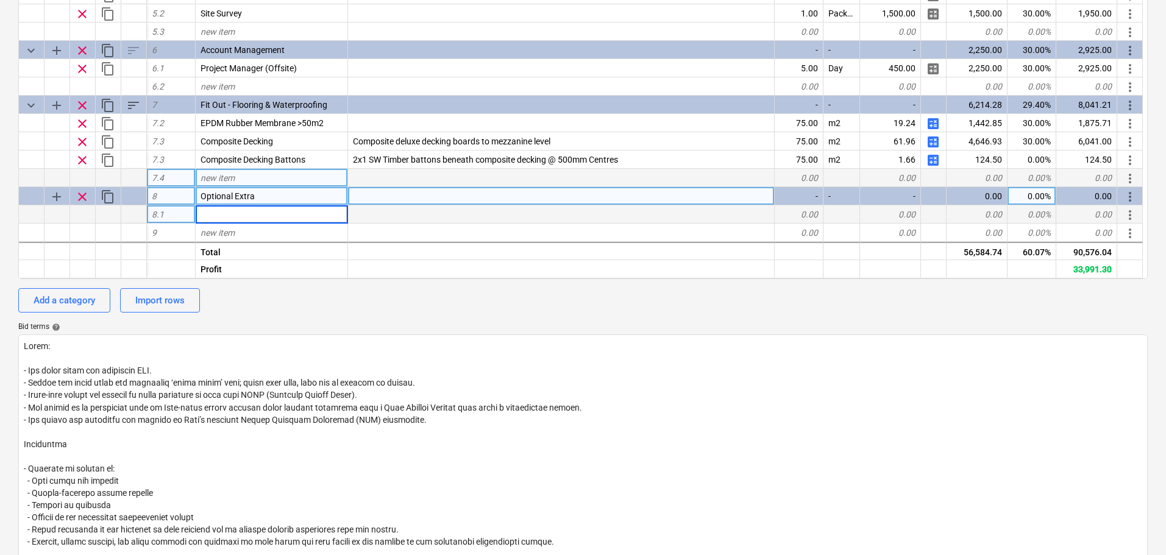
type input "a"
click at [339, 356] on textarea at bounding box center [582, 480] width 1129 height 291
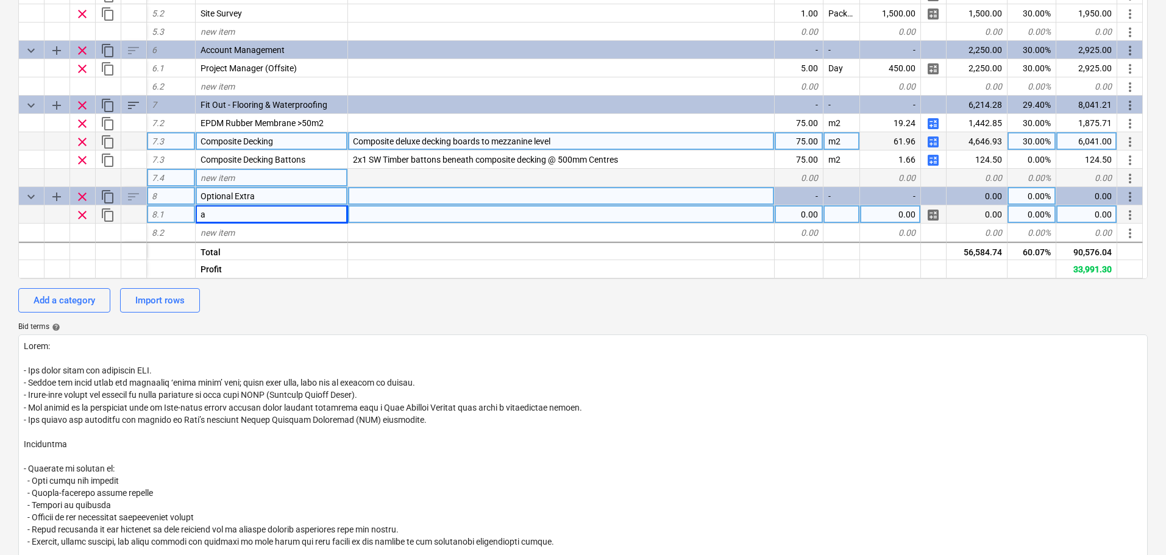
click at [1125, 143] on span "more_vert" at bounding box center [1130, 142] width 15 height 15
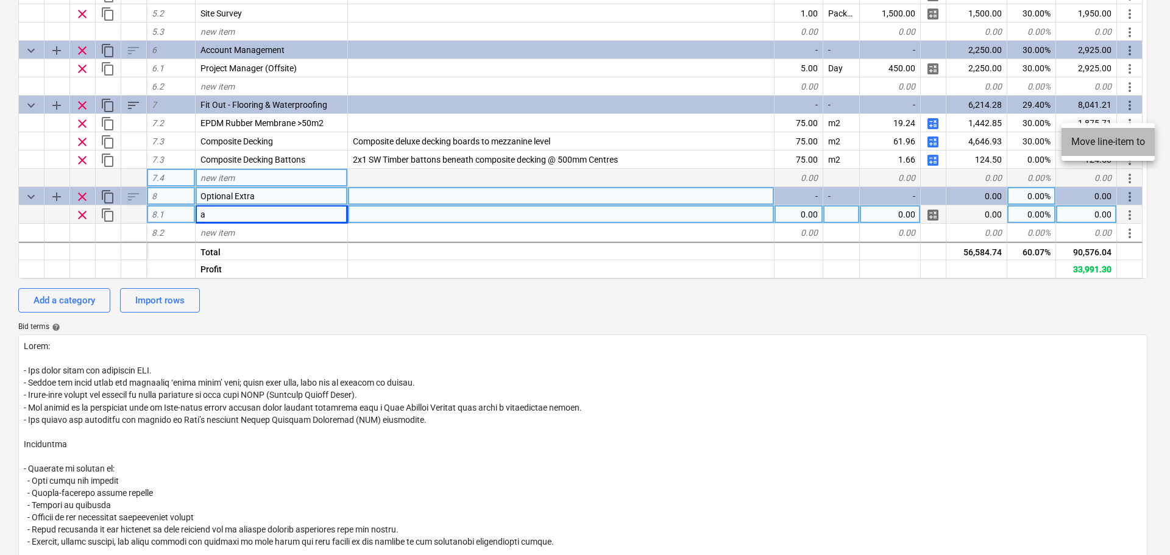
click at [1089, 143] on li "Move line-item to" at bounding box center [1108, 142] width 93 height 28
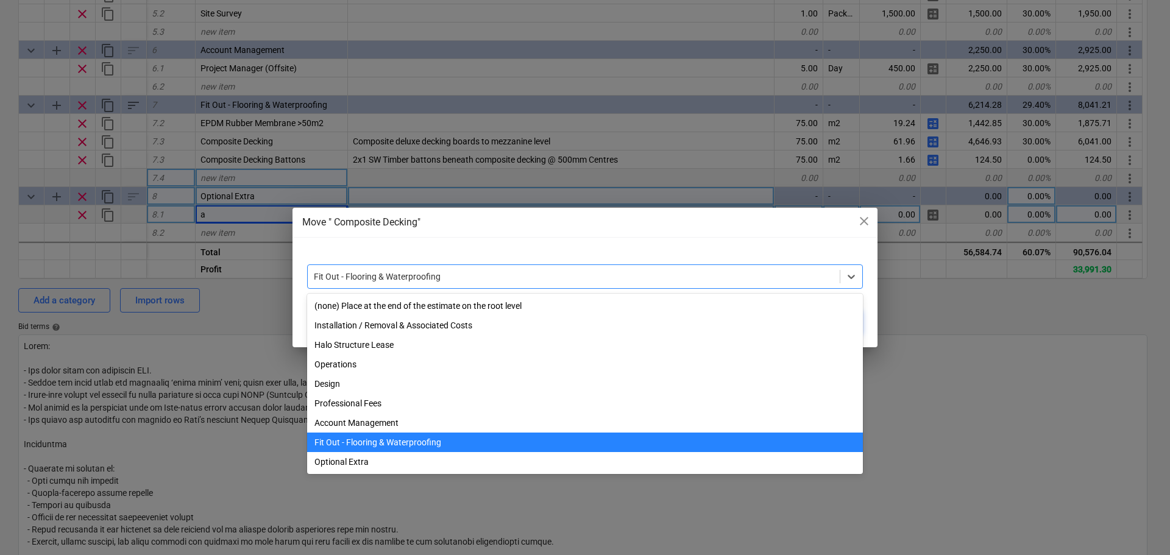
click at [579, 269] on div "Fit Out - Flooring & Waterproofing" at bounding box center [574, 276] width 532 height 17
click at [353, 463] on div "Optional Extra" at bounding box center [585, 462] width 556 height 20
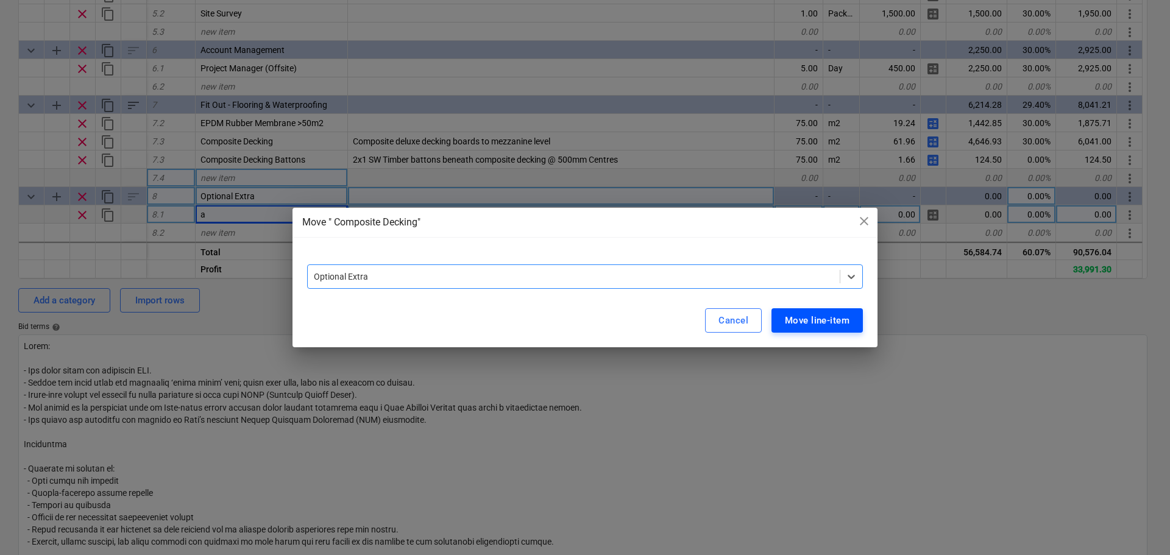
click at [791, 319] on div "Move line-item" at bounding box center [817, 321] width 65 height 16
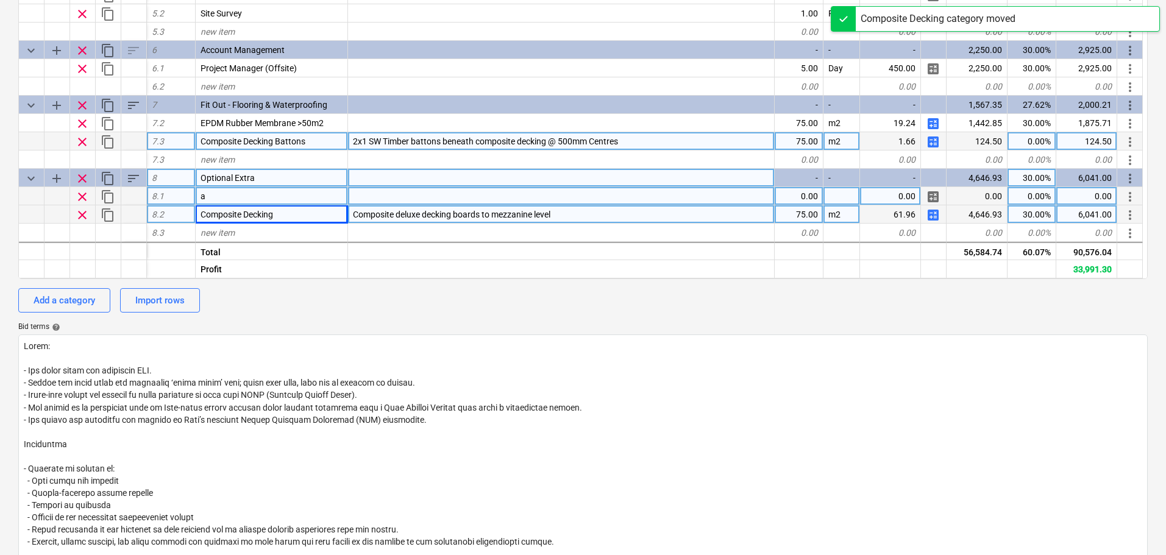
click at [1126, 137] on span "more_vert" at bounding box center [1130, 142] width 15 height 15
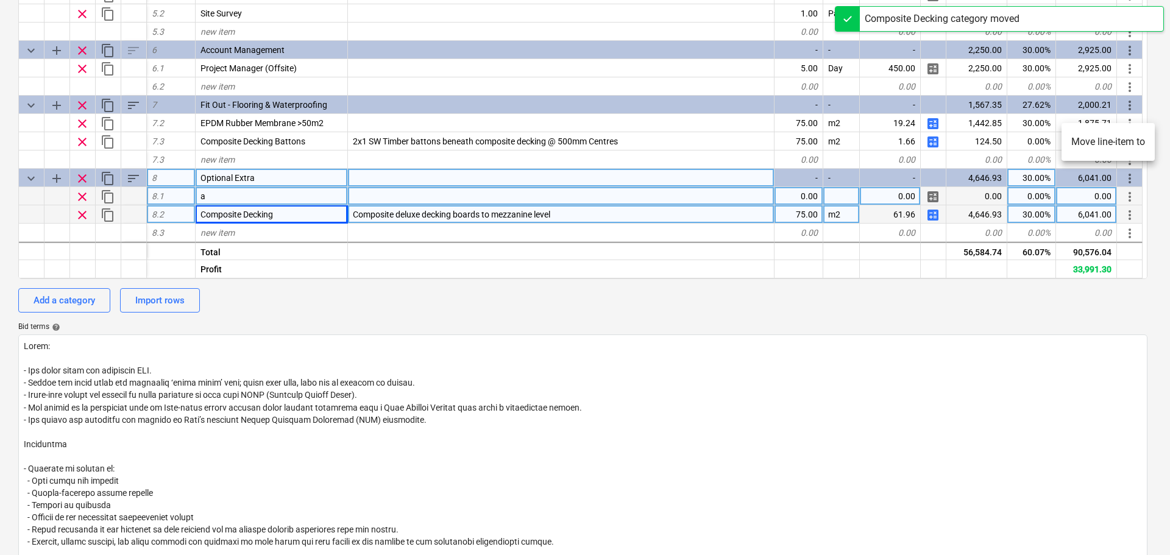
click at [1103, 140] on li "Move line-item to" at bounding box center [1108, 142] width 93 height 28
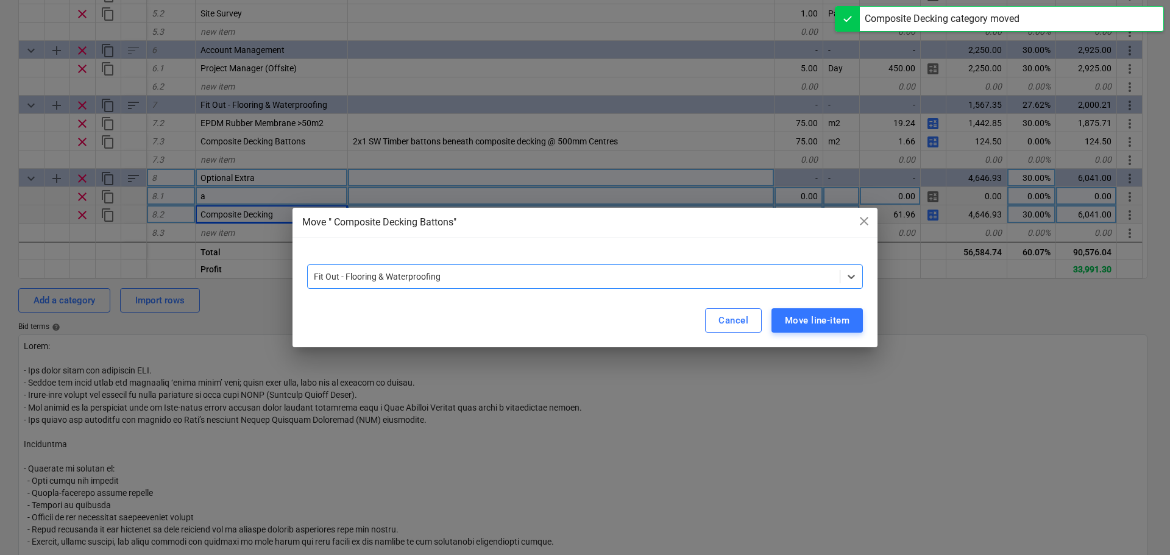
click at [698, 271] on div at bounding box center [574, 277] width 520 height 12
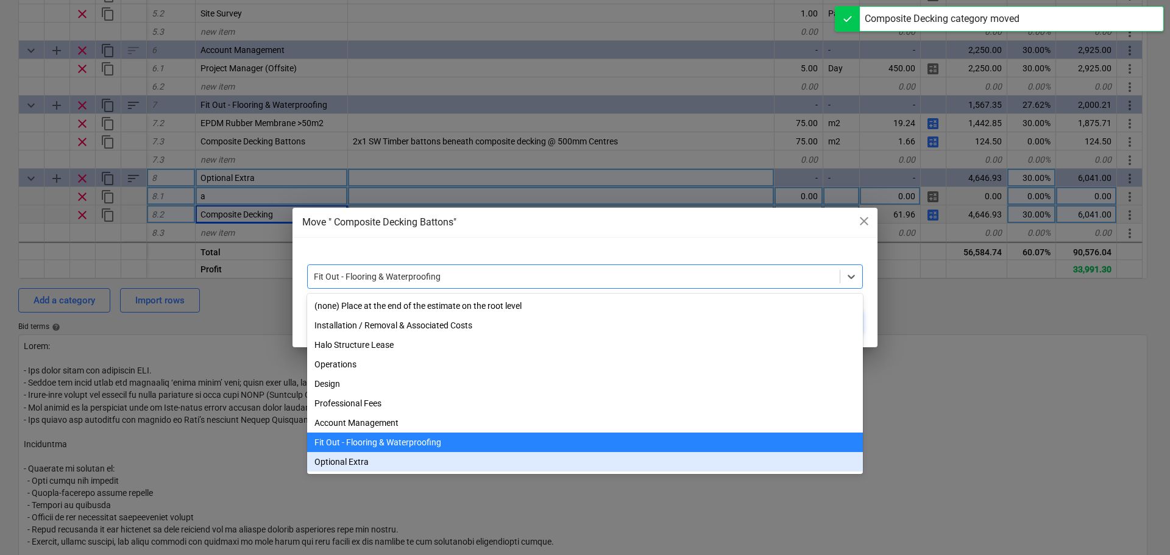
click at [385, 469] on div "Optional Extra" at bounding box center [585, 462] width 556 height 20
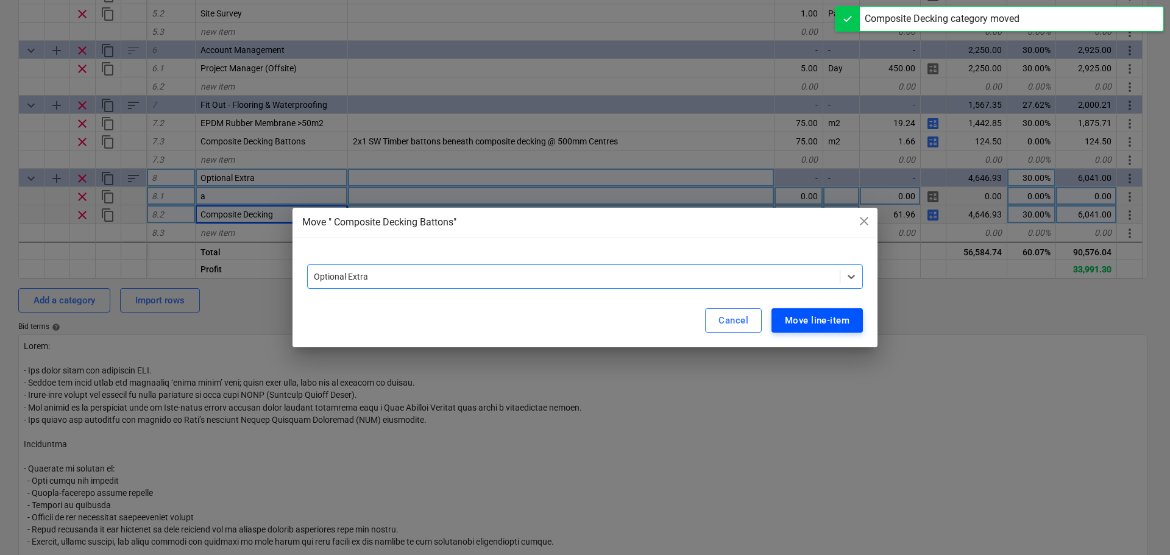
click at [786, 320] on div "Move line-item" at bounding box center [817, 321] width 65 height 16
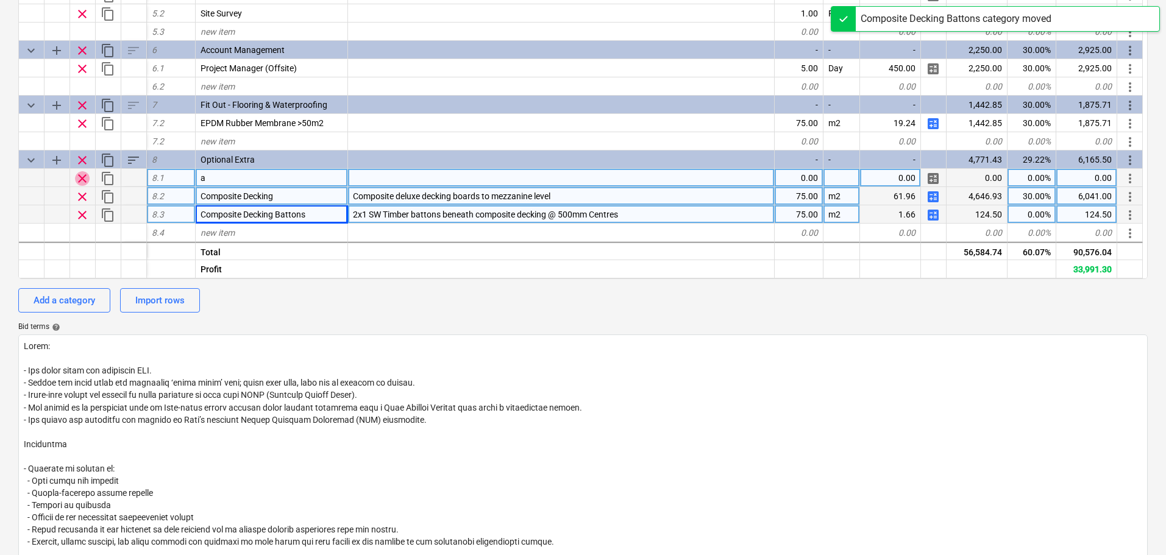
click at [79, 185] on span "clear" at bounding box center [82, 178] width 15 height 15
type textarea "x"
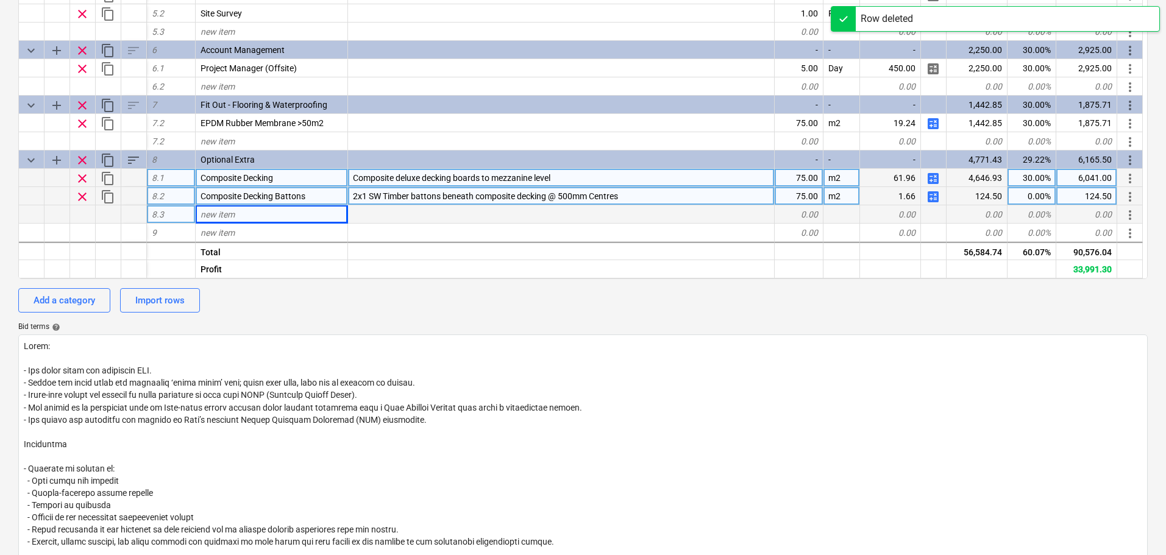
click at [1028, 199] on div "0.00%" at bounding box center [1031, 196] width 49 height 18
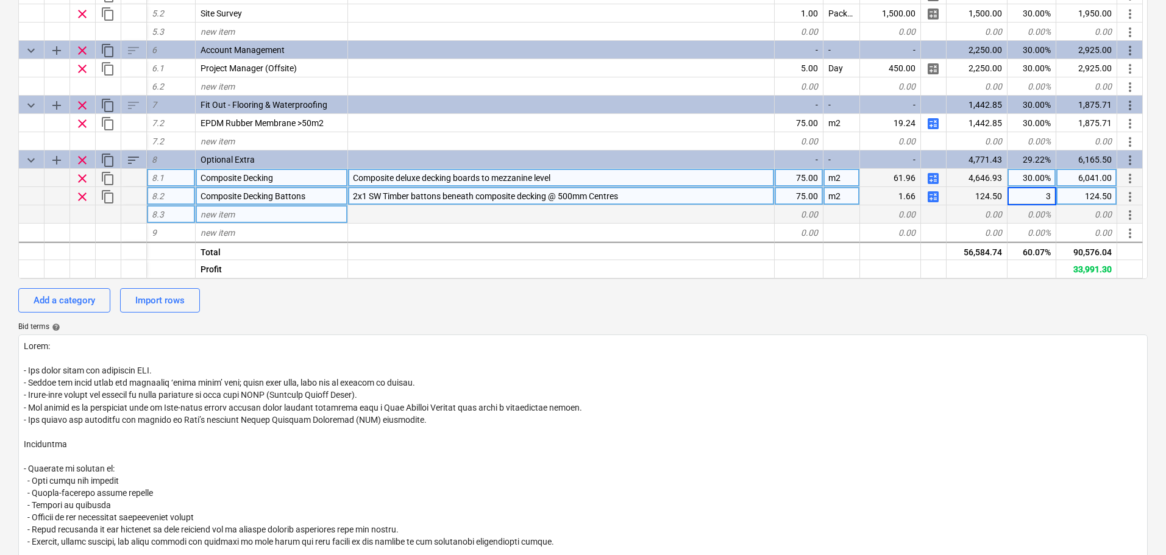
type input "30"
type textarea "x"
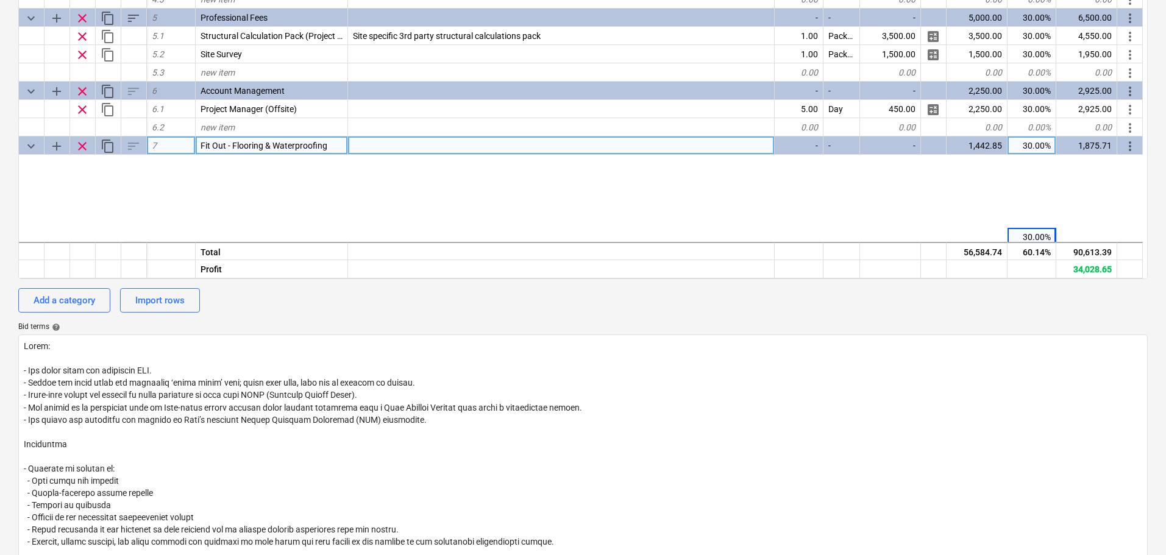
scroll to position [270, 0]
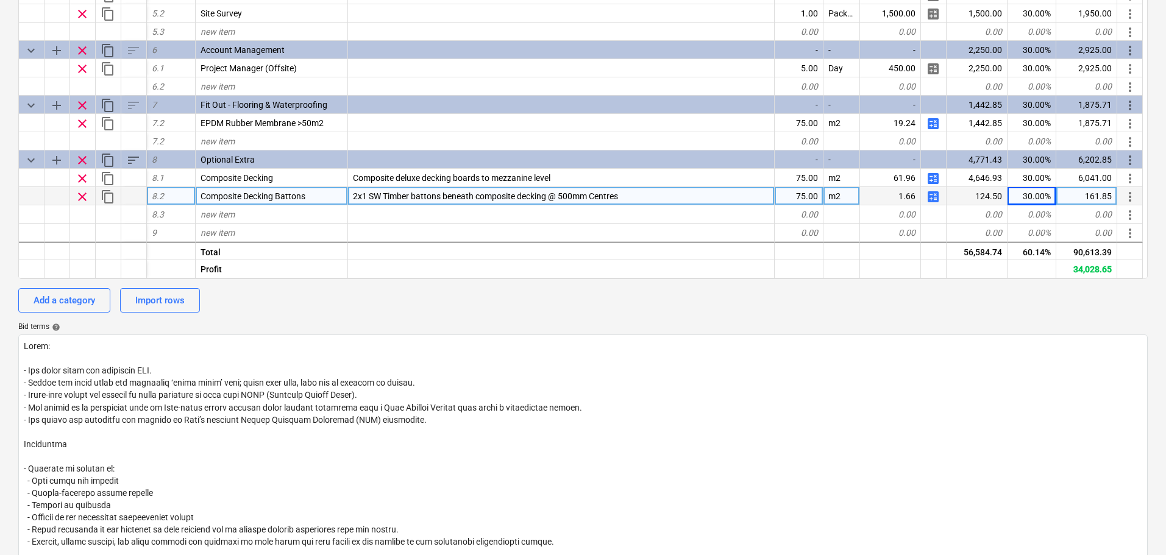
click at [486, 194] on span "2x1 SW Timber battons beneath composite decking @ 500mm Centres" at bounding box center [485, 196] width 265 height 10
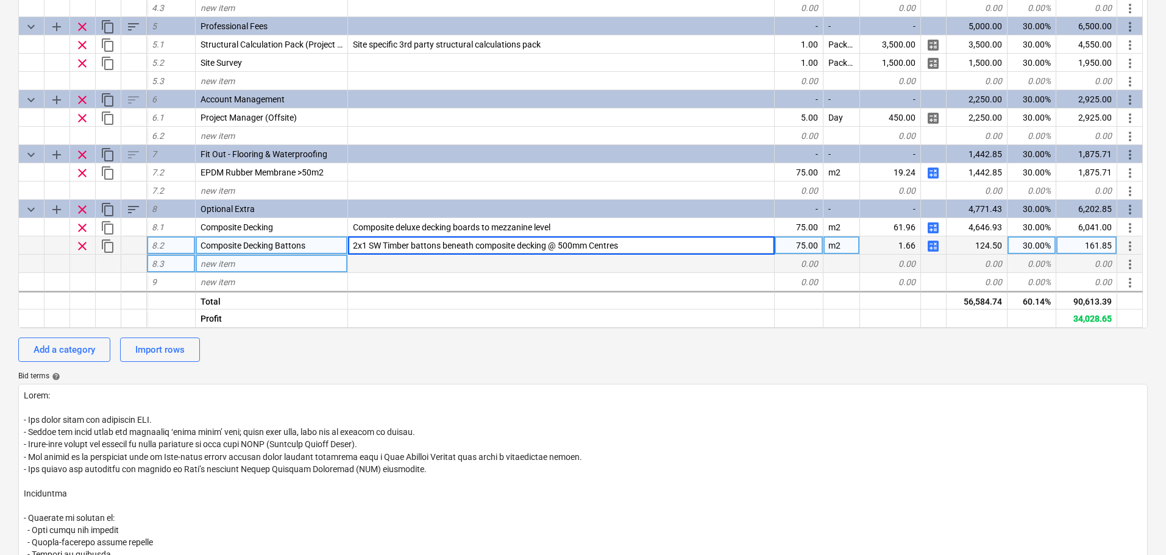
click at [262, 263] on div "new item" at bounding box center [272, 264] width 152 height 18
type input "Install"
type textarea "x"
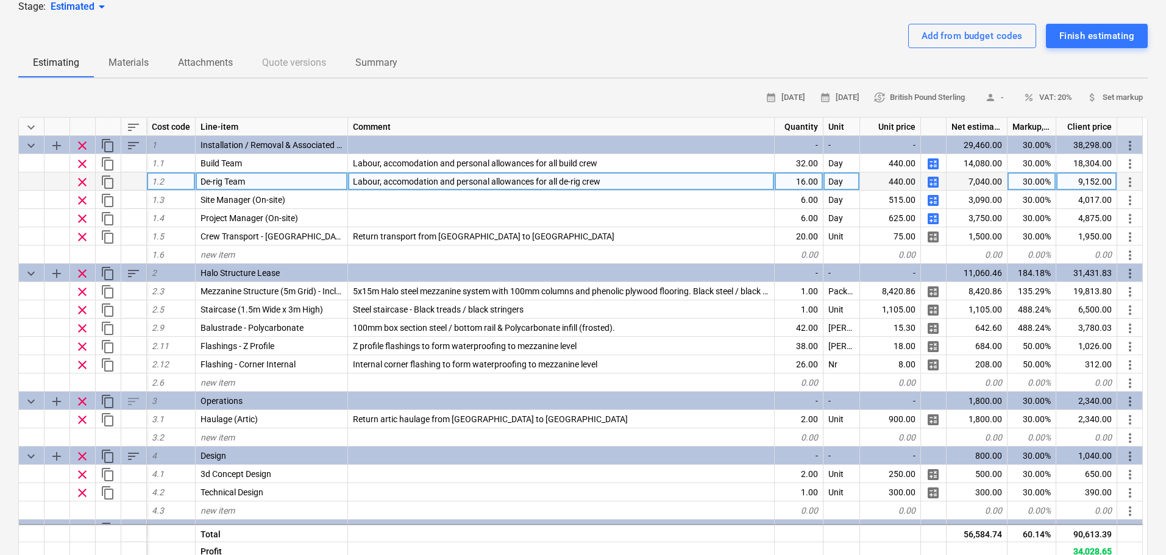
scroll to position [73, 0]
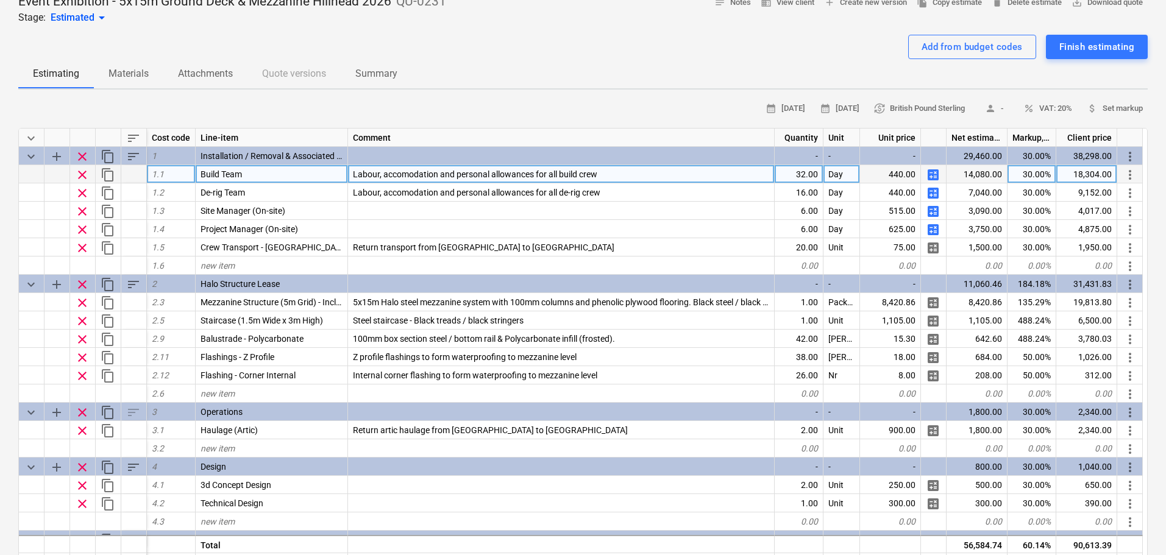
click at [781, 171] on div "32.00" at bounding box center [799, 174] width 49 height 18
type input "16"
type textarea "x"
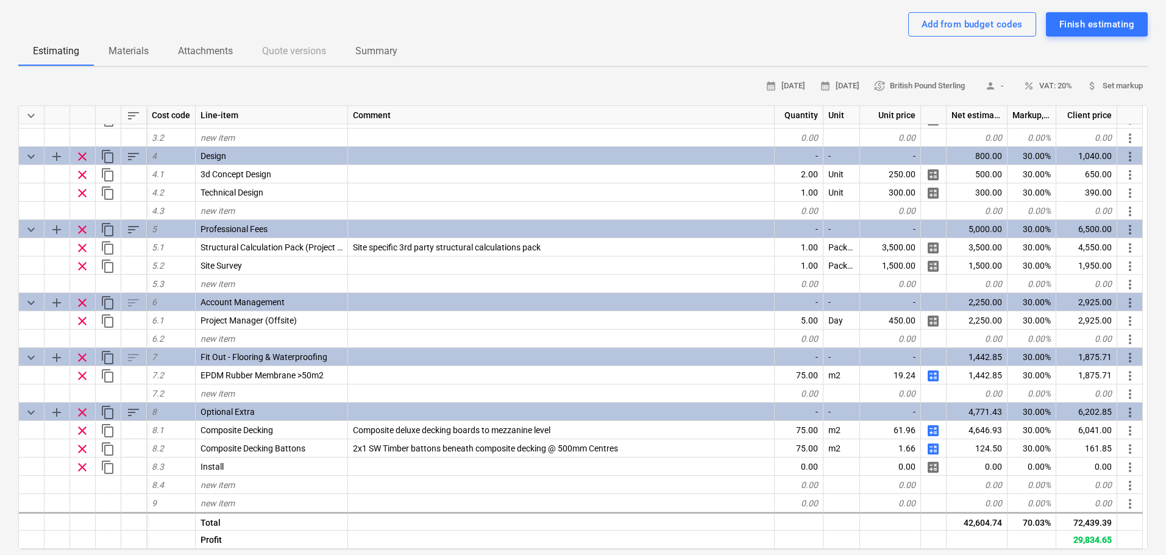
scroll to position [122, 0]
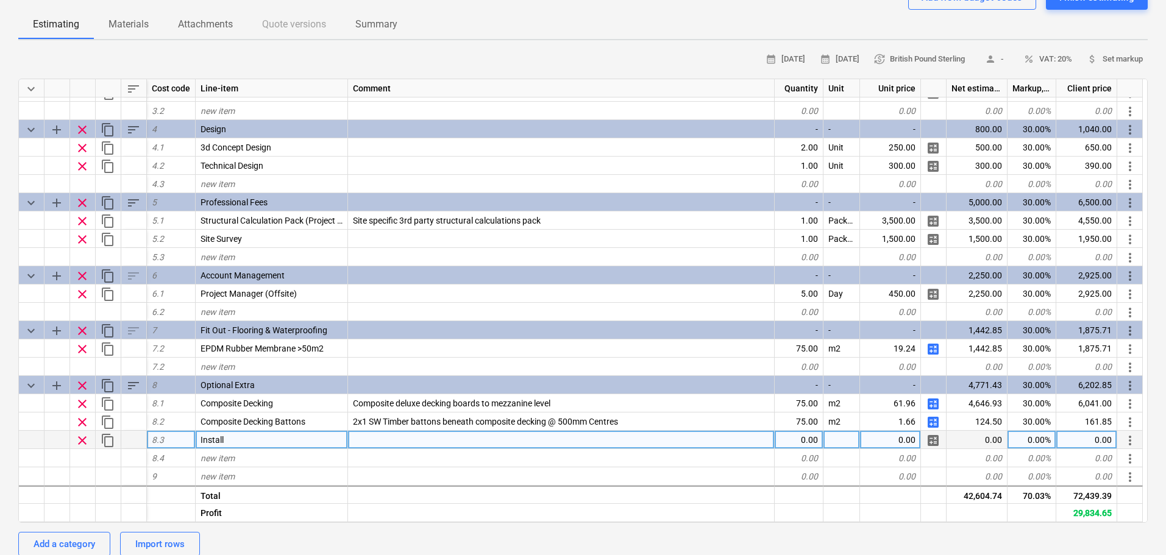
click at [794, 439] on div "0.00" at bounding box center [799, 440] width 49 height 18
type input "1"
type textarea "x"
type input "Package"
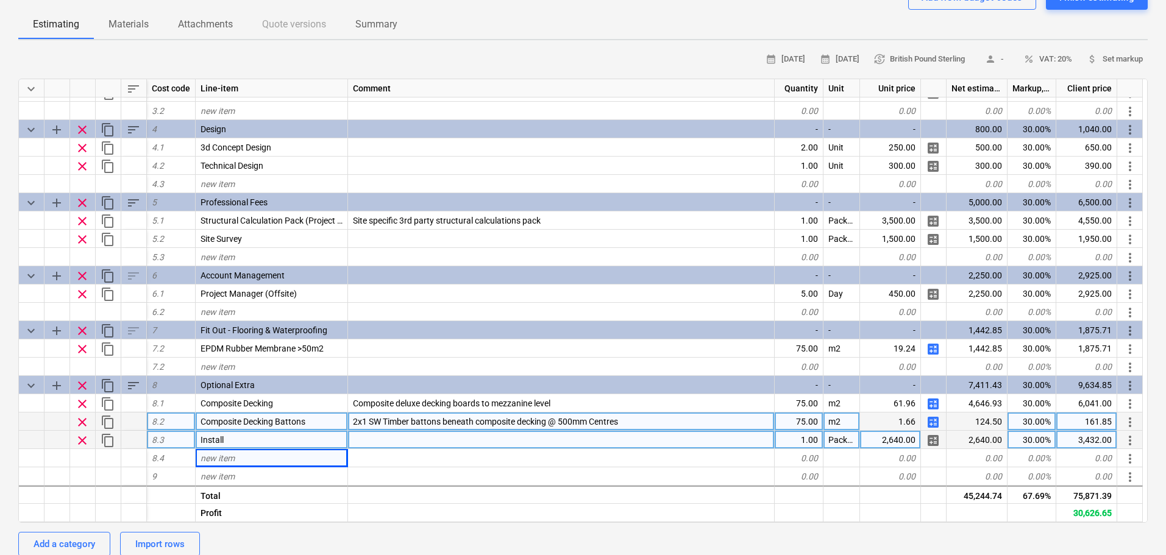
click at [480, 417] on span "2x1 SW Timber battons beneath composite decking @ 500mm Centres" at bounding box center [485, 422] width 265 height 10
click at [367, 421] on input "2x1 SW Timber battons beneath composite decking @ 500mm Centres" at bounding box center [561, 422] width 426 height 18
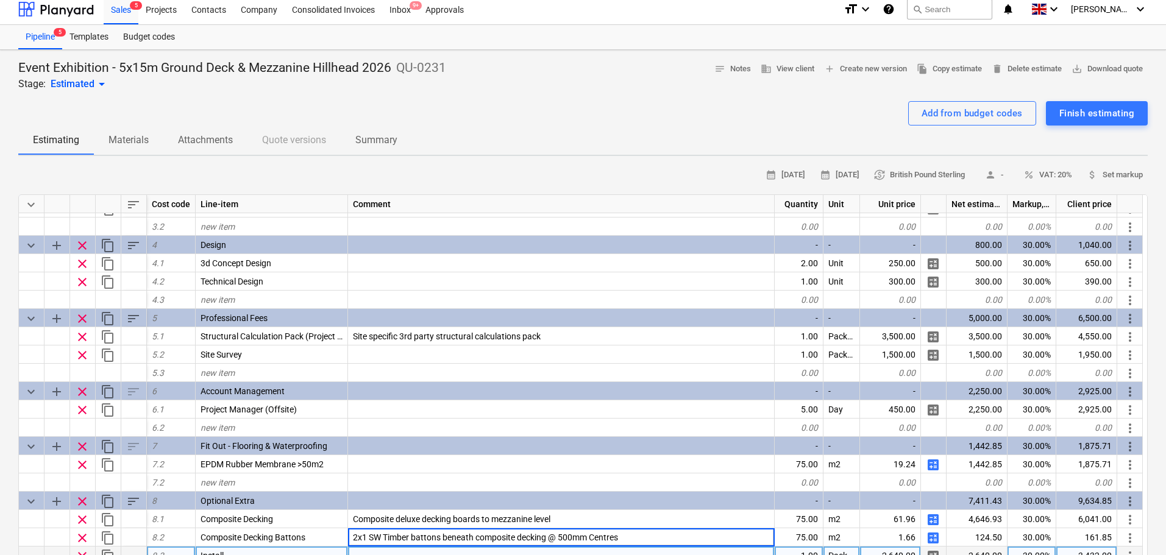
scroll to position [0, 0]
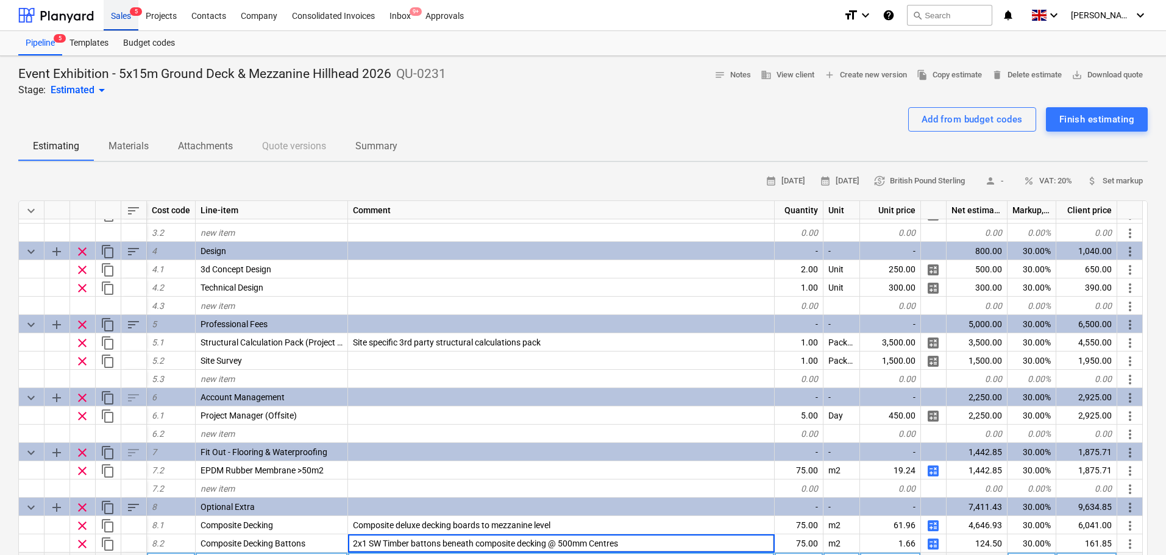
click at [116, 16] on div "Sales 5" at bounding box center [121, 14] width 35 height 31
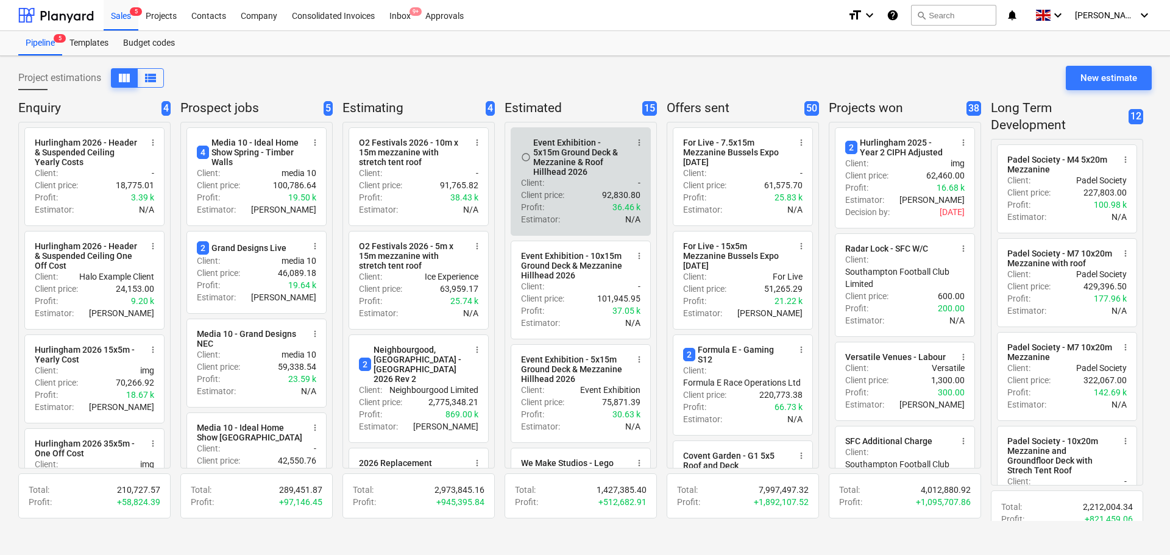
click at [573, 185] on div "Client : -" at bounding box center [580, 183] width 119 height 12
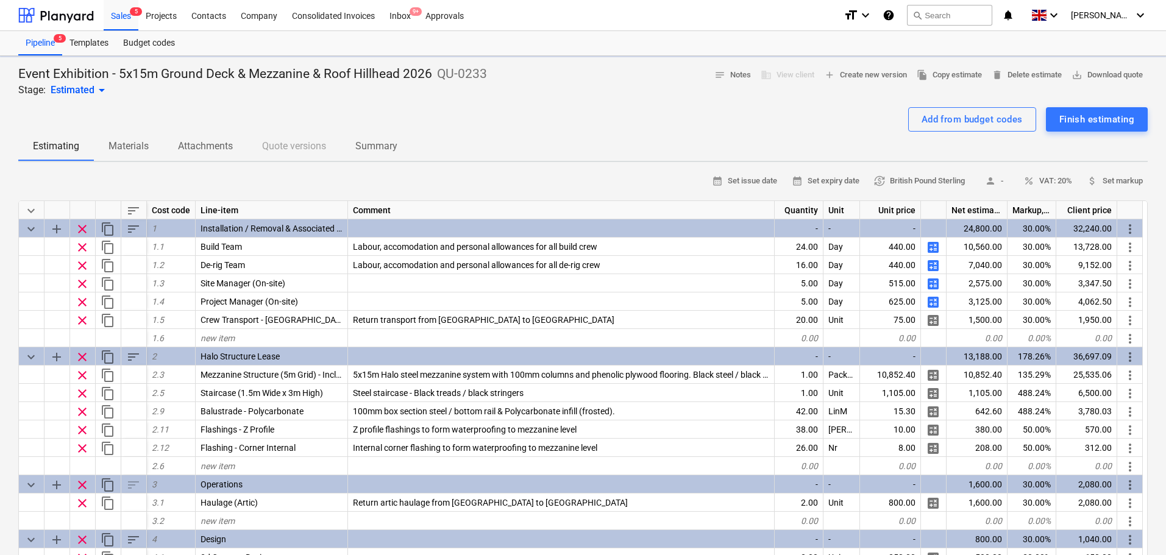
type textarea "x"
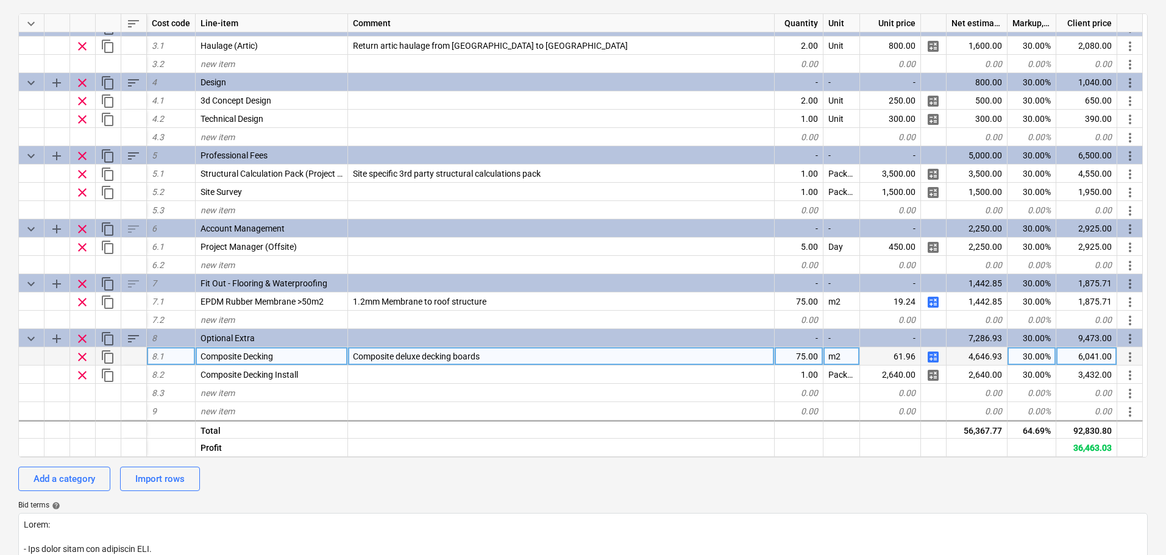
scroll to position [244, 0]
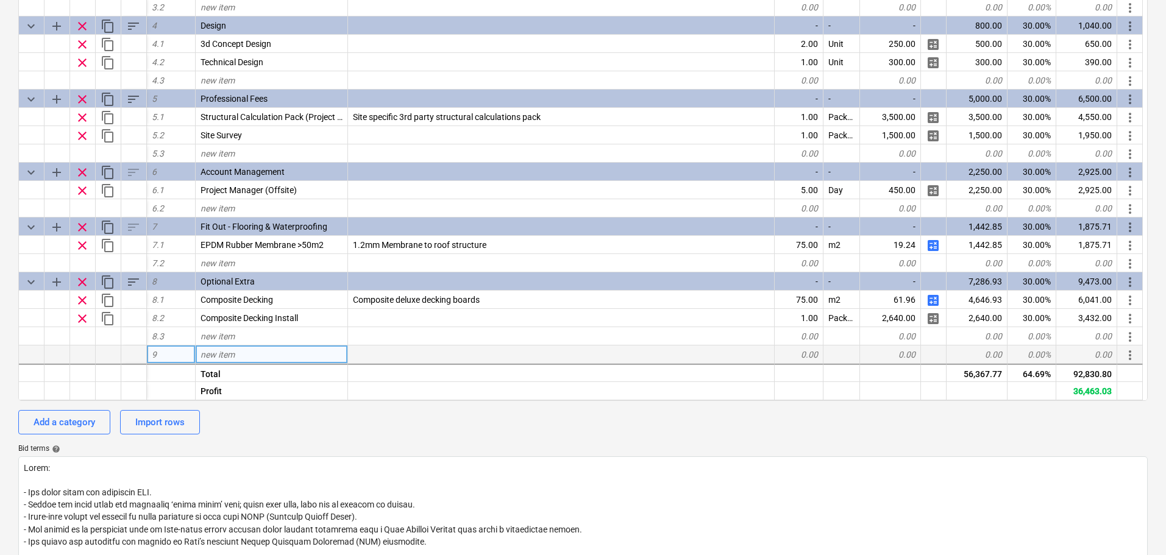
click at [313, 347] on div "new item" at bounding box center [272, 355] width 152 height 18
click at [315, 337] on div "new item" at bounding box center [272, 336] width 152 height 18
type input "Timber Battons"
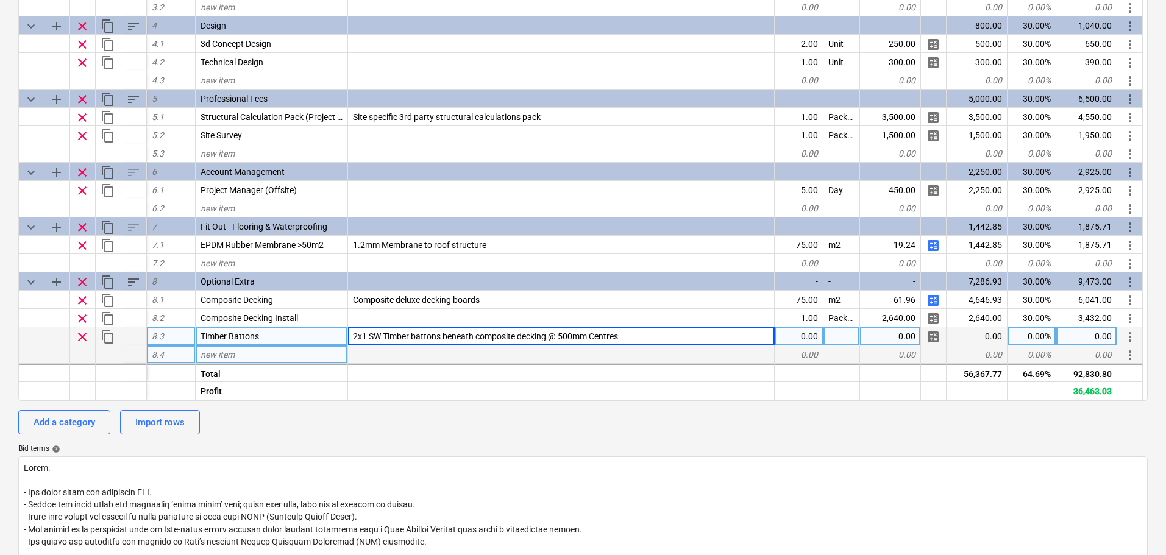
type textarea "x"
type input "75"
type textarea "x"
type input "M"
type input "m2"
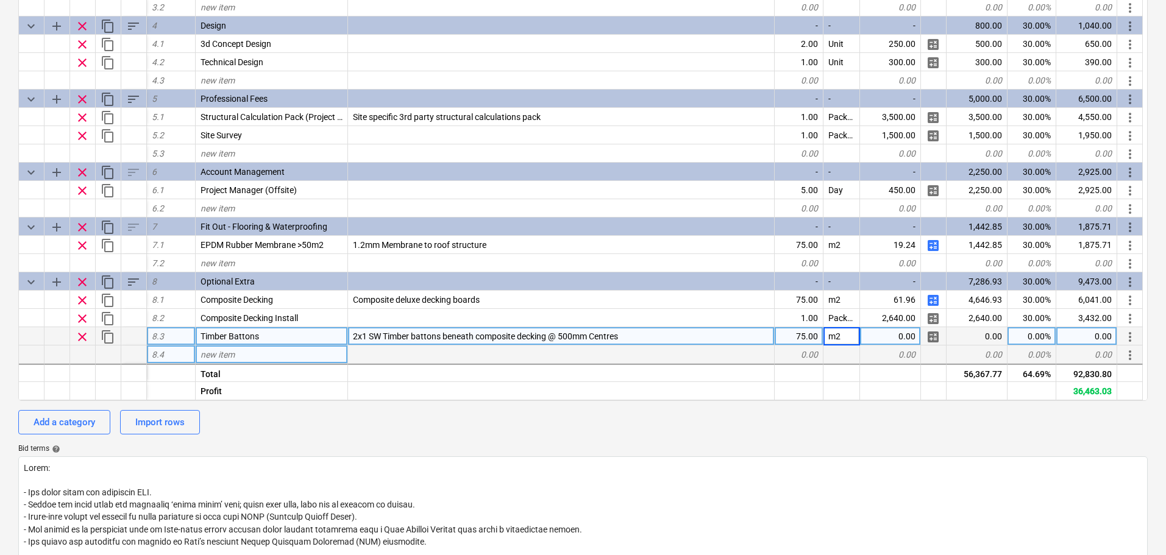
type textarea "x"
type input "1.66"
type textarea "x"
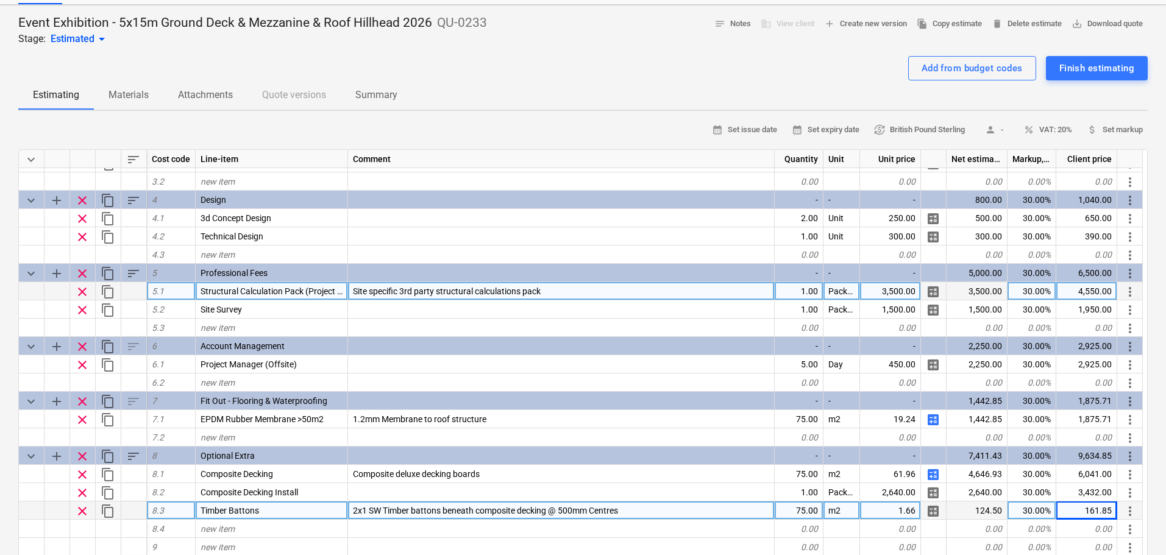
scroll to position [183, 0]
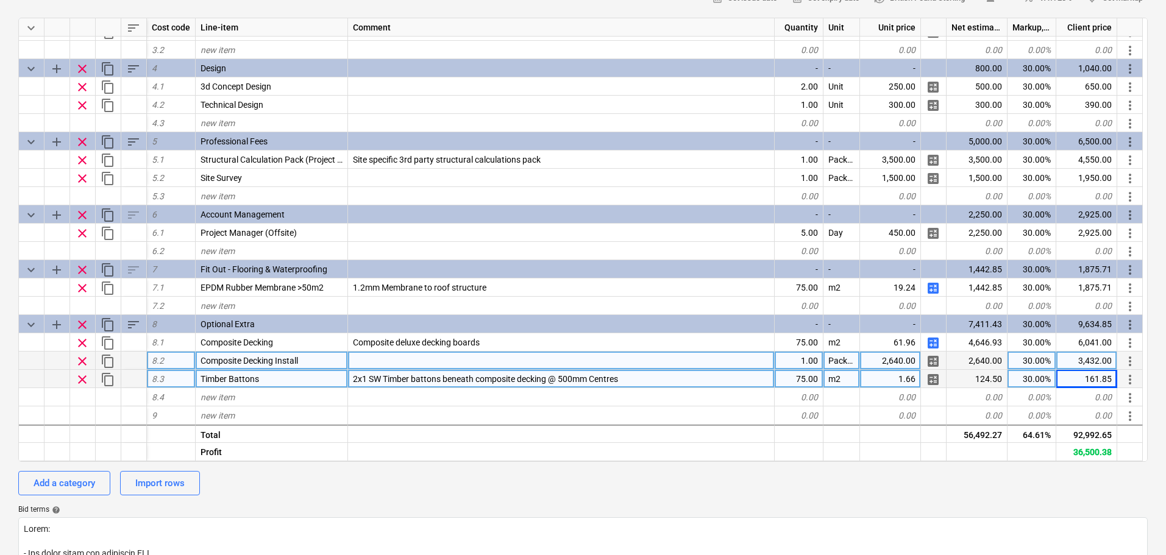
click at [435, 361] on div at bounding box center [561, 361] width 427 height 18
type input "Installation of 75m2 of composite decking boards; inclusive of"
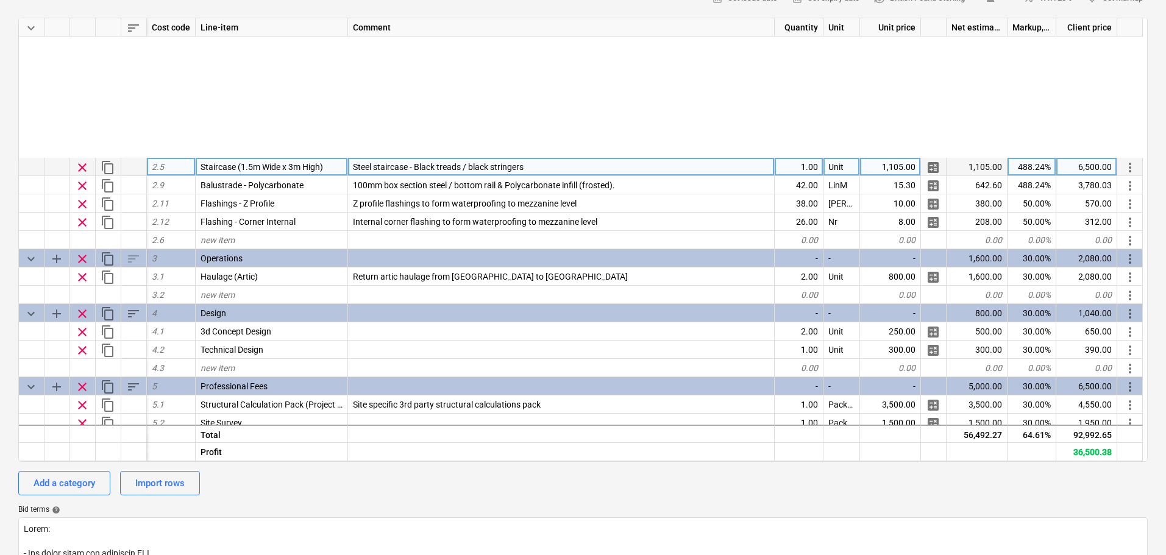
scroll to position [0, 0]
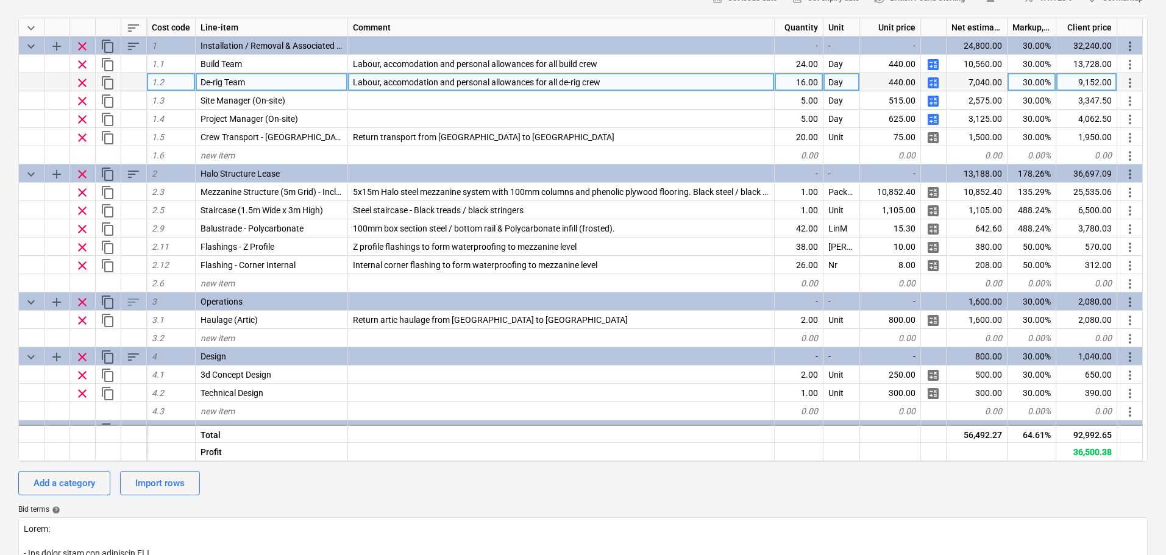
type textarea "x"
click at [501, 82] on span "Labour, accomodation and personal allowances for all de-rig crew" at bounding box center [476, 82] width 247 height 10
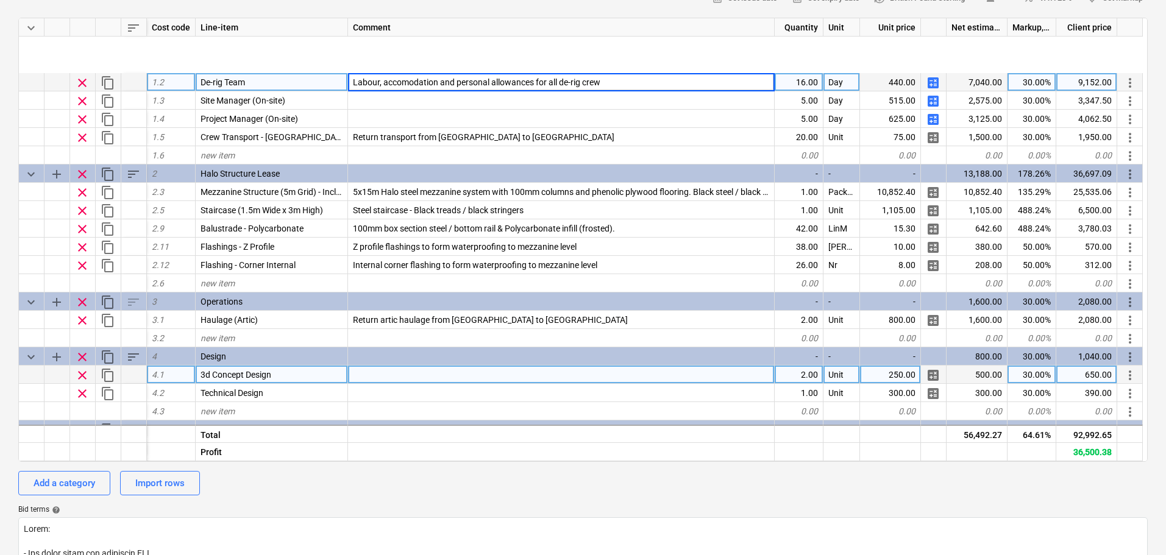
scroll to position [288, 0]
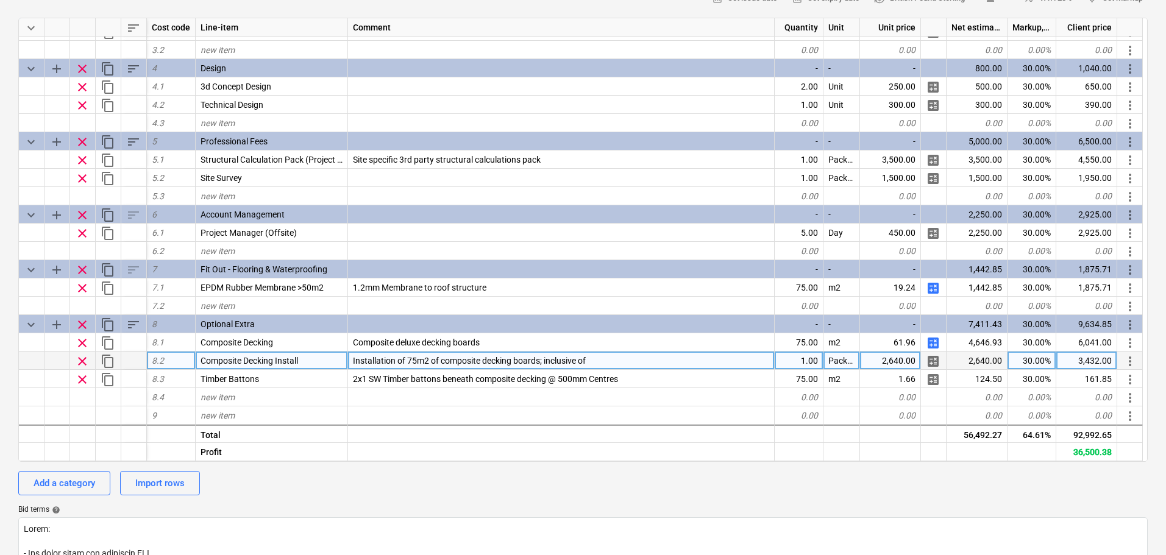
click at [594, 361] on div "Installation of 75m2 of composite decking boards; inclusive of" at bounding box center [561, 361] width 427 height 18
click at [597, 361] on input "Installation of 75m2 of composite decking boards; inclusive of" at bounding box center [561, 361] width 426 height 18
drag, startPoint x: 597, startPoint y: 361, endPoint x: 546, endPoint y: 358, distance: 51.3
click at [546, 358] on input "Installation of 75m2 of composite decking boards; inclusive of" at bounding box center [561, 361] width 426 height 18
type input "Installation of 75m2 of composite decking boards; Labour, accomodation and pers…"
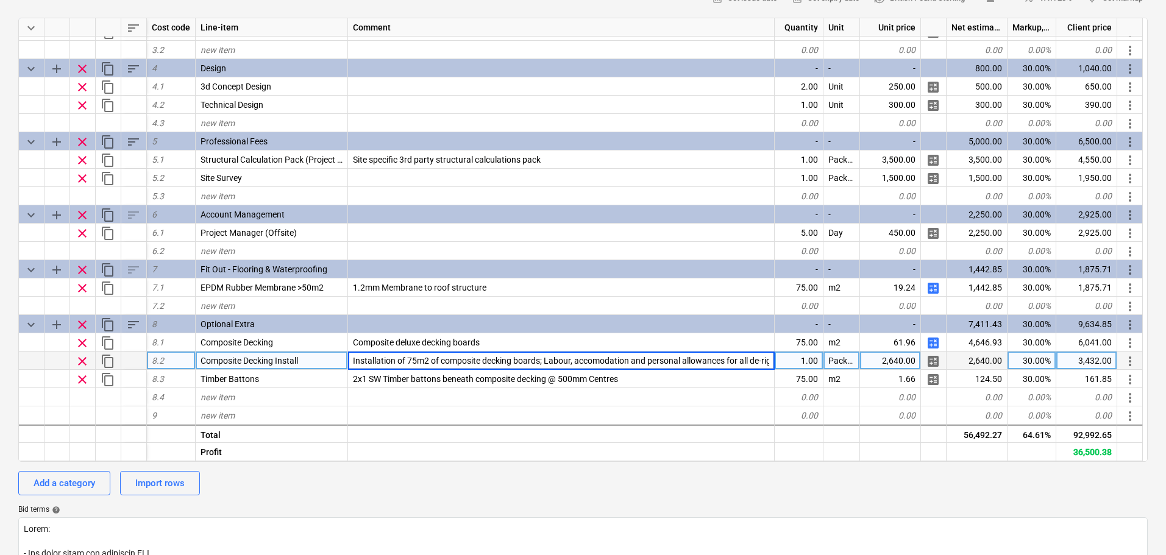
scroll to position [0, 24]
click at [508, 361] on input "Installation of 75m2 of composite decking boards; Labour, accomodation and pers…" at bounding box center [561, 361] width 426 height 18
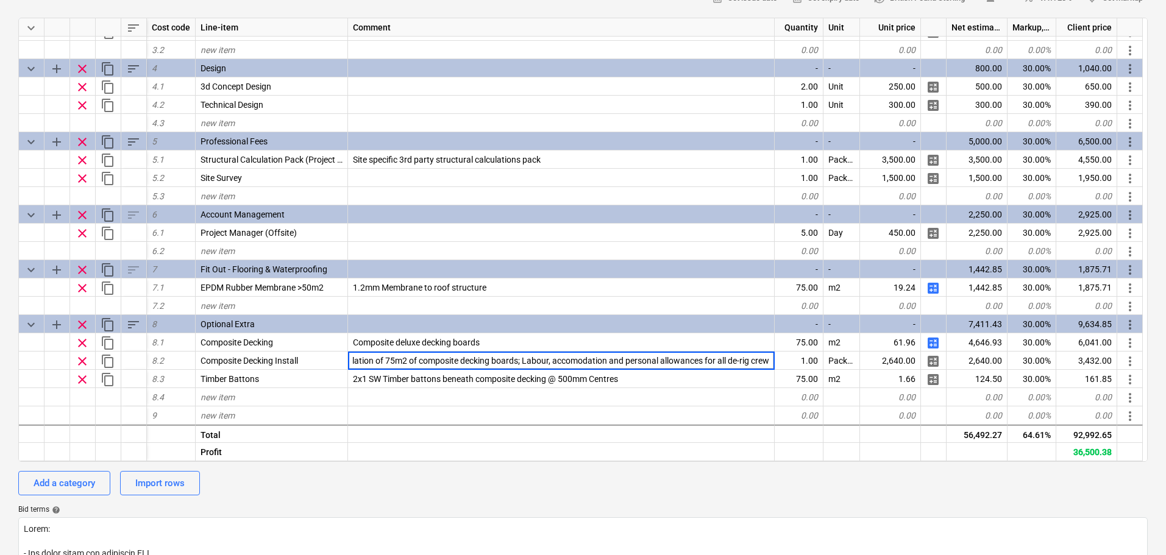
click at [485, 503] on div "calendar_month Set issue date calendar_month Set expiry date currency_exchange …" at bounding box center [582, 399] width 1129 height 820
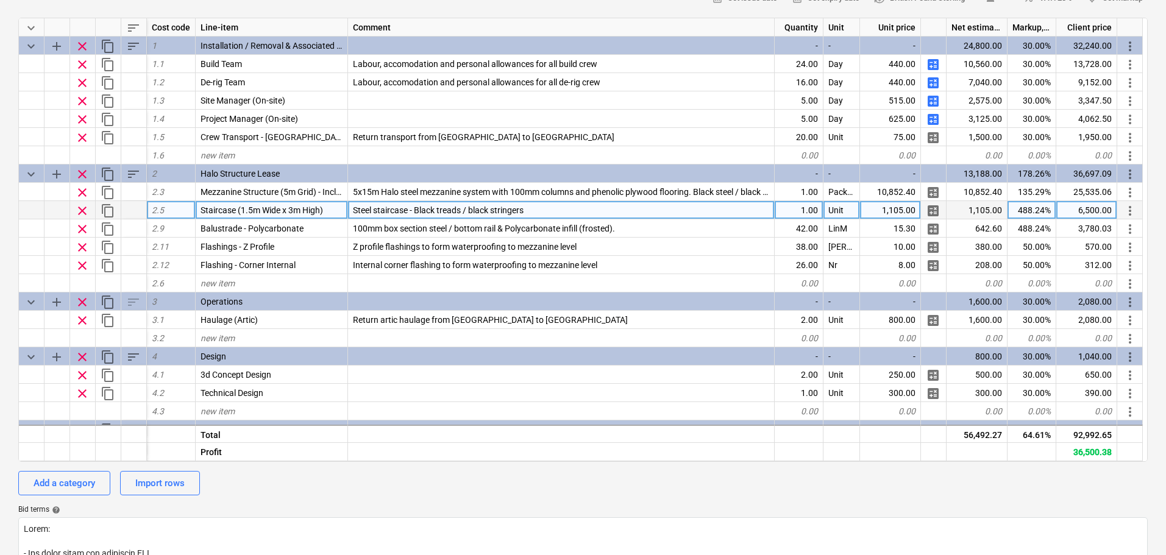
scroll to position [0, 0]
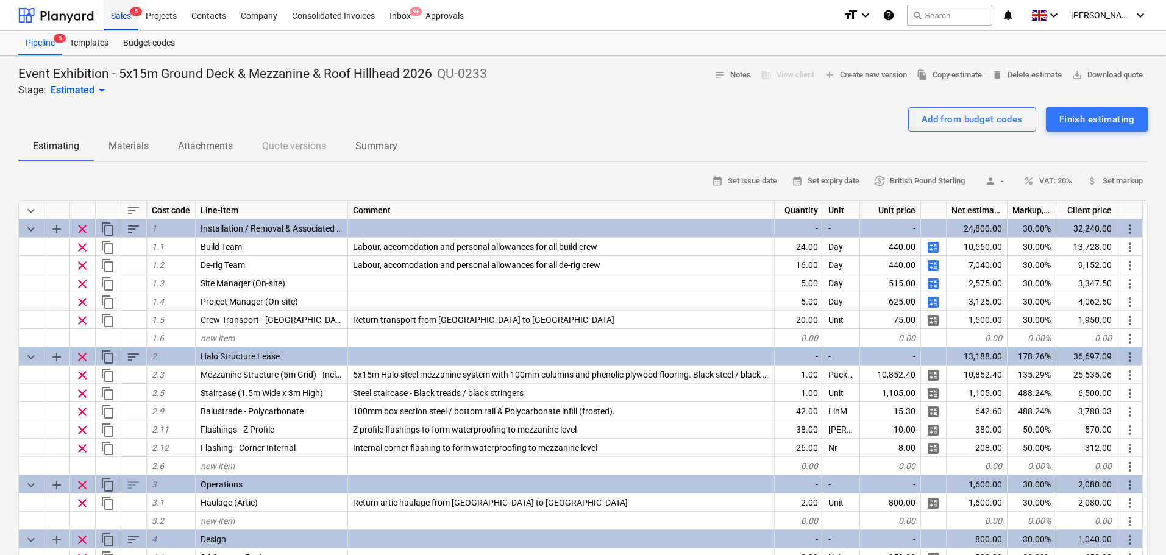
click at [107, 13] on div "Sales 5" at bounding box center [121, 14] width 35 height 31
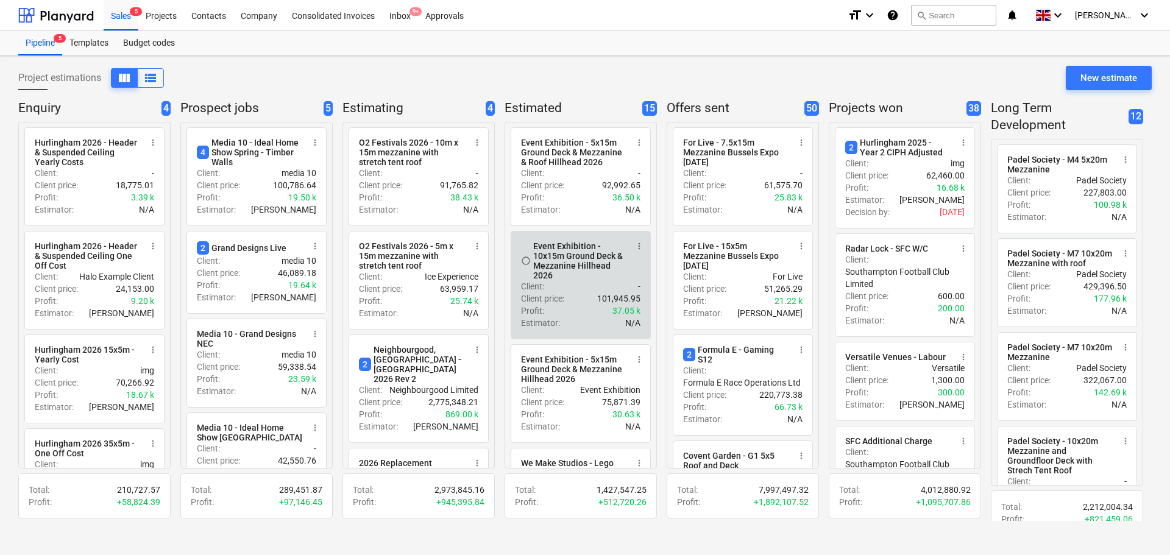
click at [556, 280] on div "Event Exhibition - 10x15m Ground Deck & Mezzanine Hillhead 2026" at bounding box center [580, 260] width 94 height 39
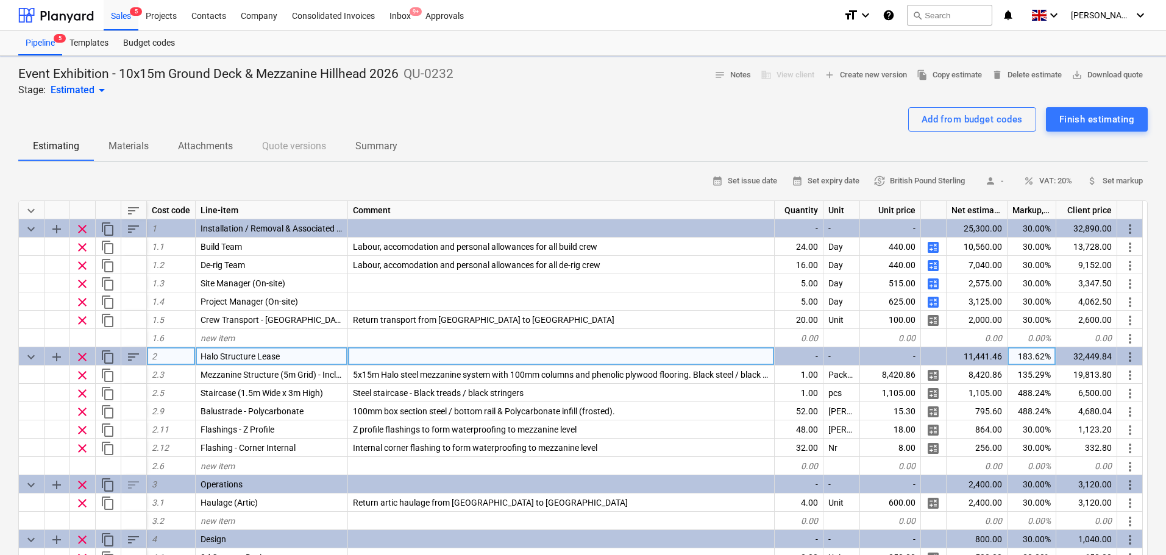
type textarea "x"
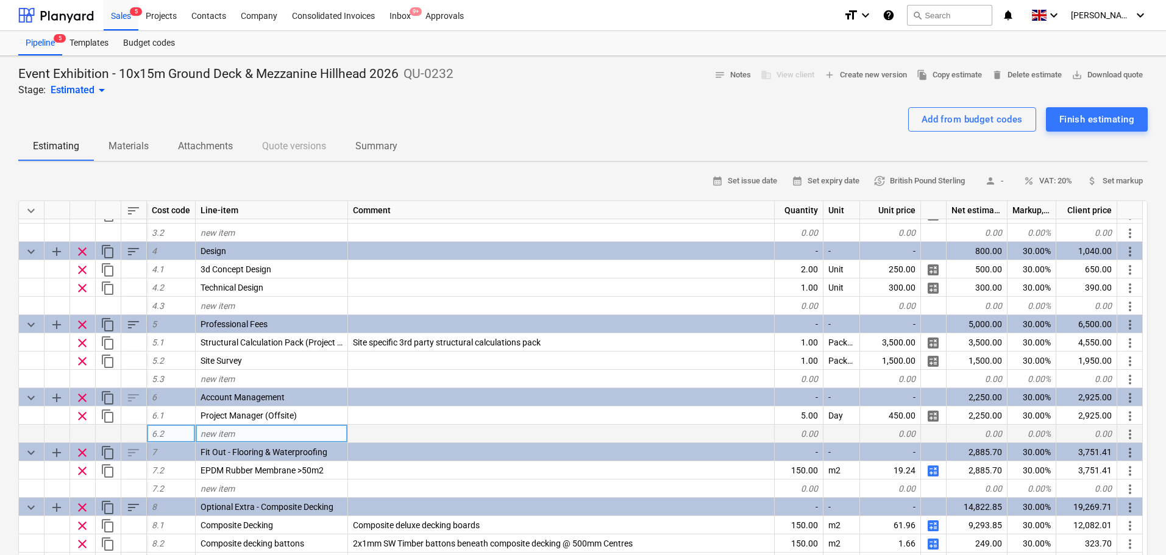
scroll to position [244, 0]
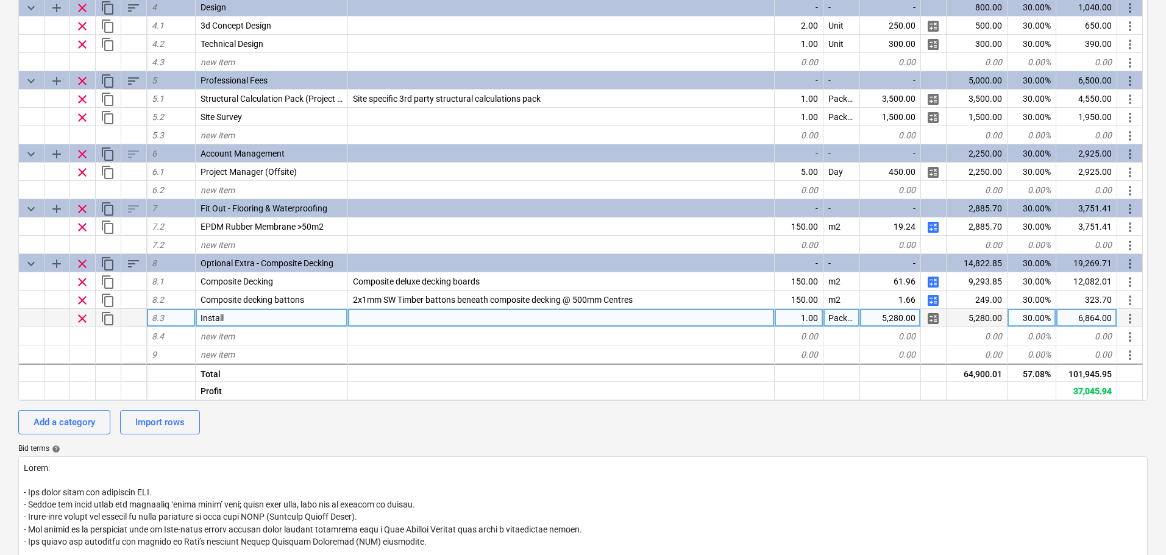
click at [382, 315] on div at bounding box center [561, 318] width 427 height 18
type input "Installation of 75m2 of composite decking boards; Labour, accomodation and pers…"
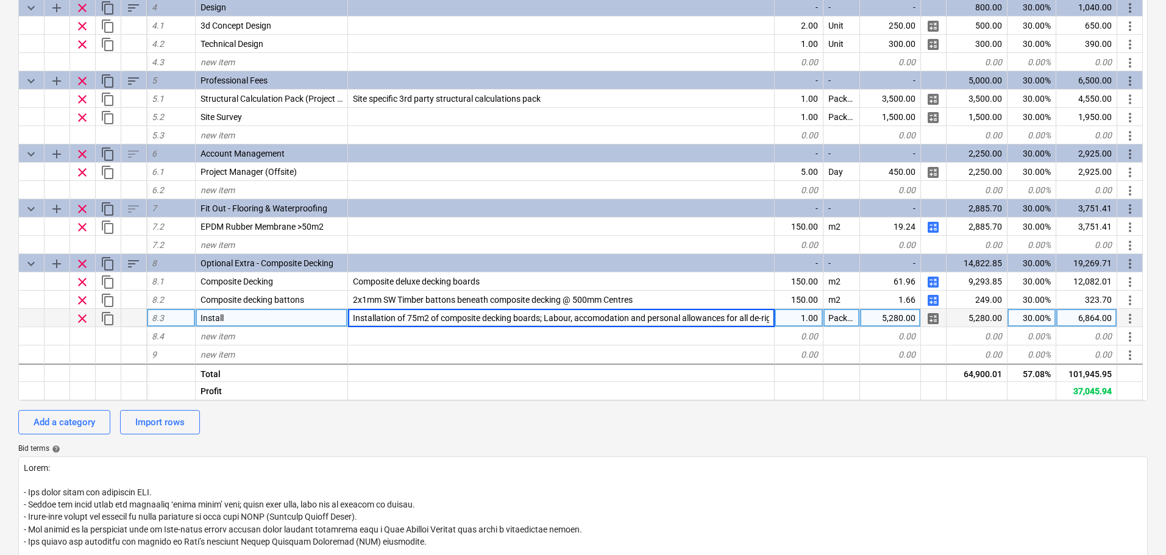
scroll to position [0, 24]
click at [421, 428] on div "Add a category Import rows" at bounding box center [582, 422] width 1129 height 24
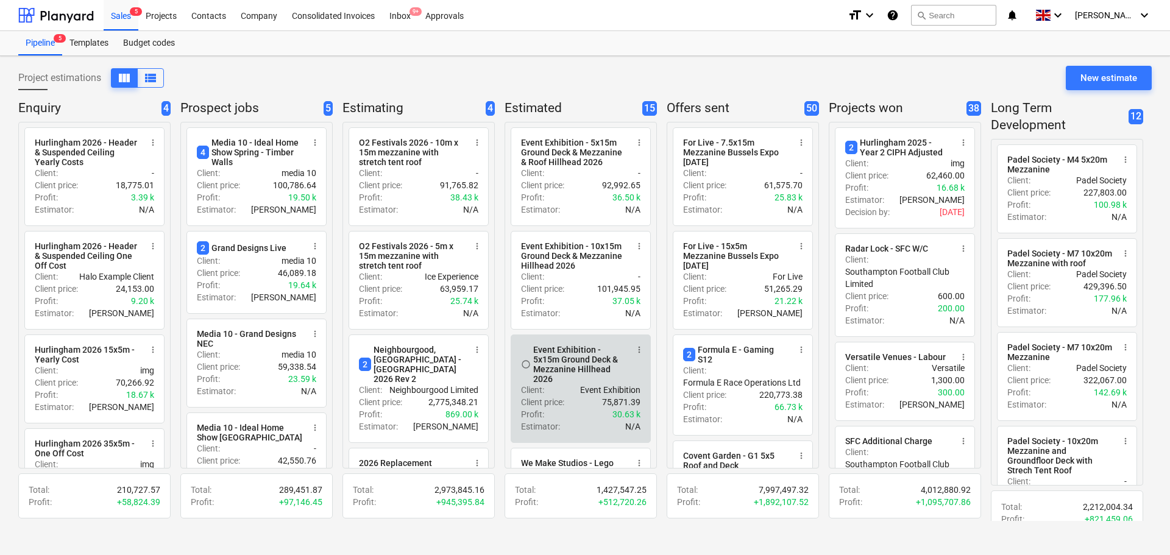
click at [573, 369] on div "Event Exhibition - 5x15m Ground Deck & Mezzanine Hillhead 2026" at bounding box center [580, 364] width 94 height 39
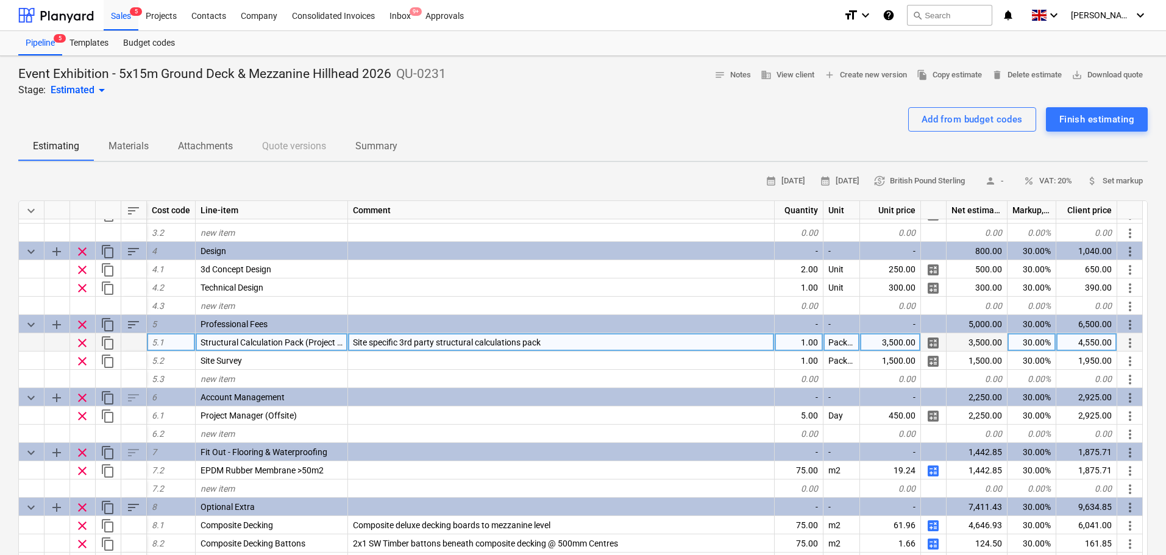
scroll to position [244, 0]
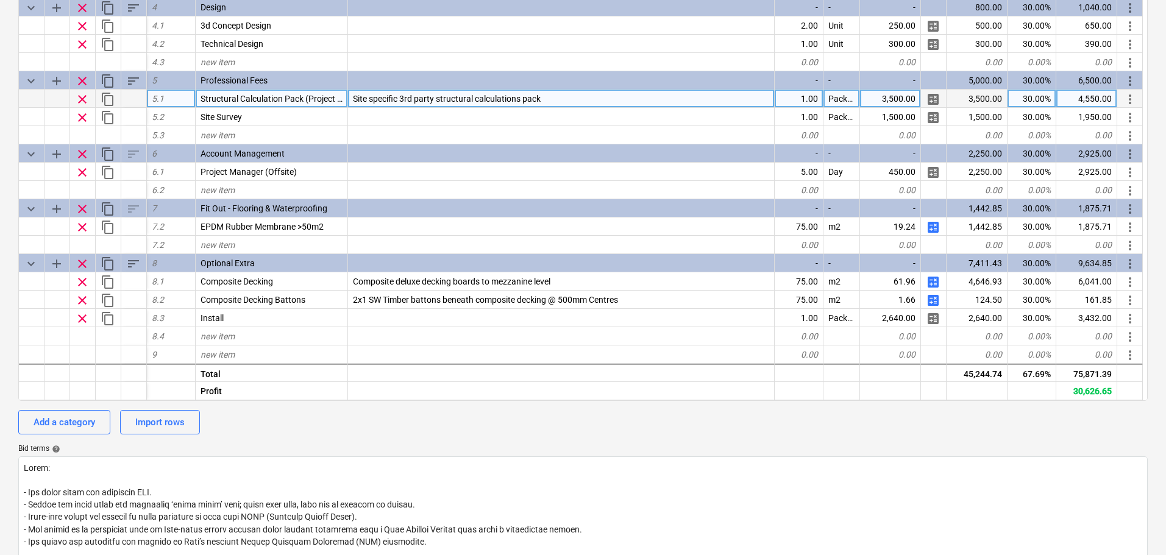
type textarea "x"
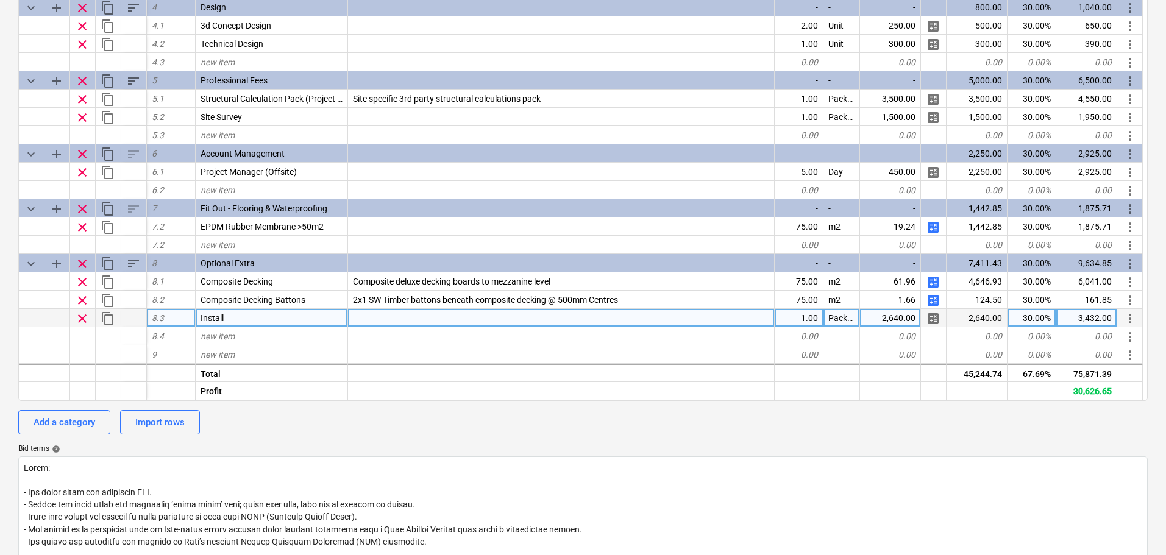
click at [392, 319] on div at bounding box center [561, 318] width 427 height 18
type input "Installation of 75m2 of composite decking boards; Labour, accomodation and pers…"
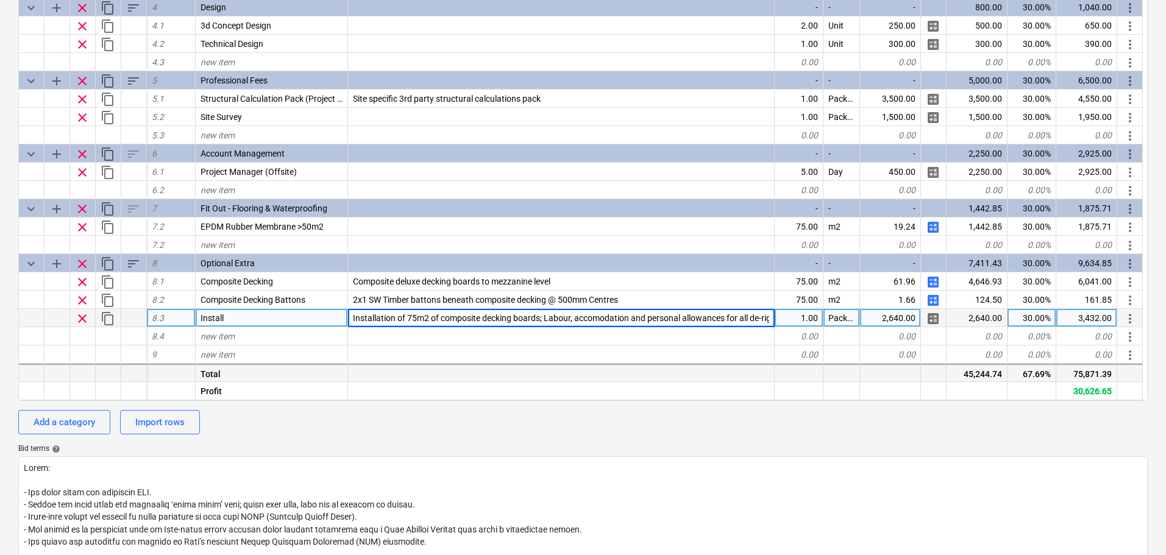
scroll to position [0, 24]
click at [435, 431] on div "Add a category Import rows" at bounding box center [582, 422] width 1129 height 24
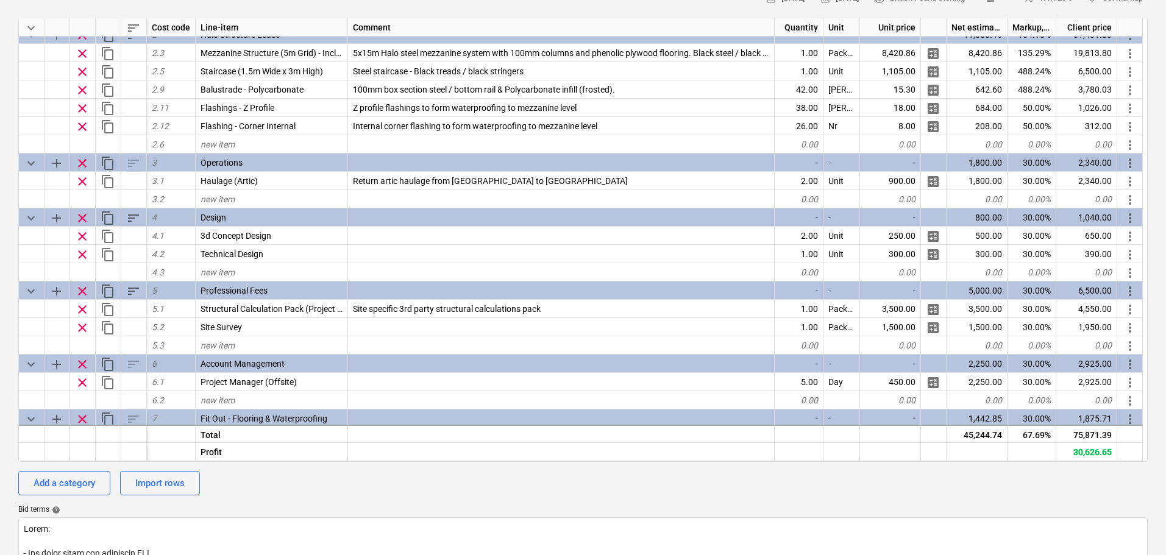
scroll to position [0, 0]
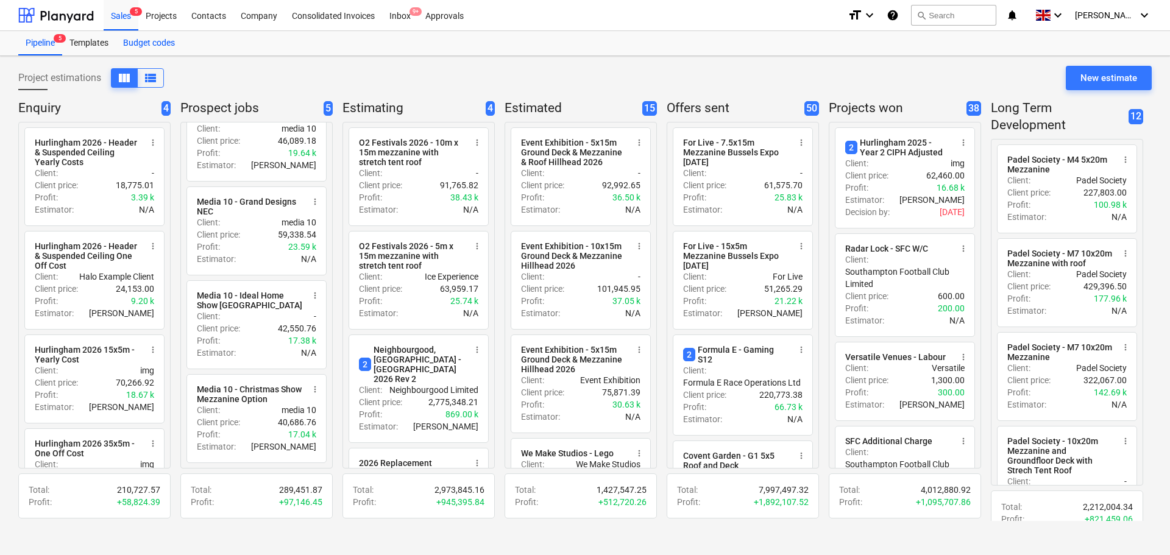
click at [140, 42] on div "Budget codes" at bounding box center [149, 43] width 66 height 24
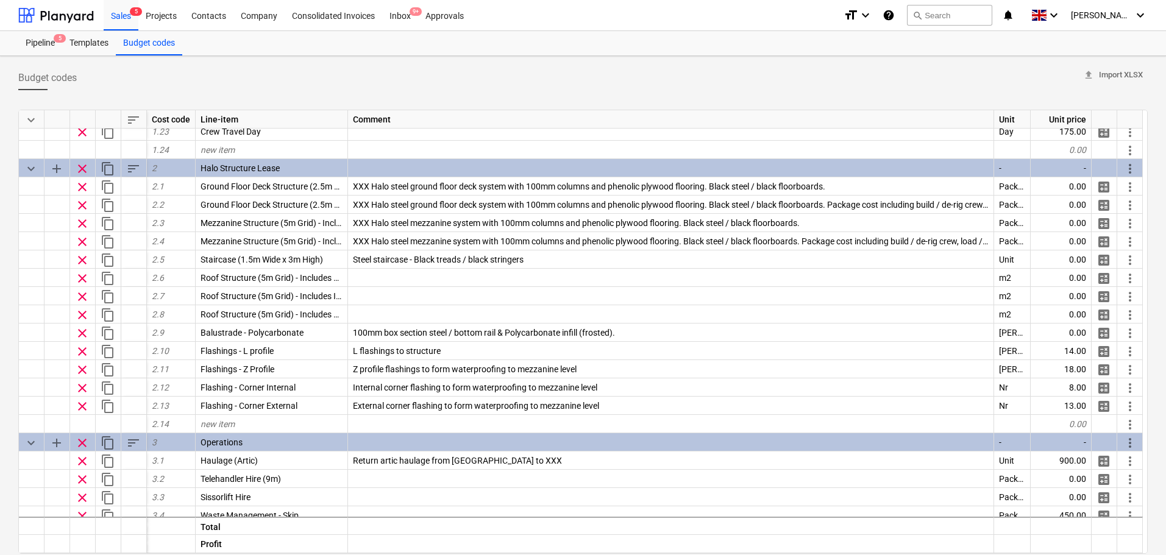
type textarea "x"
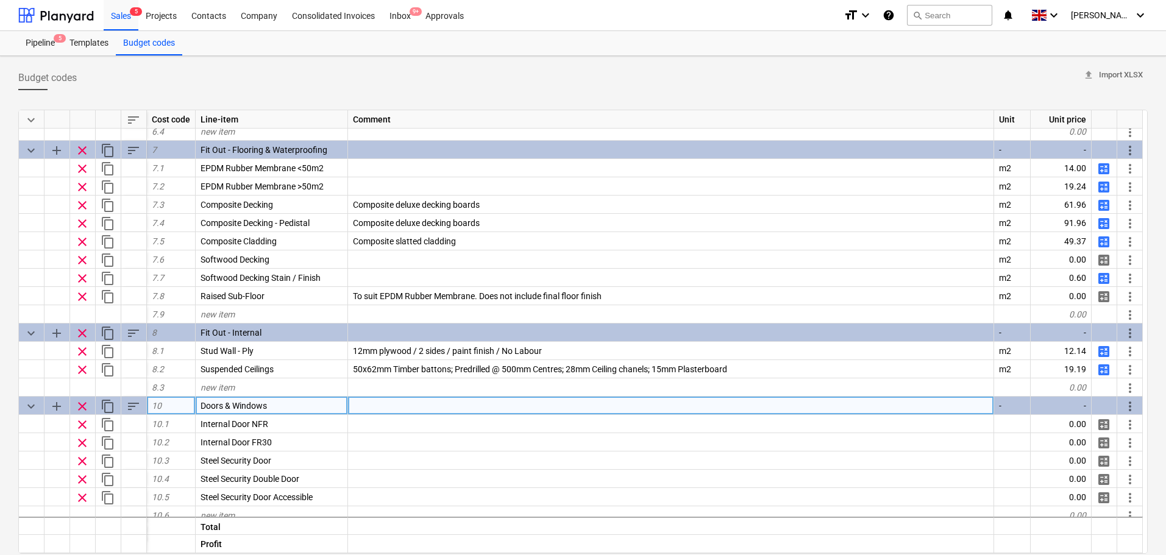
scroll to position [1184, 0]
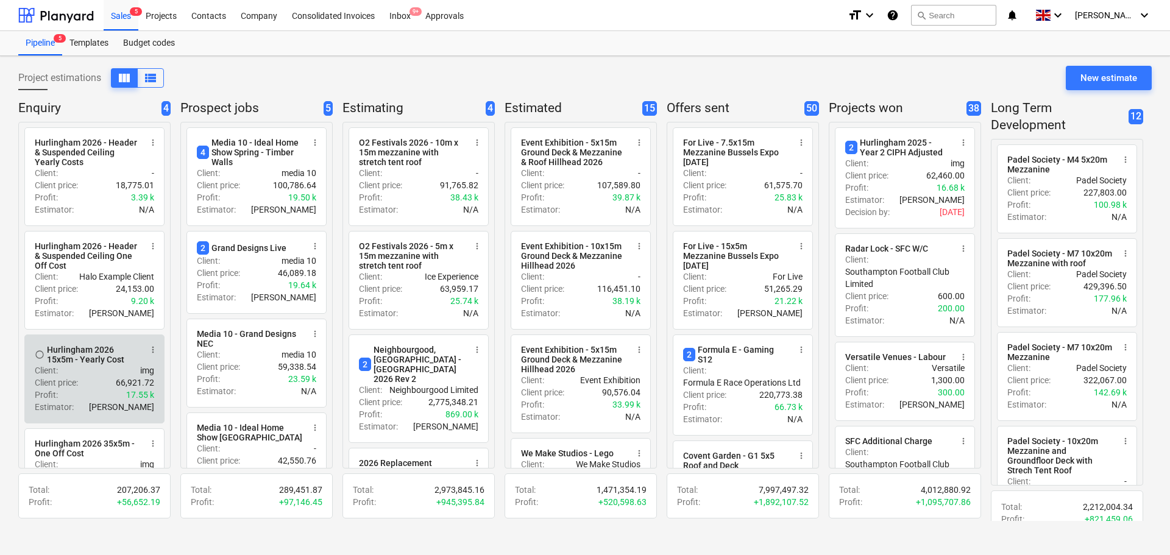
click at [51, 385] on p "Client price :" at bounding box center [56, 383] width 43 height 12
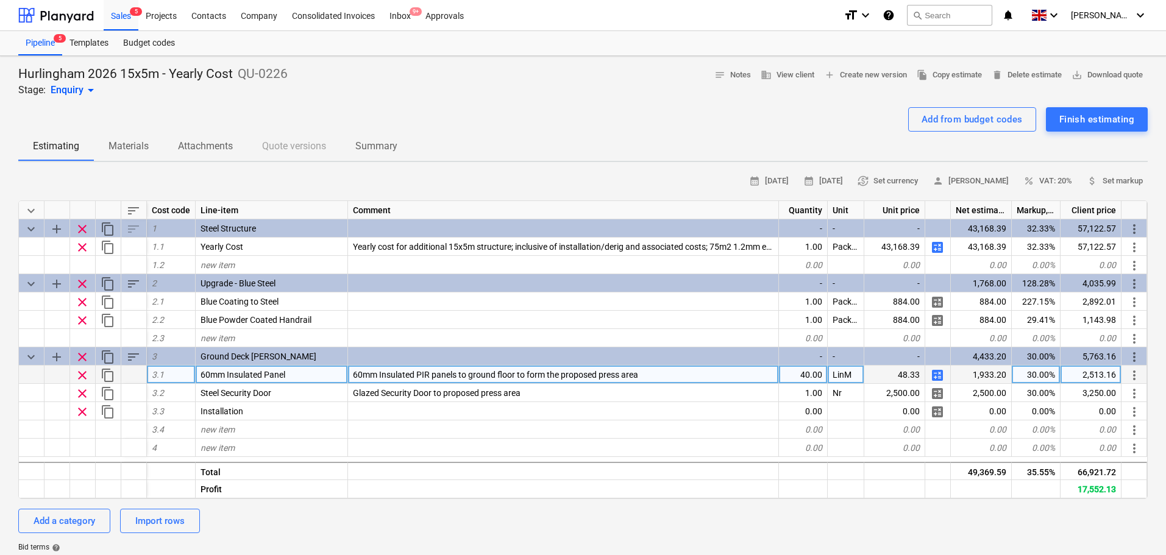
click at [940, 375] on span "calculate" at bounding box center [937, 375] width 15 height 15
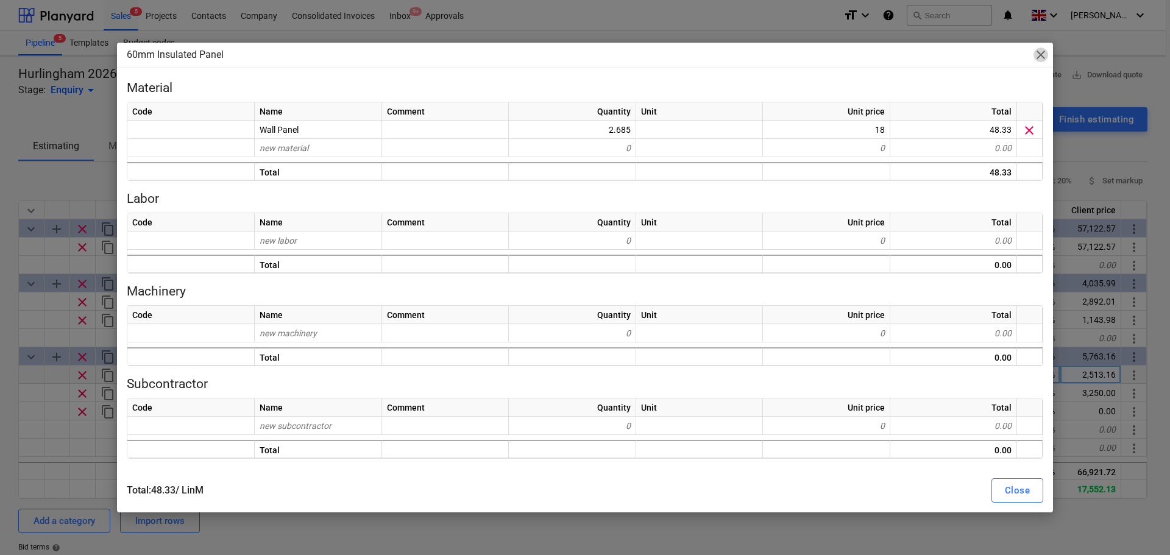
click at [1046, 55] on span "close" at bounding box center [1041, 55] width 15 height 15
type textarea "x"
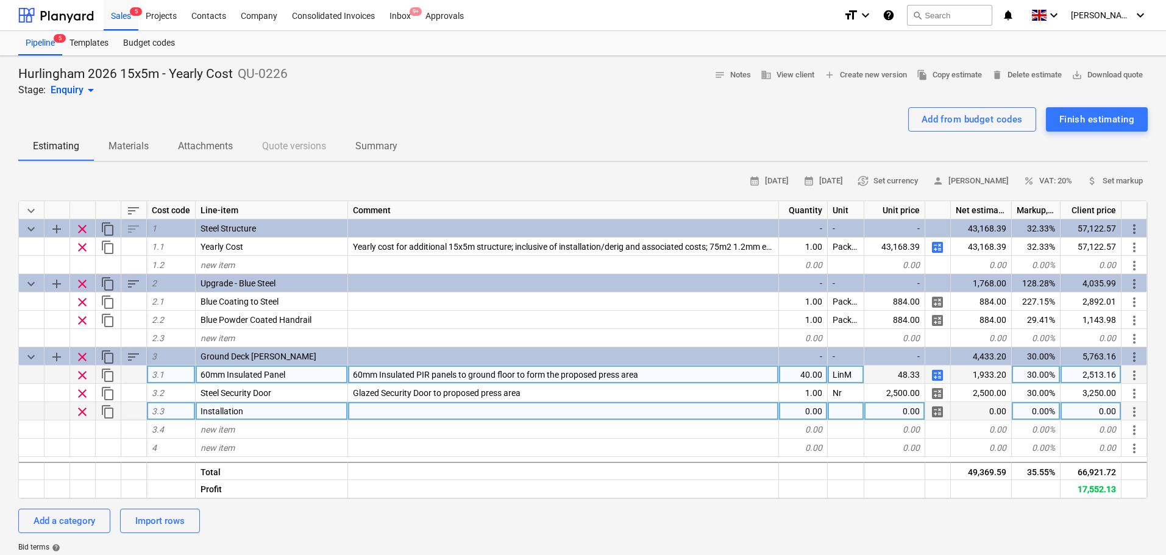
click at [469, 410] on div at bounding box center [563, 411] width 431 height 18
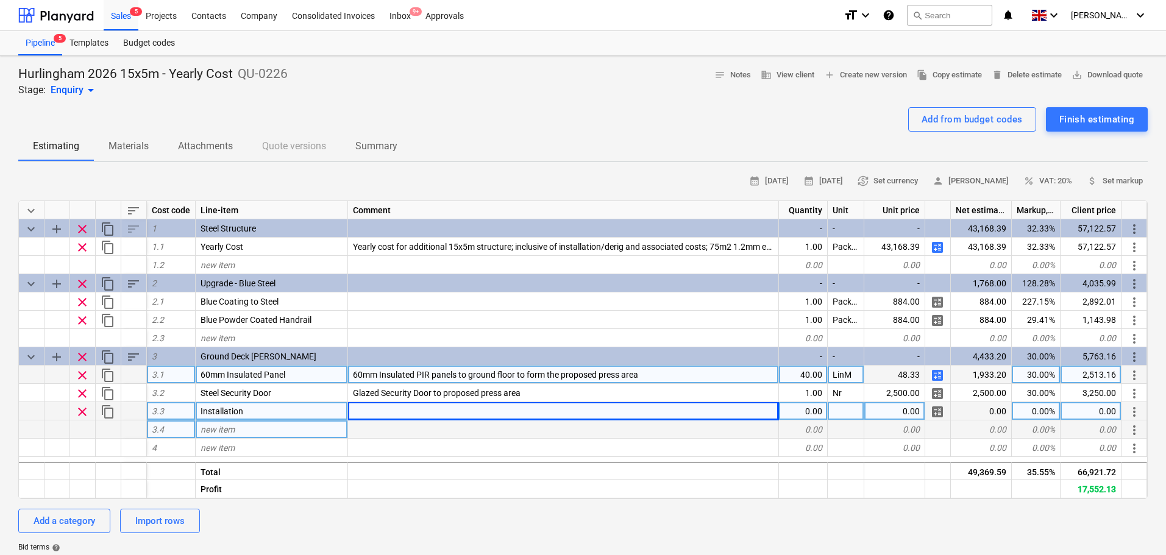
click at [302, 431] on div "new item" at bounding box center [272, 430] width 152 height 18
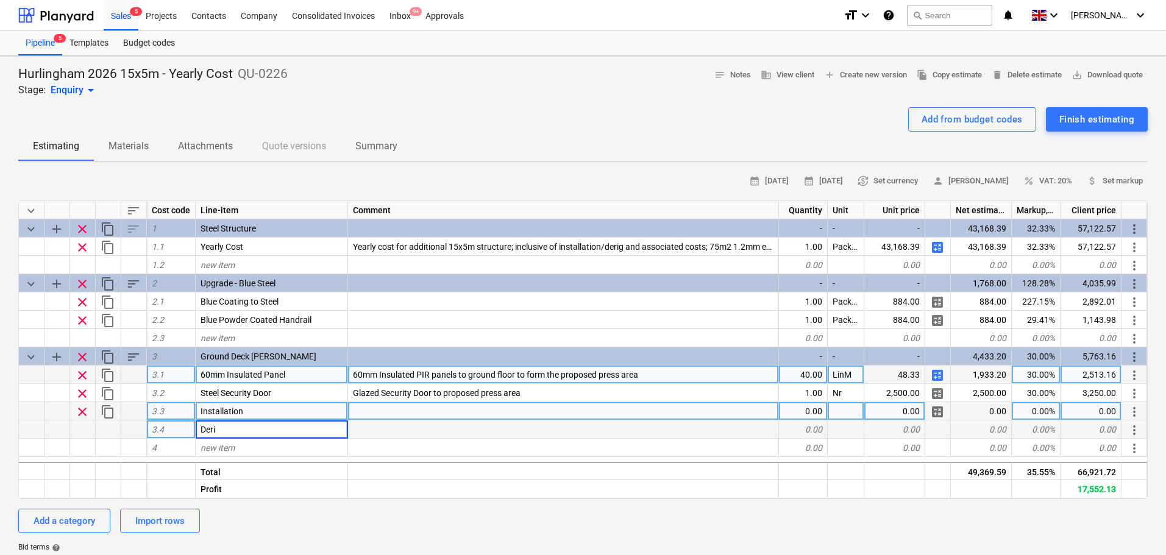
type input "Derig"
type textarea "x"
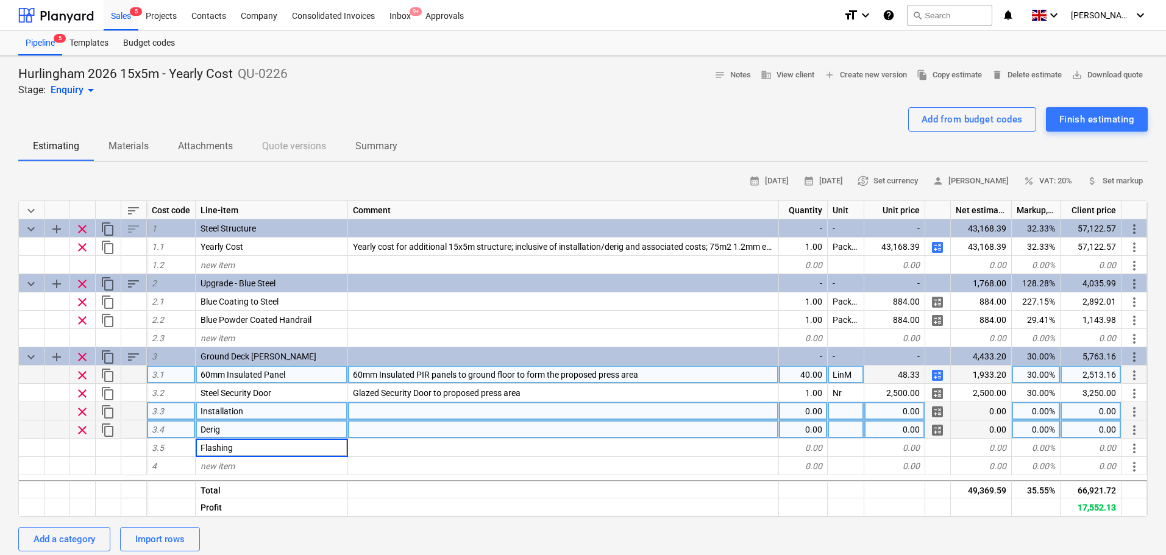
type input "Flashings"
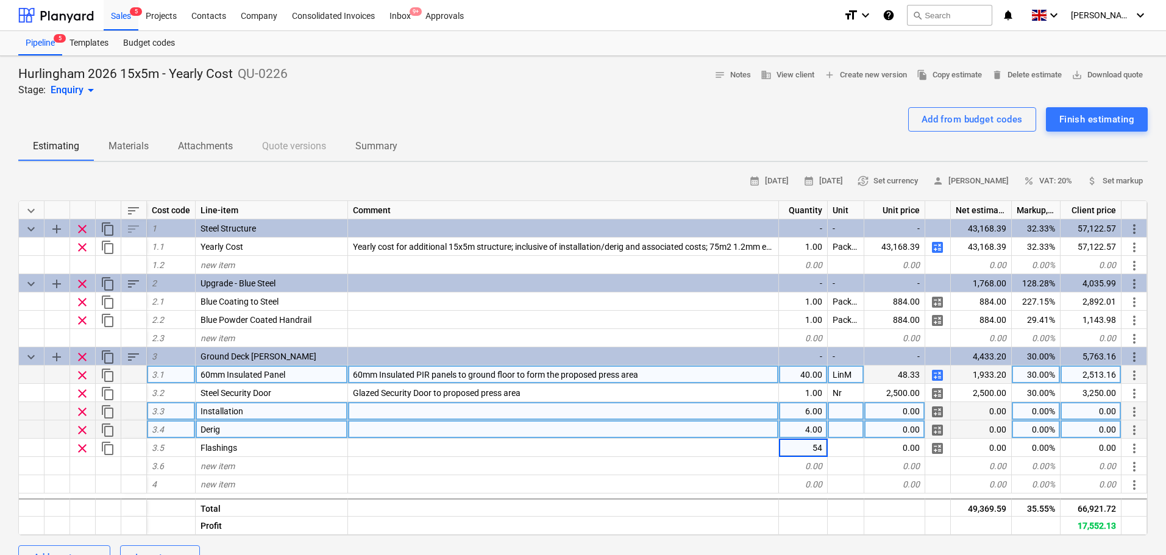
type textarea "x"
type input "Days"
type textarea "x"
type input "Days"
type textarea "x"
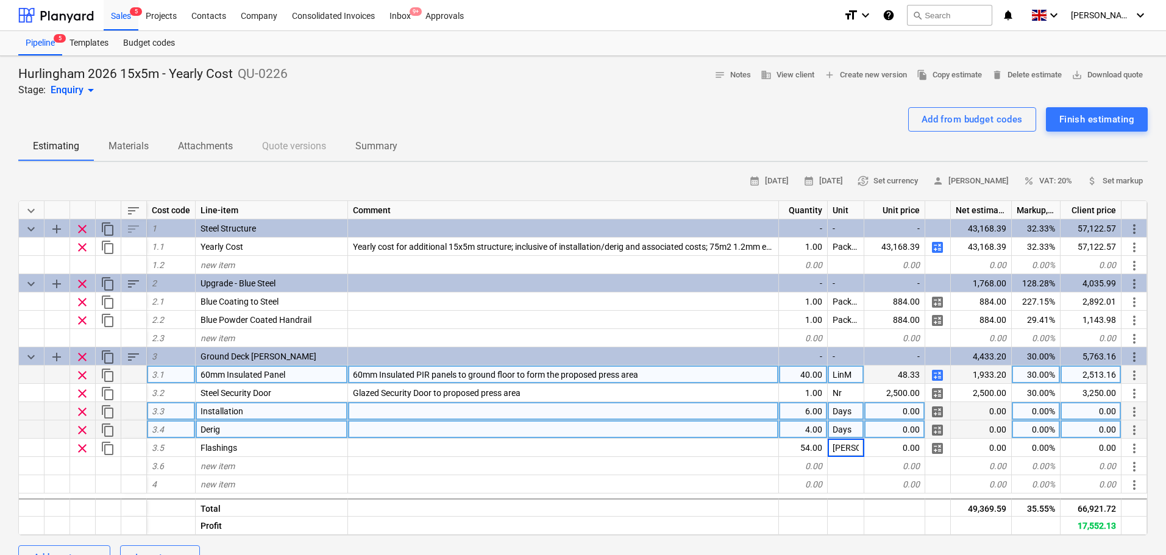
type input "LinM"
type textarea "x"
type input "56"
type textarea "x"
type input "14"
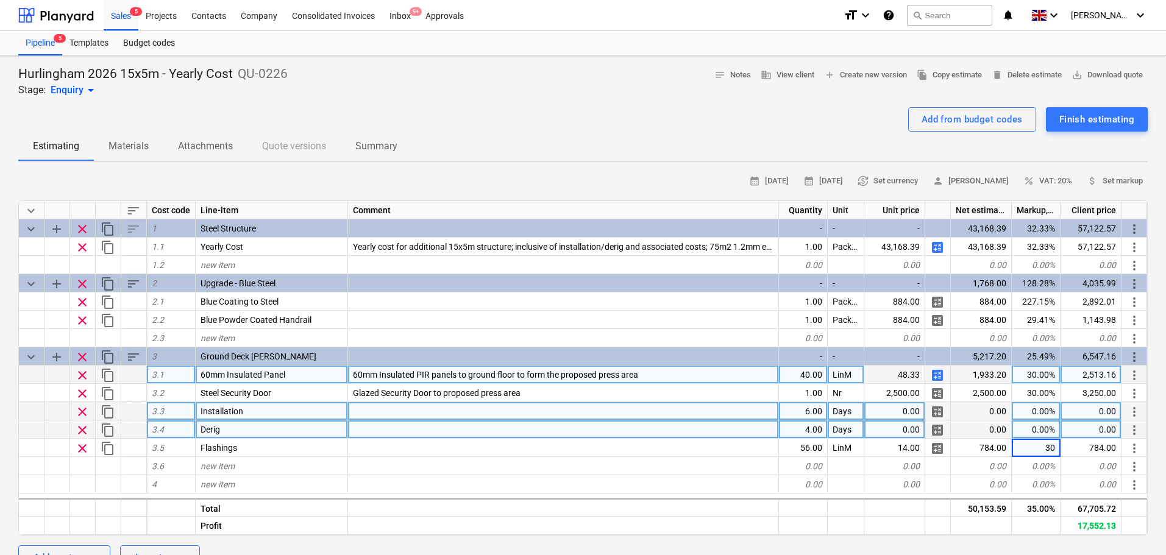
type textarea "x"
type input "440"
type textarea "x"
type input "440"
type textarea "x"
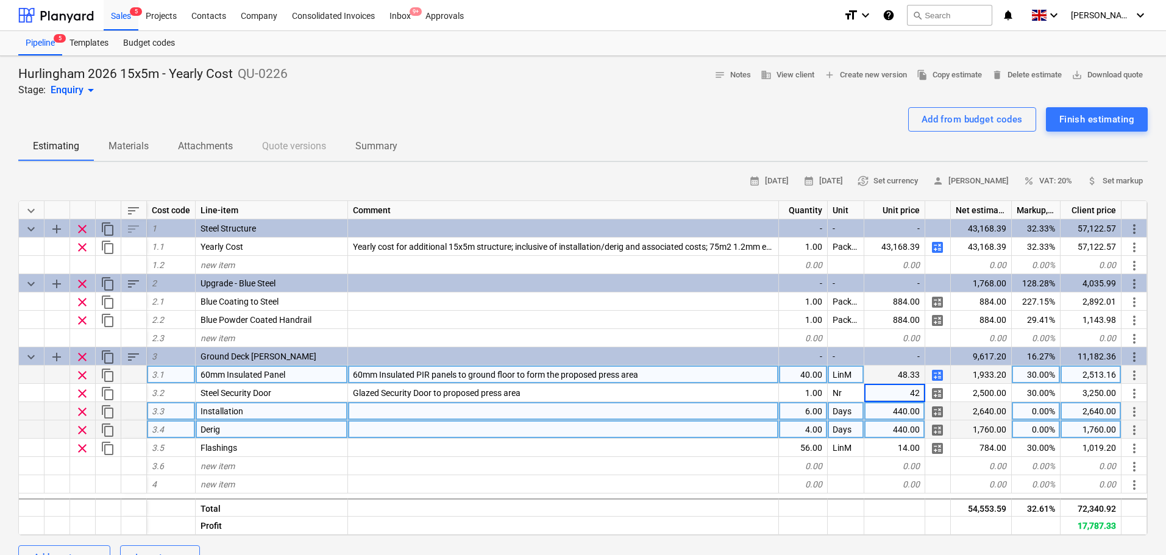
type input "425"
type textarea "x"
type input "2"
type input "1000"
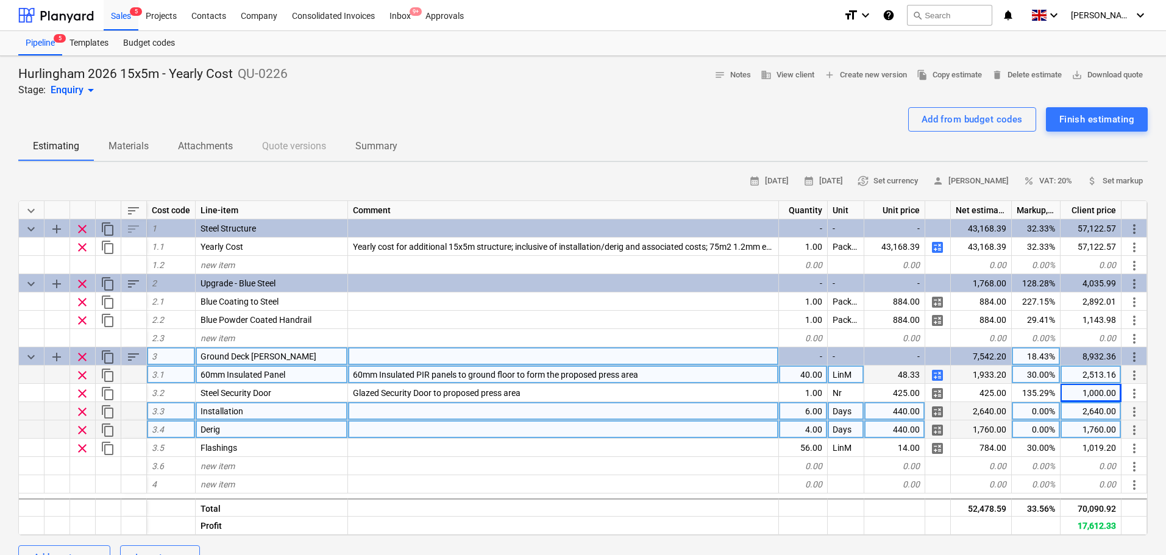
click at [1092, 355] on div "8,932.36" at bounding box center [1090, 356] width 61 height 18
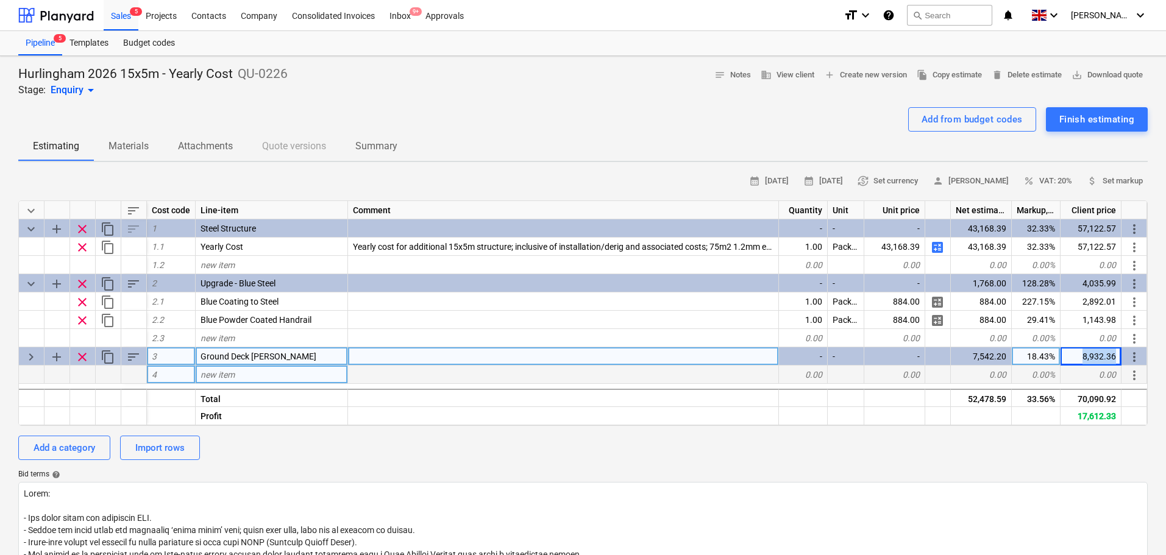
click at [1092, 355] on div "8,932.36" at bounding box center [1090, 356] width 61 height 18
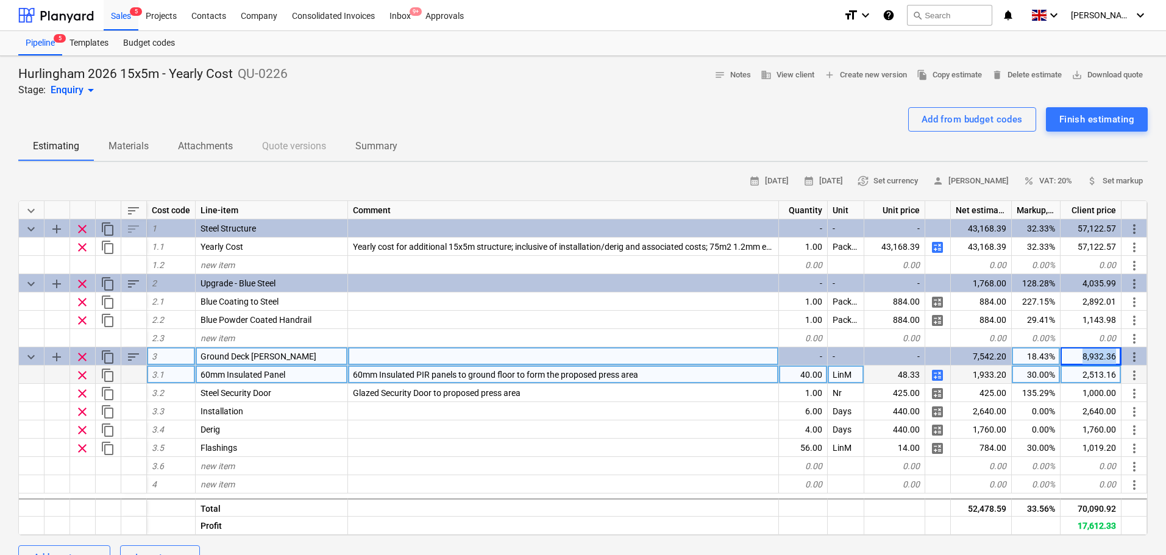
click at [1092, 355] on div "8,932.36" at bounding box center [1090, 356] width 61 height 18
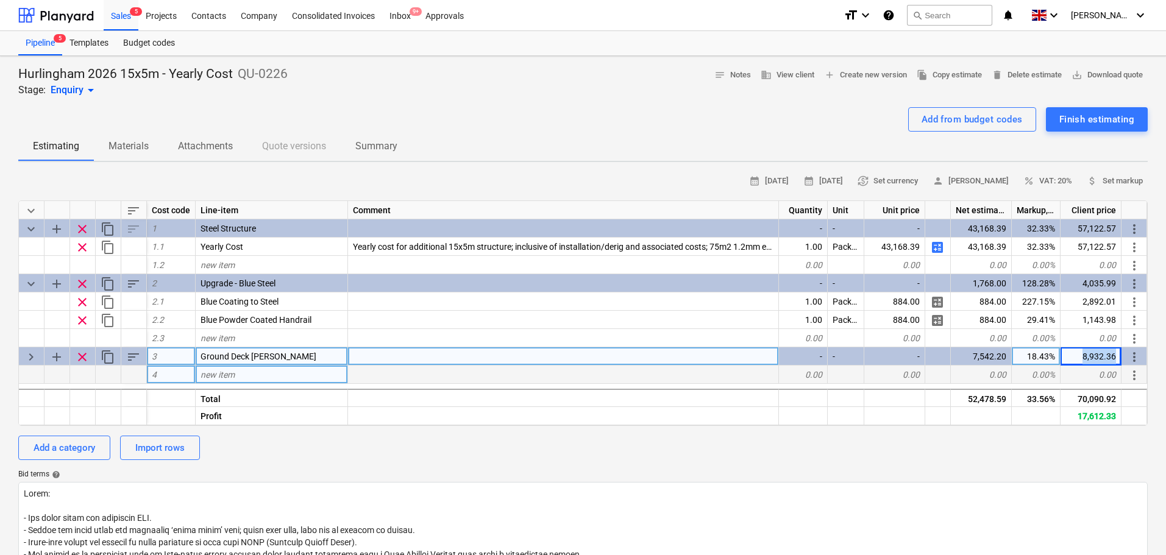
click at [1092, 355] on div "8,932.36" at bounding box center [1090, 356] width 61 height 18
type textarea "x"
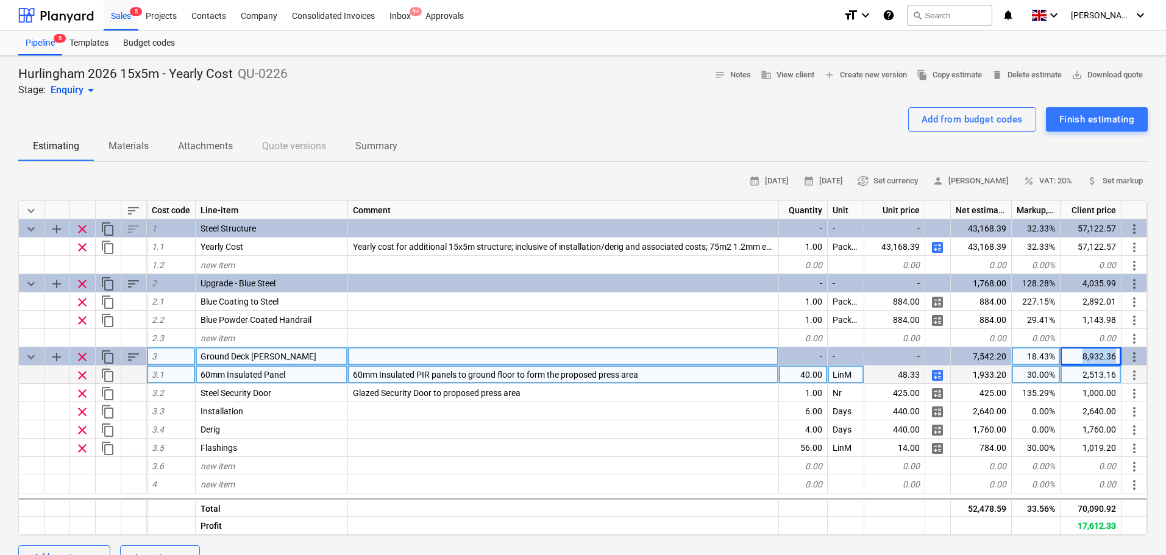
copy div "8,932.36 more_vert"
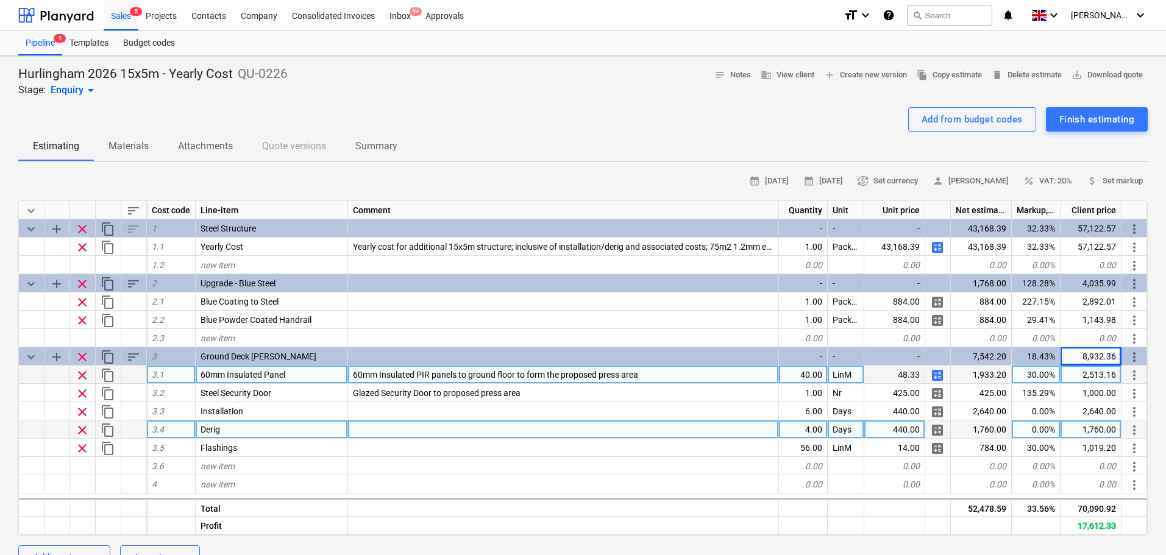
click at [812, 427] on div "4.00" at bounding box center [803, 430] width 49 height 18
type input "0"
type input "2"
type textarea "x"
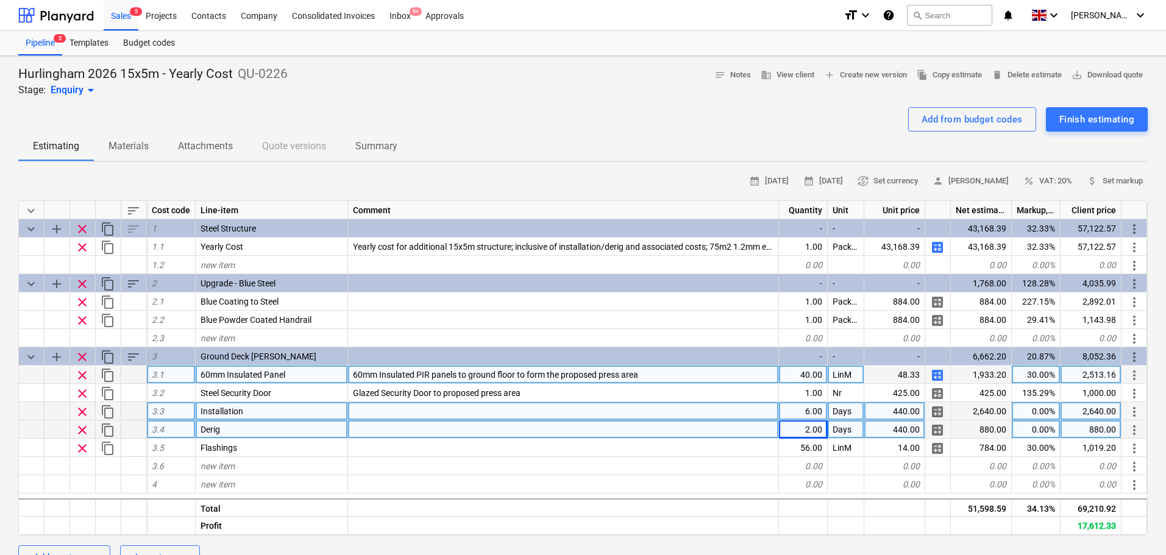
click at [1053, 419] on div "0.00%" at bounding box center [1036, 411] width 49 height 18
type input "30"
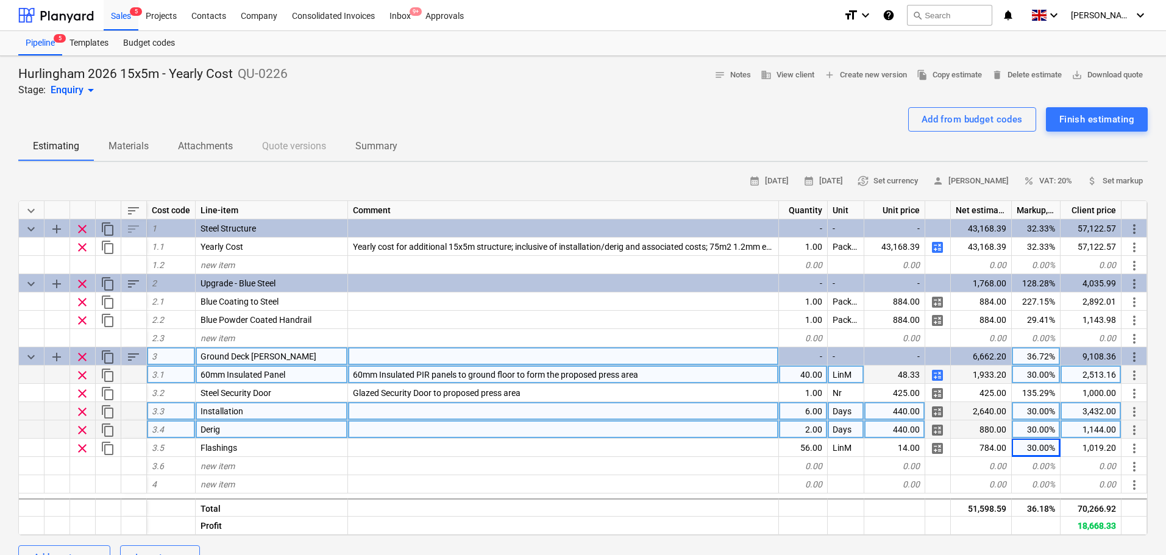
click at [1096, 358] on div "9,108.36" at bounding box center [1090, 356] width 61 height 18
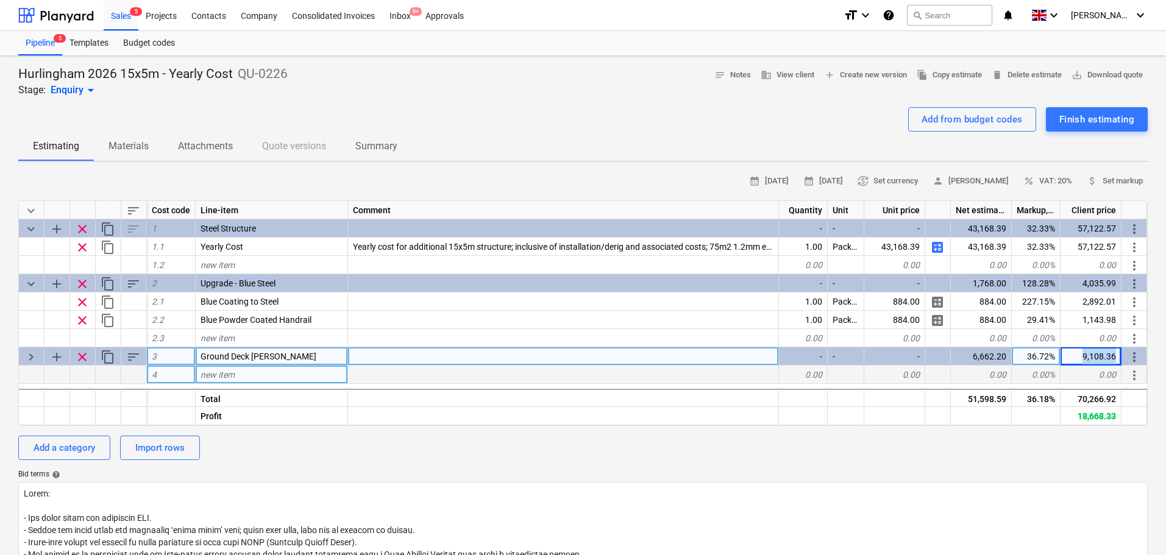
click at [1096, 358] on div "9,108.36" at bounding box center [1090, 356] width 61 height 18
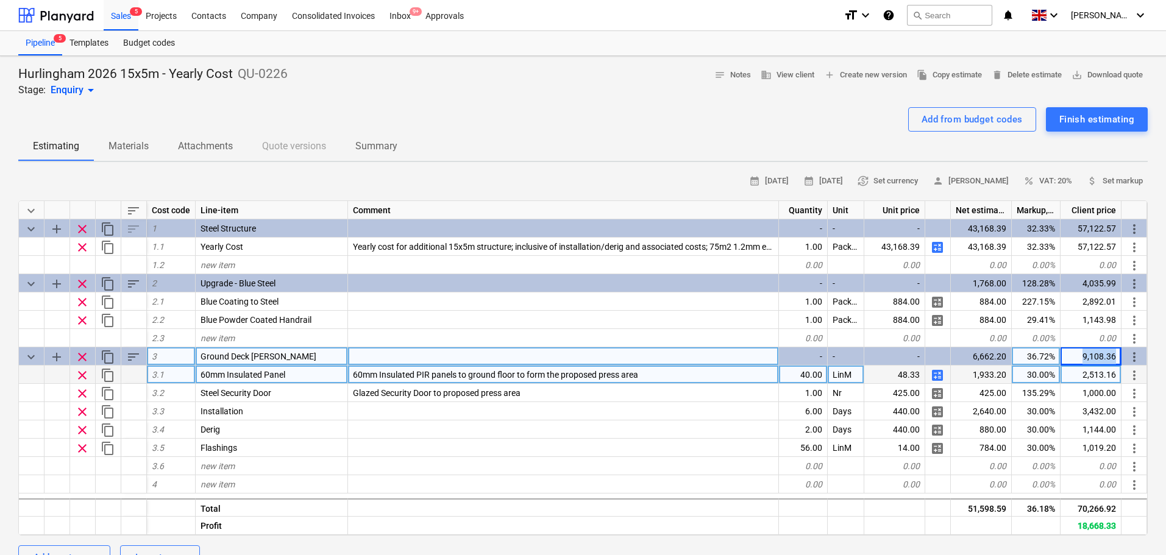
click at [1096, 358] on div "9,108.36" at bounding box center [1090, 356] width 61 height 18
type textarea "x"
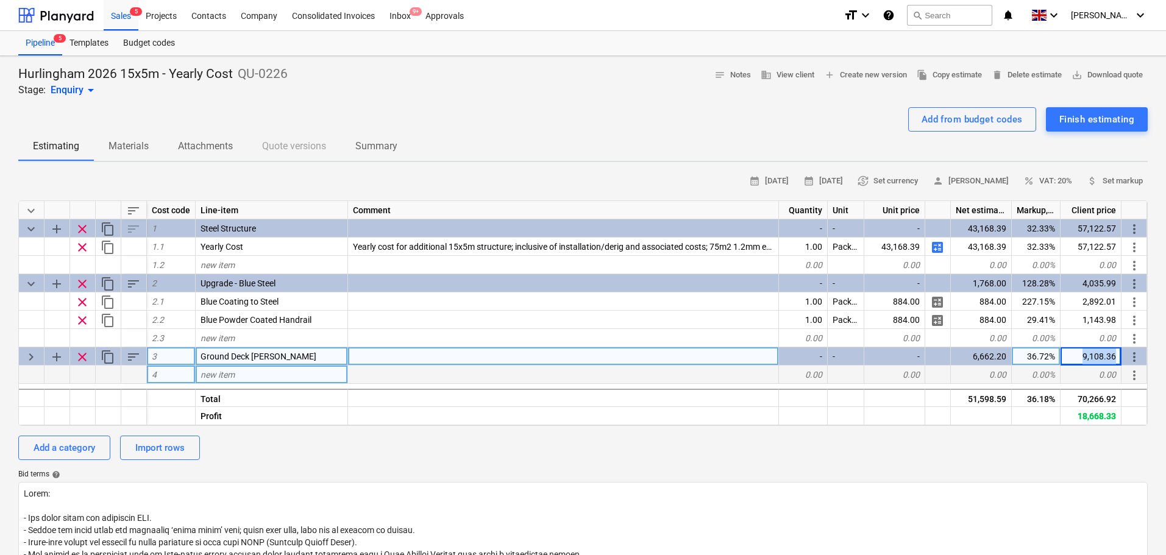
copy div "9,108.36 more_vert"
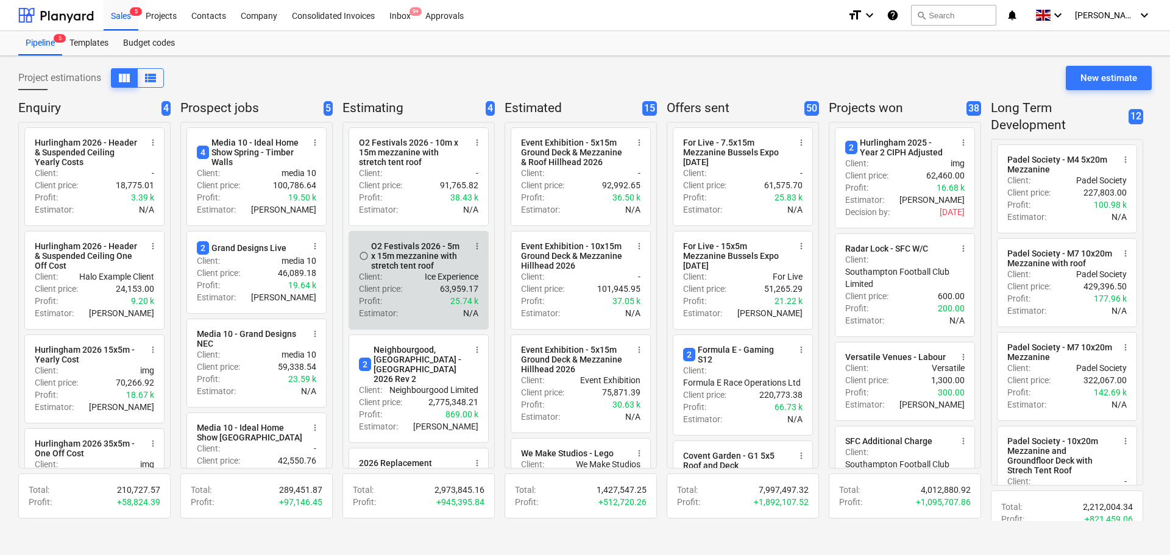
click at [389, 252] on div "O2 Festivals 2026 - 5m x 15m mezzanine with stretch tent roof" at bounding box center [418, 255] width 94 height 29
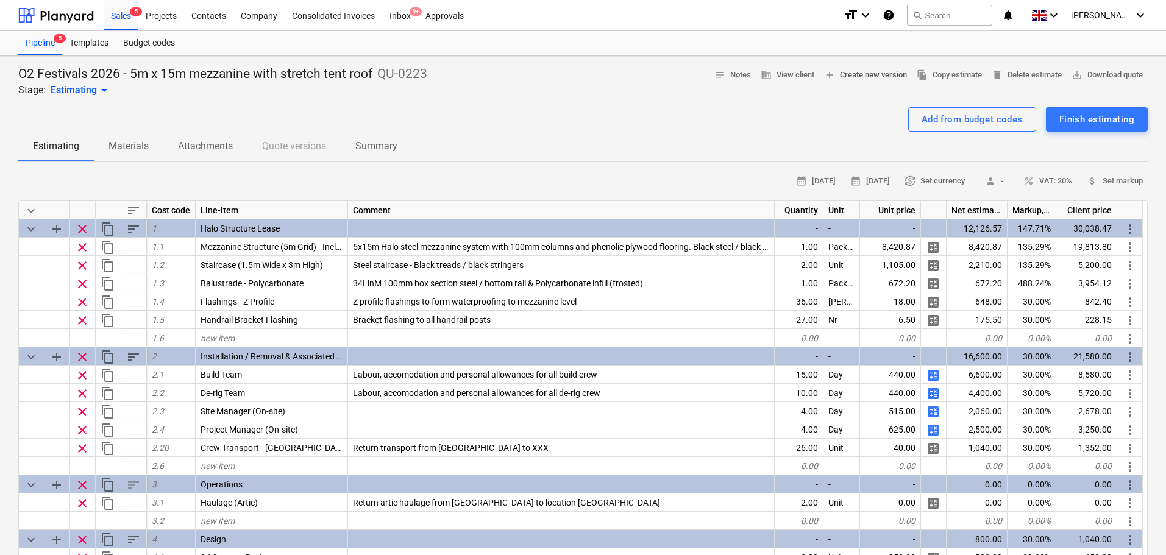
click at [853, 79] on span "add Create new version" at bounding box center [865, 75] width 83 height 14
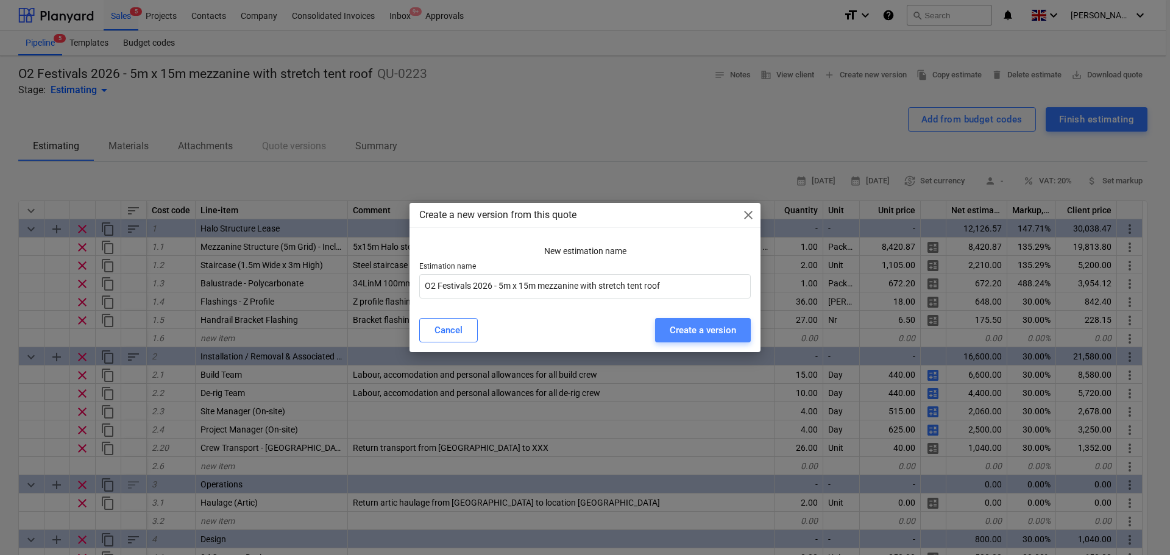
click at [689, 327] on div "Create a version" at bounding box center [703, 330] width 66 height 16
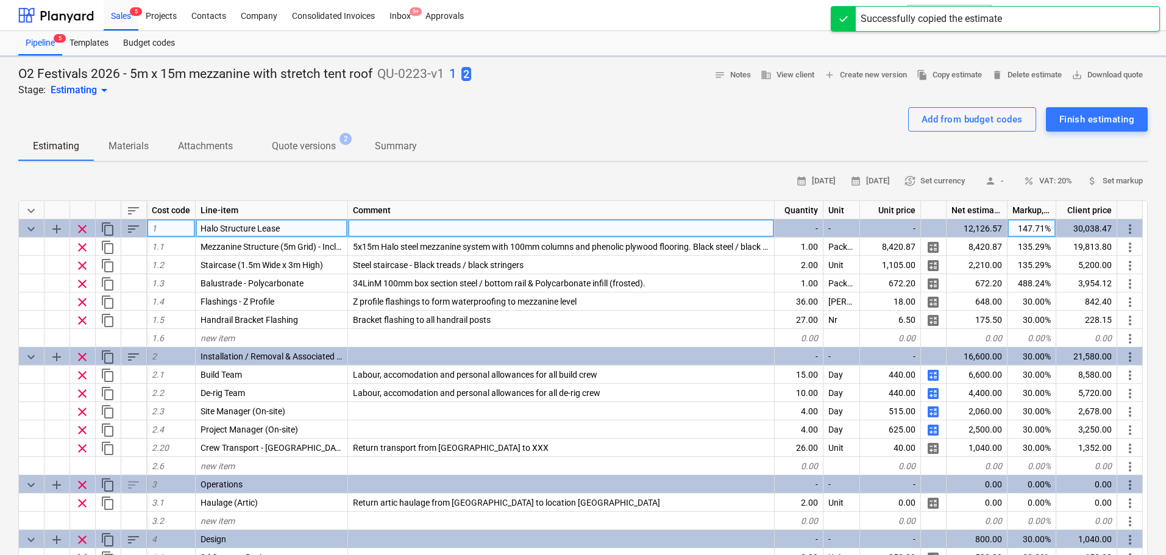
type textarea "x"
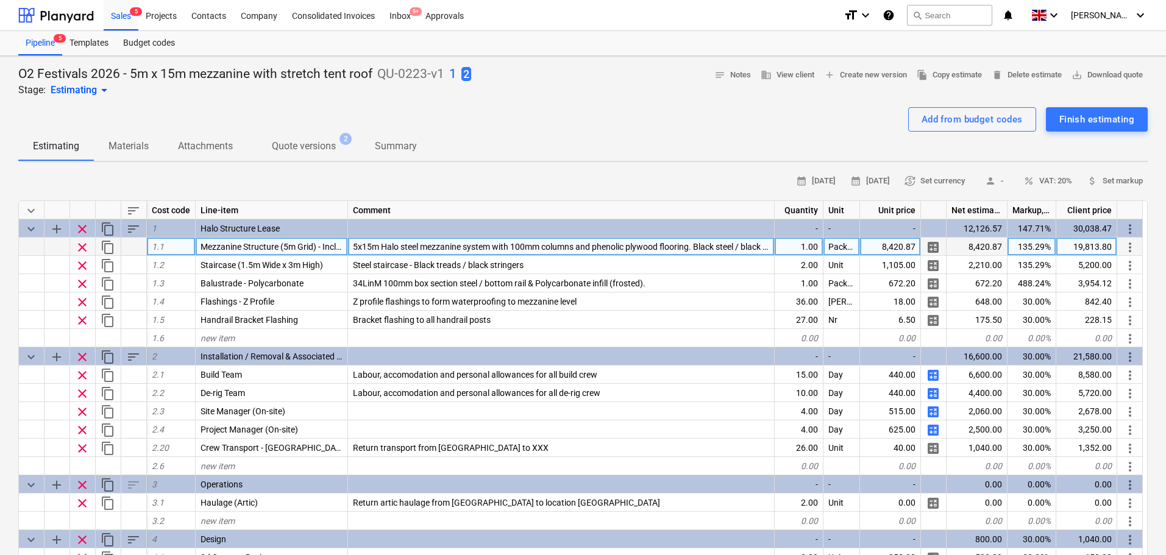
click at [893, 254] on div "8,420.87" at bounding box center [890, 247] width 61 height 18
click at [878, 252] on input "£14,613.96" at bounding box center [890, 247] width 60 height 18
type input "14,613.96"
type textarea "x"
click at [1092, 243] on div "34,385.78" at bounding box center [1086, 247] width 61 height 18
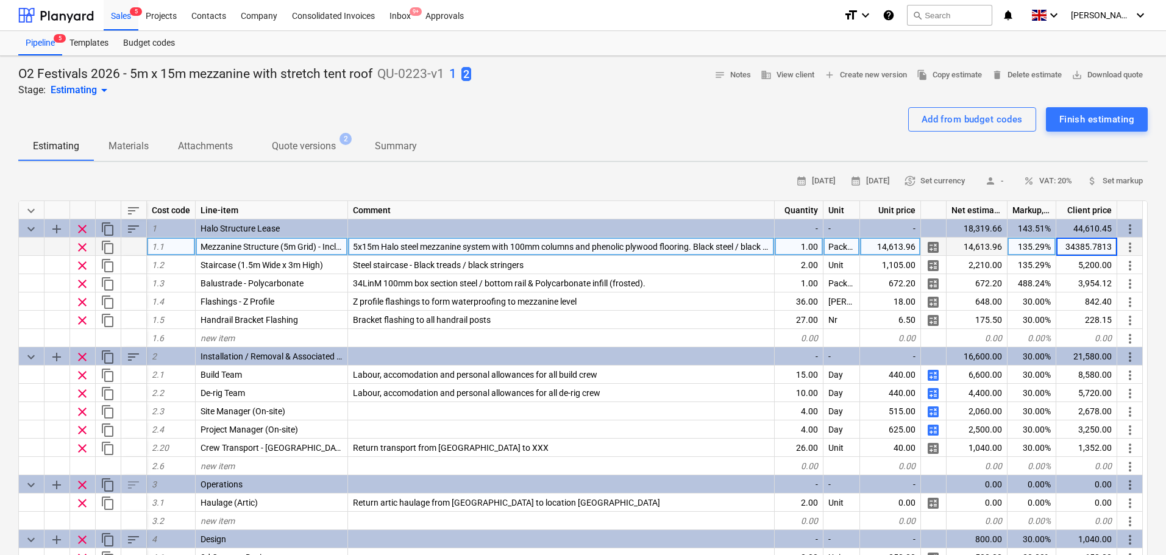
type input "£29,227.92"
click at [1073, 247] on input "£29,227.92" at bounding box center [1086, 247] width 60 height 18
click at [896, 243] on div "14,613.96" at bounding box center [890, 247] width 61 height 18
type textarea "x"
drag, startPoint x: 1, startPoint y: 217, endPoint x: 21, endPoint y: 213, distance: 20.6
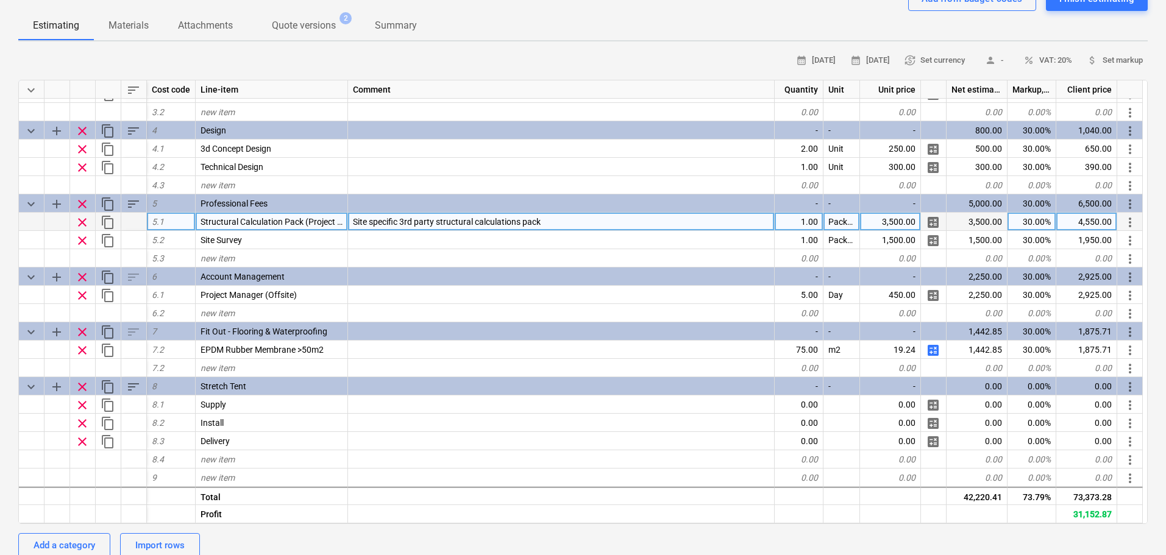
scroll to position [122, 0]
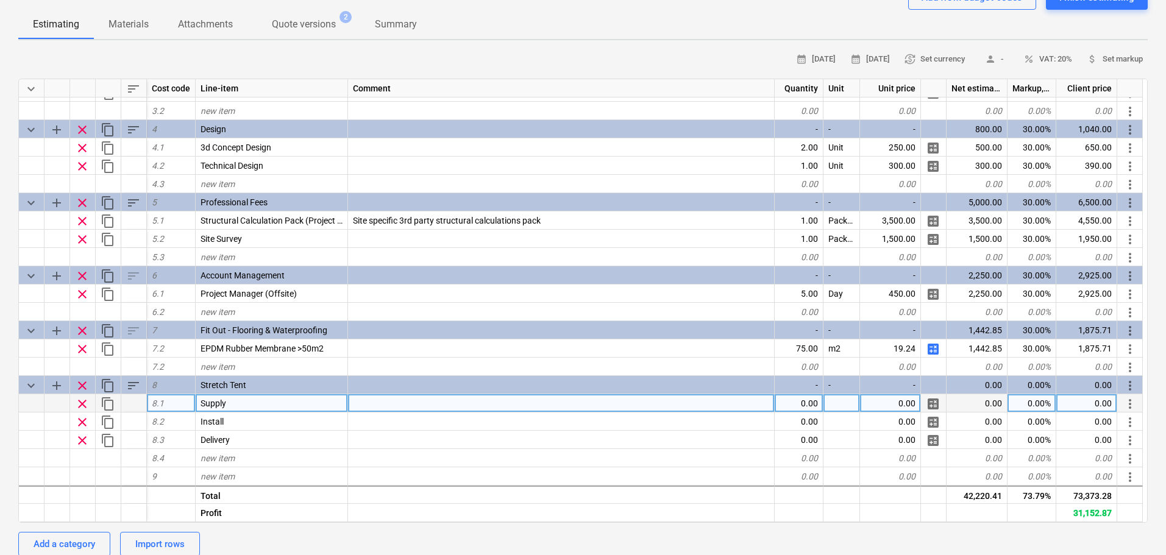
click at [886, 408] on div "0.00" at bounding box center [890, 403] width 61 height 18
type input "4471.74"
type textarea "x"
type input "2106"
type textarea "x"
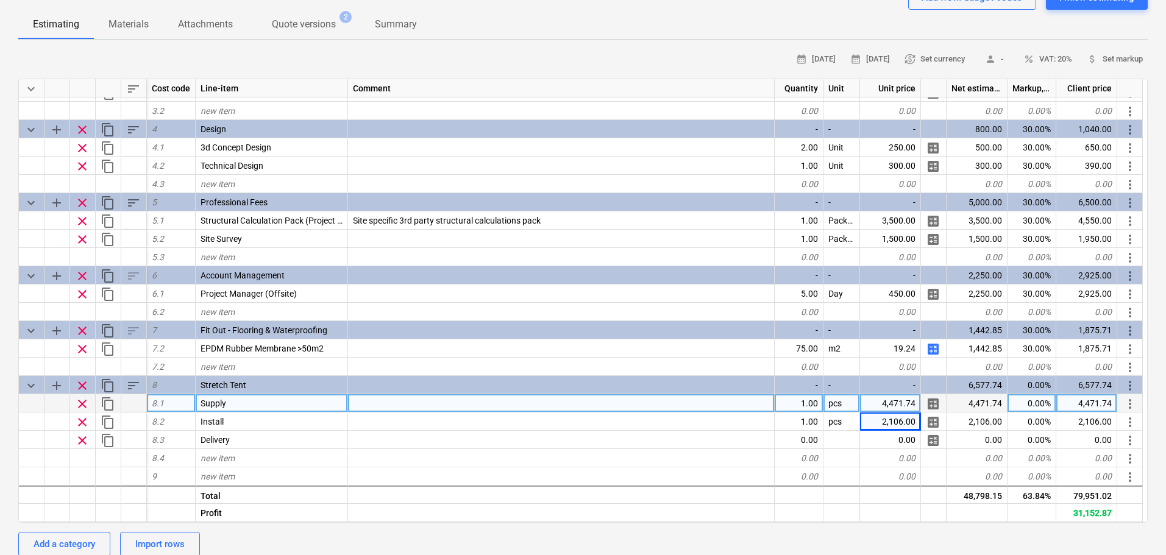
click at [1029, 408] on div "0.00%" at bounding box center [1031, 403] width 49 height 18
type input "30"
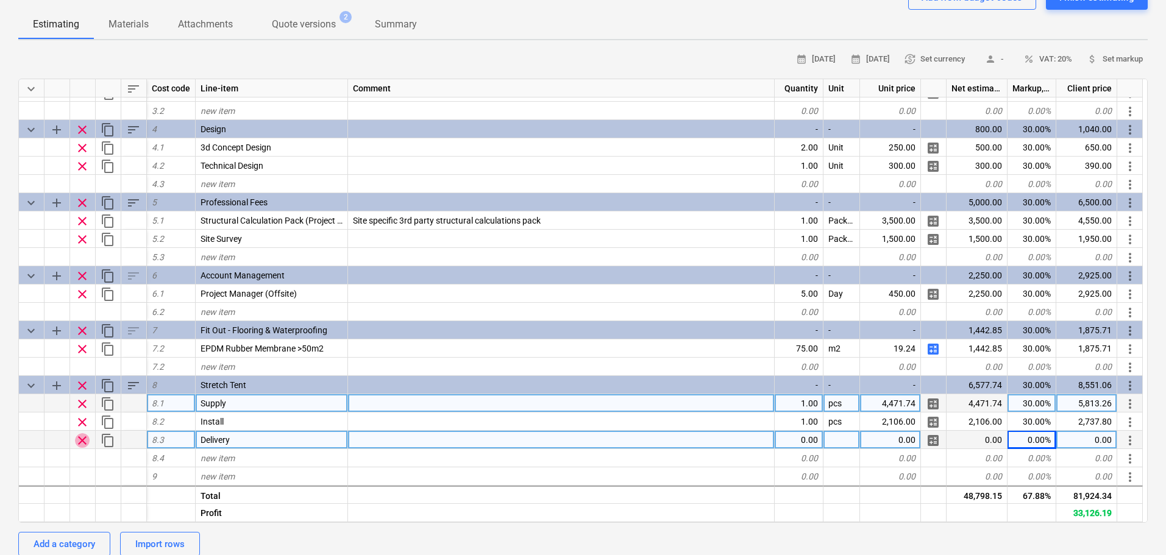
click at [82, 437] on span "clear" at bounding box center [82, 440] width 15 height 15
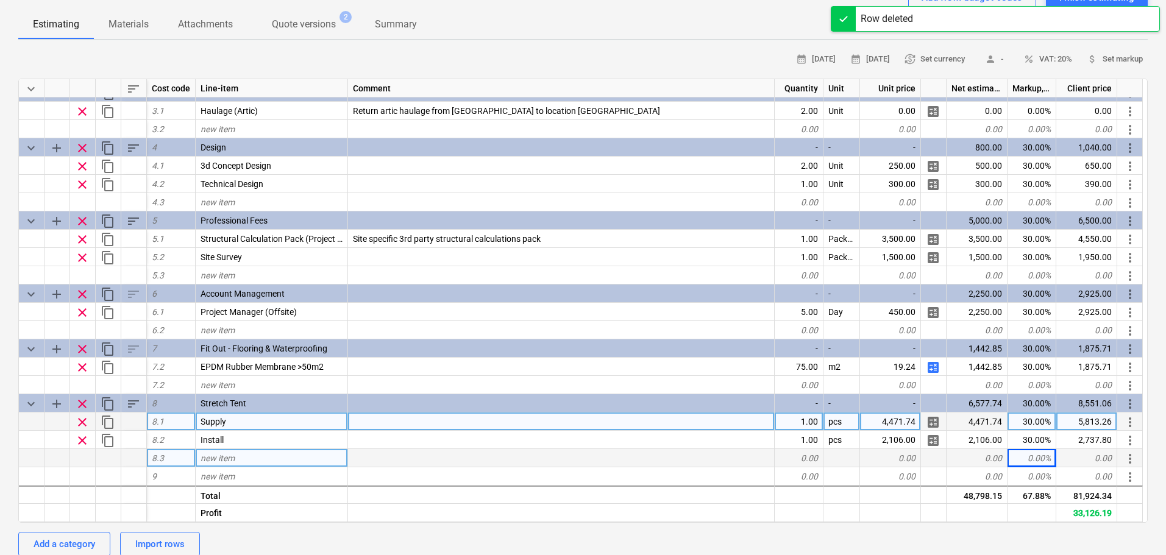
scroll to position [270, 0]
click at [0, 399] on div "O2 Festivals 2026 - 5m x 15m mezzanine with stretch tent roof QU-0223-v1 1 2 St…" at bounding box center [583, 493] width 1166 height 1119
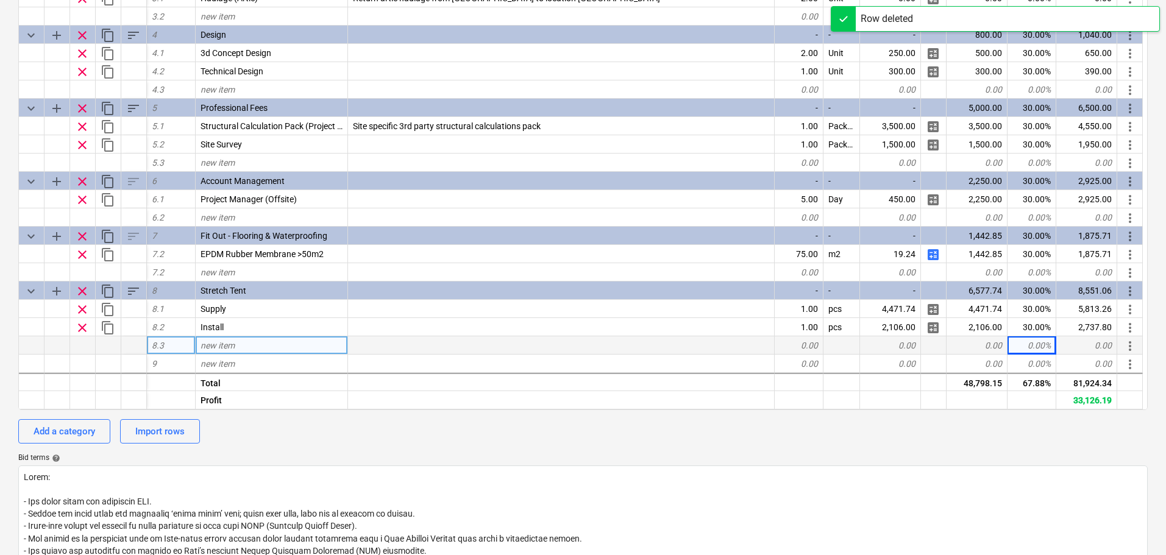
scroll to position [366, 0]
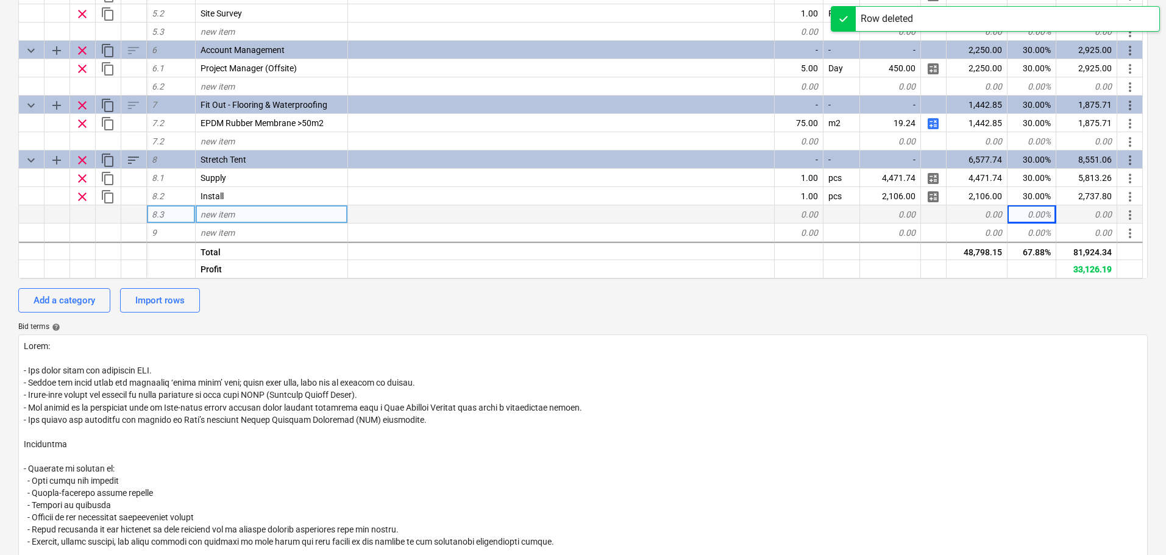
click at [51, 317] on div "calendar_month 24 Sep 2025 calendar_month 08 Oct 2025 currency_exchange Set cur…" at bounding box center [582, 216] width 1129 height 820
click at [57, 307] on div "Add a category" at bounding box center [65, 301] width 62 height 16
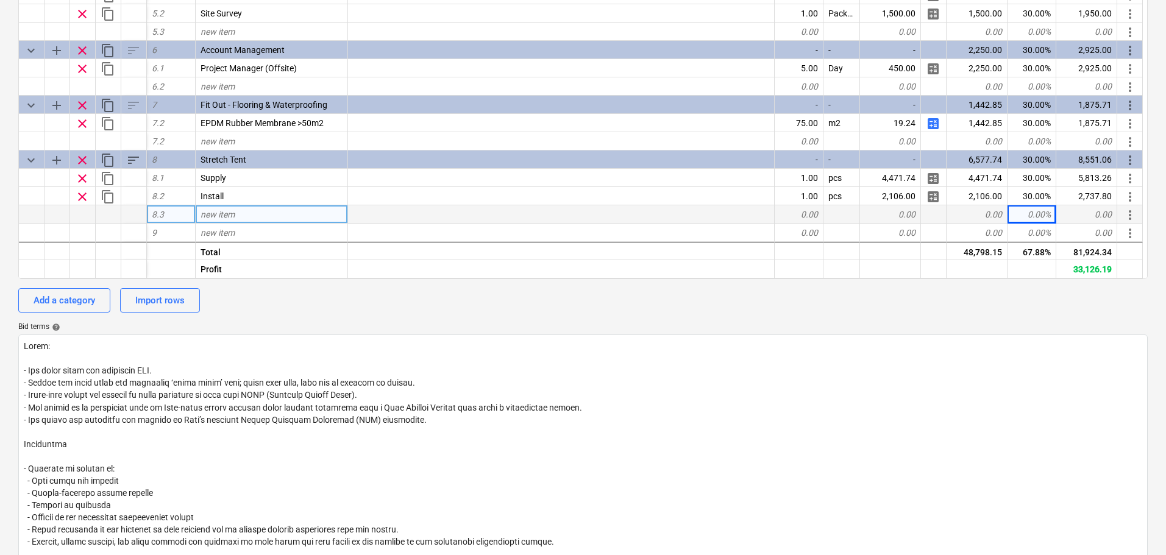
type textarea "x"
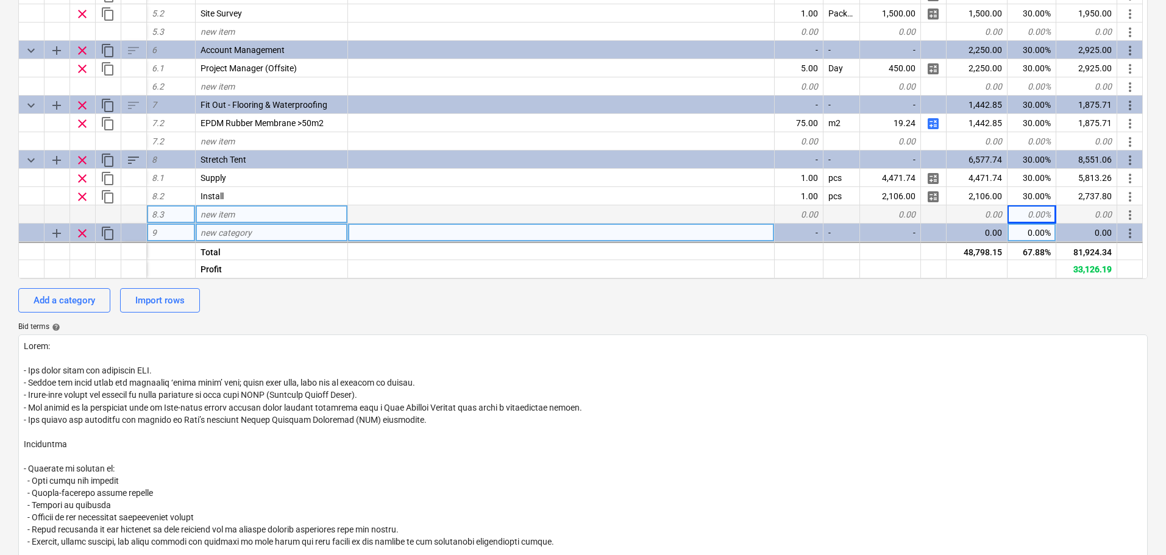
click at [239, 231] on span "new category" at bounding box center [226, 233] width 51 height 10
type input "Additional Items"
type textarea "x"
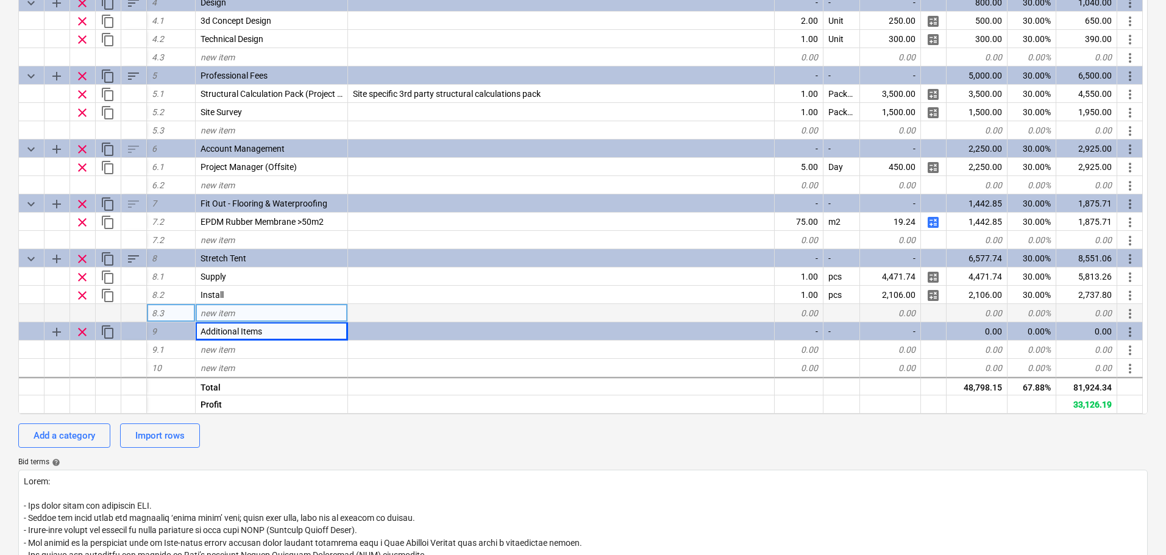
scroll to position [244, 0]
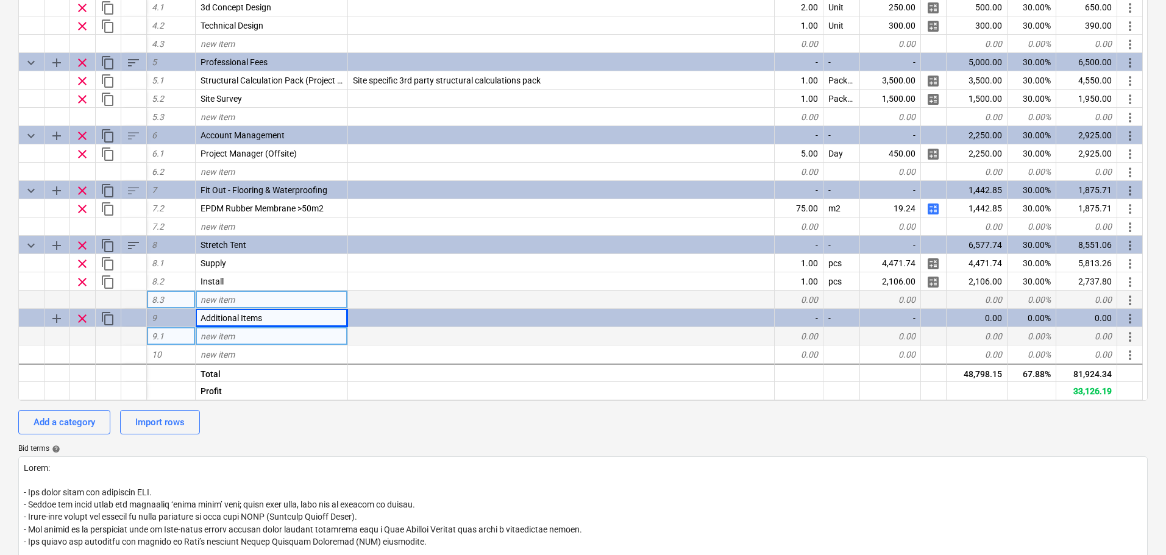
click at [203, 336] on span "new item" at bounding box center [218, 337] width 34 height 10
click at [0, 297] on div "O2 Festivals 2026 - 5m x 15m mezzanine with stretch tent roof QU-0223-v1 1 2 St…" at bounding box center [583, 371] width 1166 height 1119
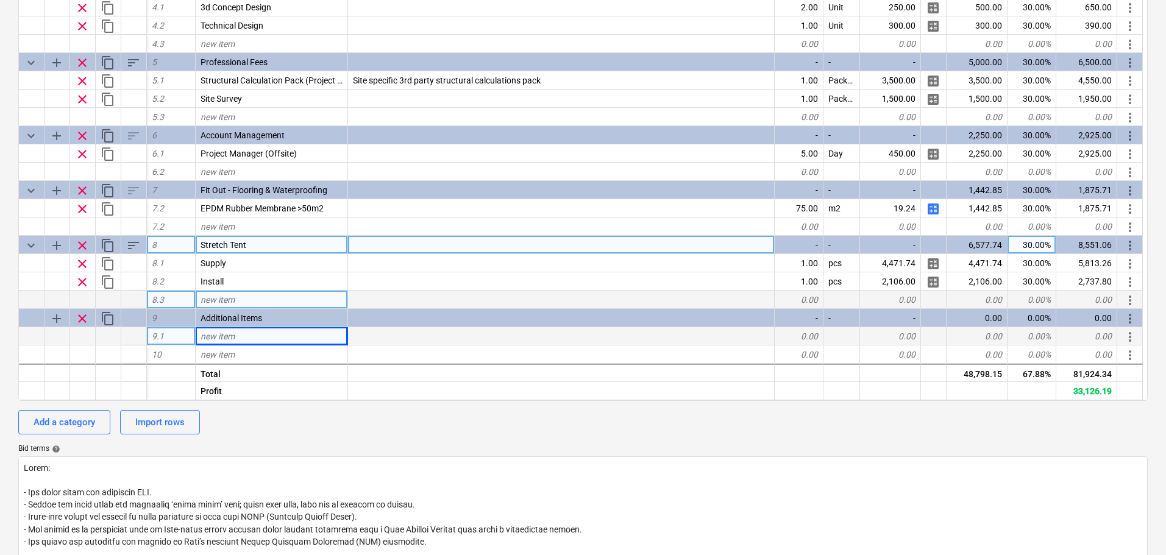
click at [374, 246] on div at bounding box center [561, 245] width 427 height 18
type input "Strech branding pitched roof; formed from extruded aluminium; Inclusive of inst…"
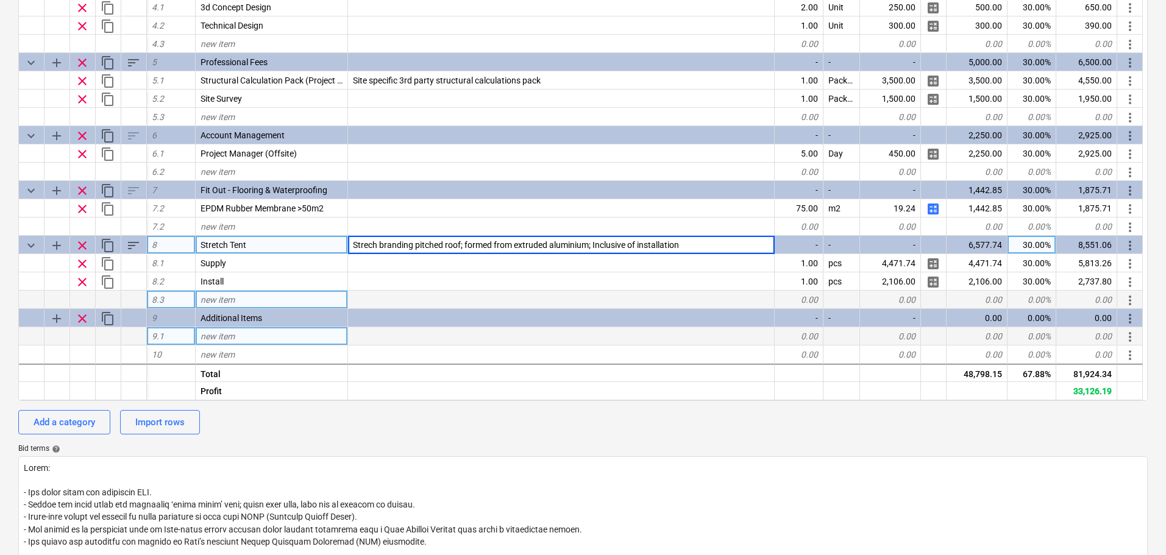
type textarea "x"
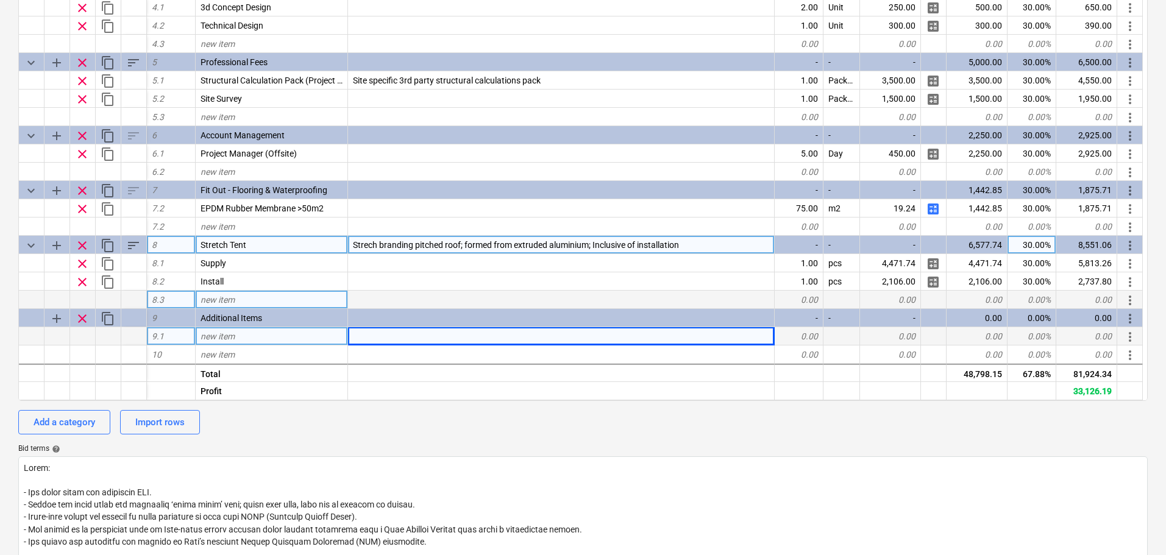
click at [241, 336] on div "new item" at bounding box center [272, 336] width 152 height 18
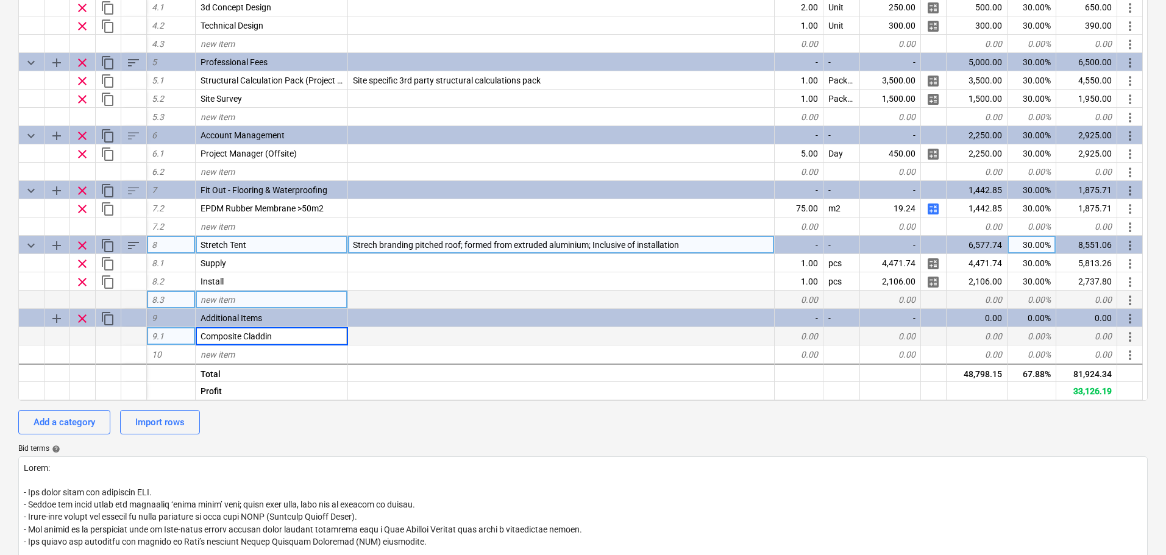
type input "Composite Cladding"
type textarea "x"
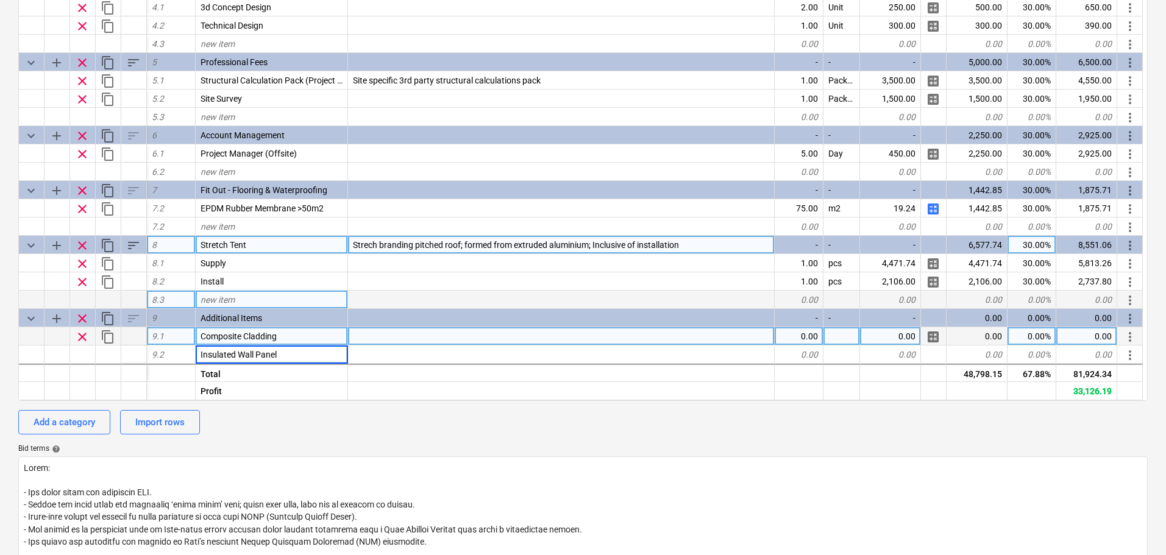
type input "Insulated Wall Panels"
type textarea "x"
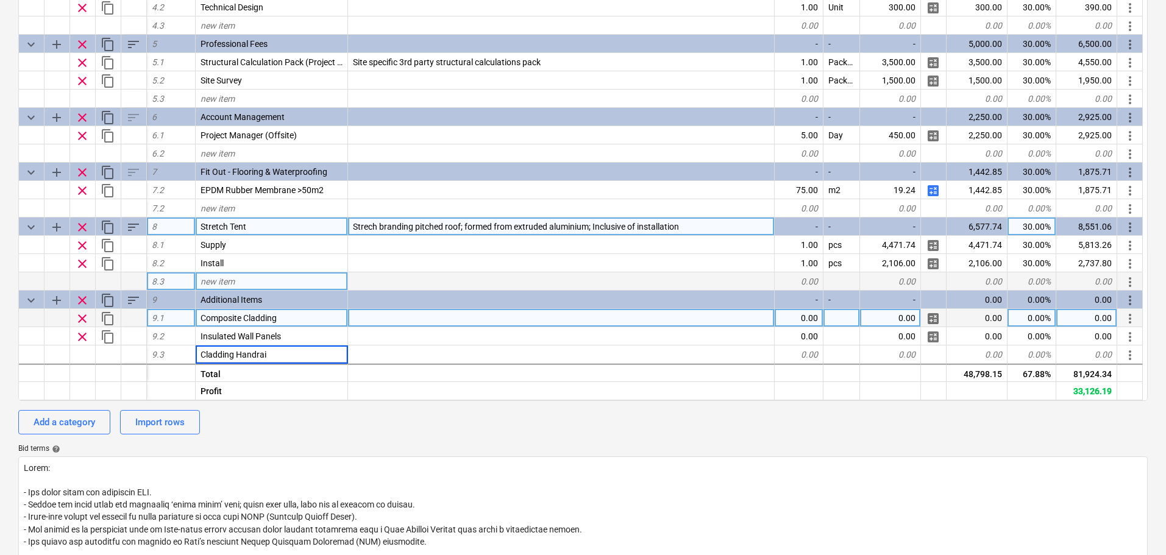
type input "Cladding Handrail"
type textarea "x"
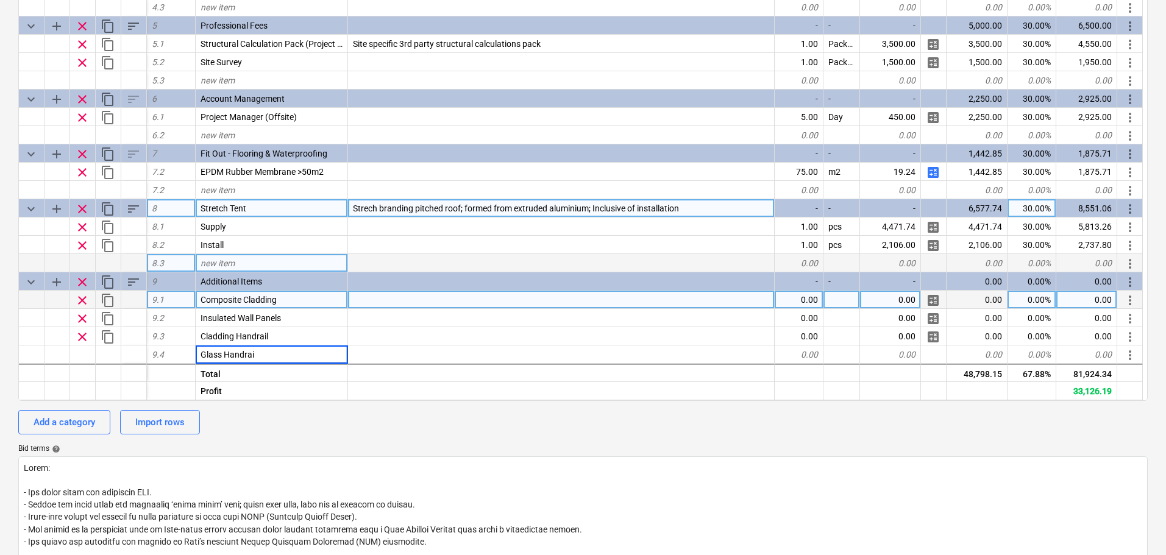
type input "Glass Handrail"
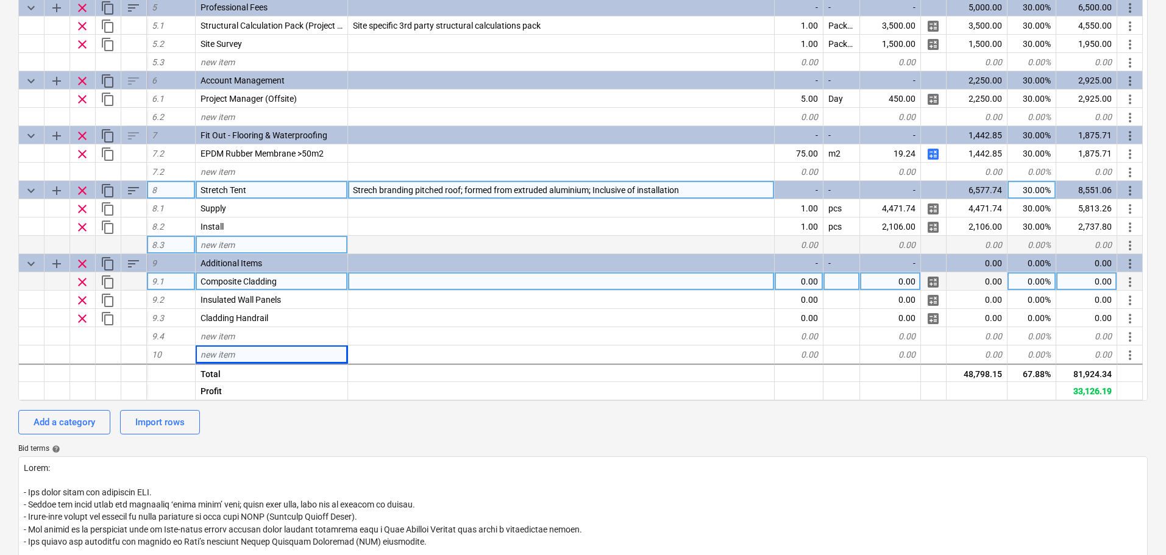
type textarea "x"
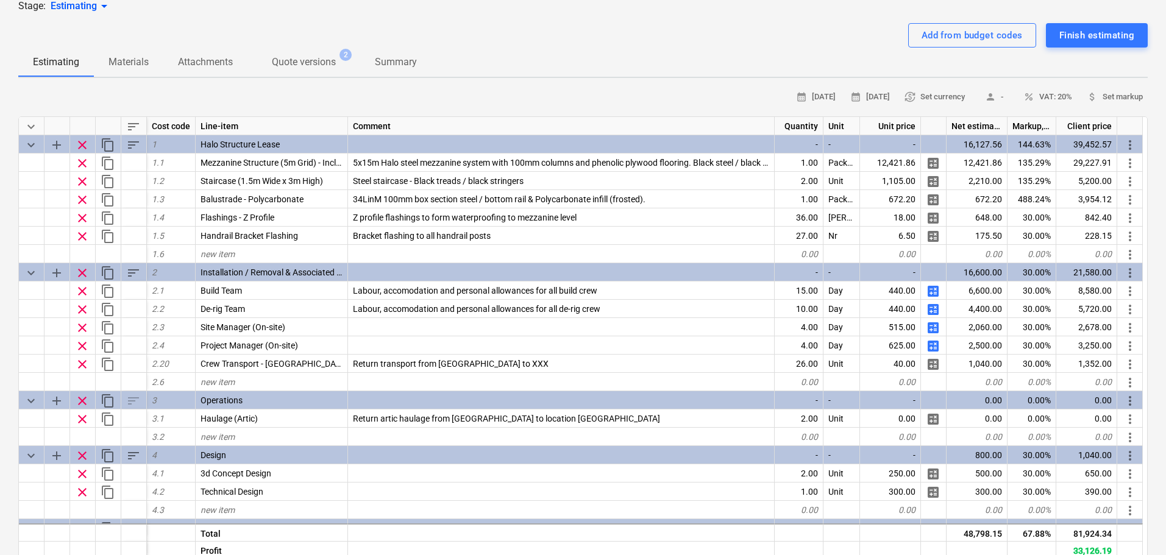
scroll to position [0, 0]
